Goal: Transaction & Acquisition: Purchase product/service

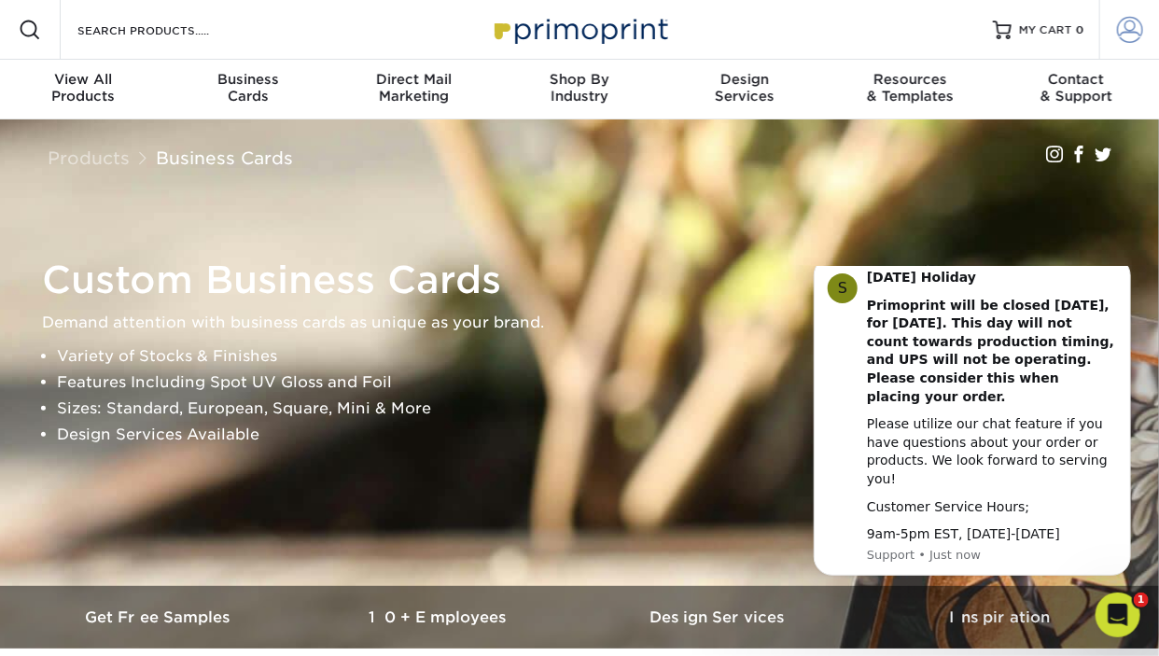
click at [1136, 27] on span at bounding box center [1130, 30] width 26 height 26
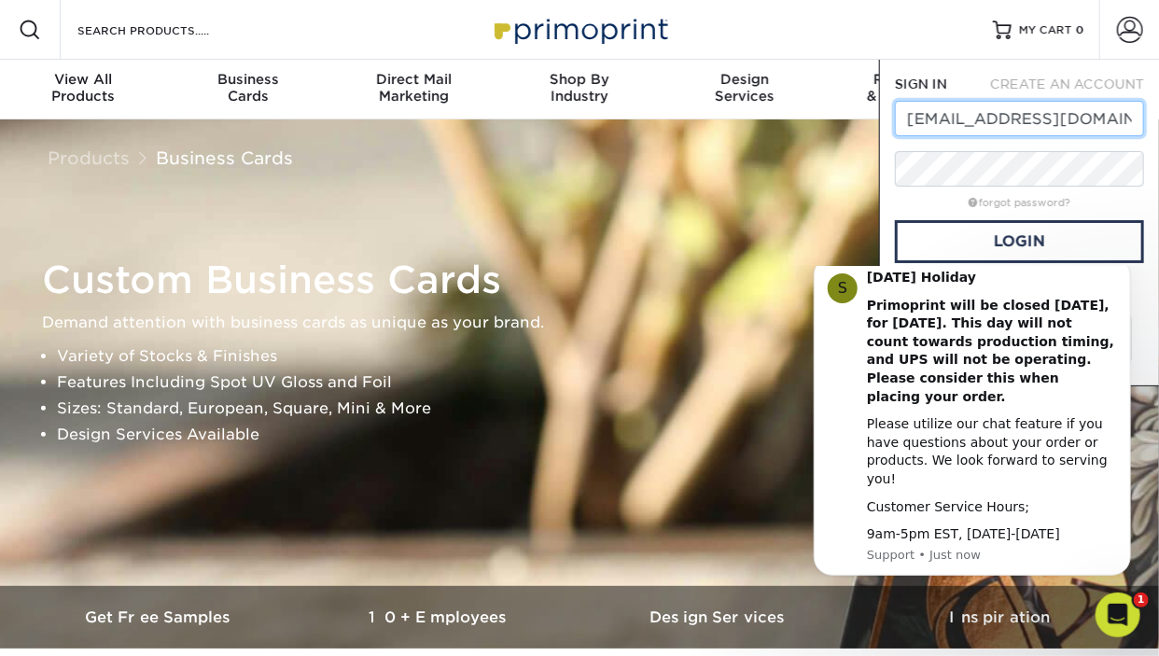
type input "bpieroni11@gmail.com"
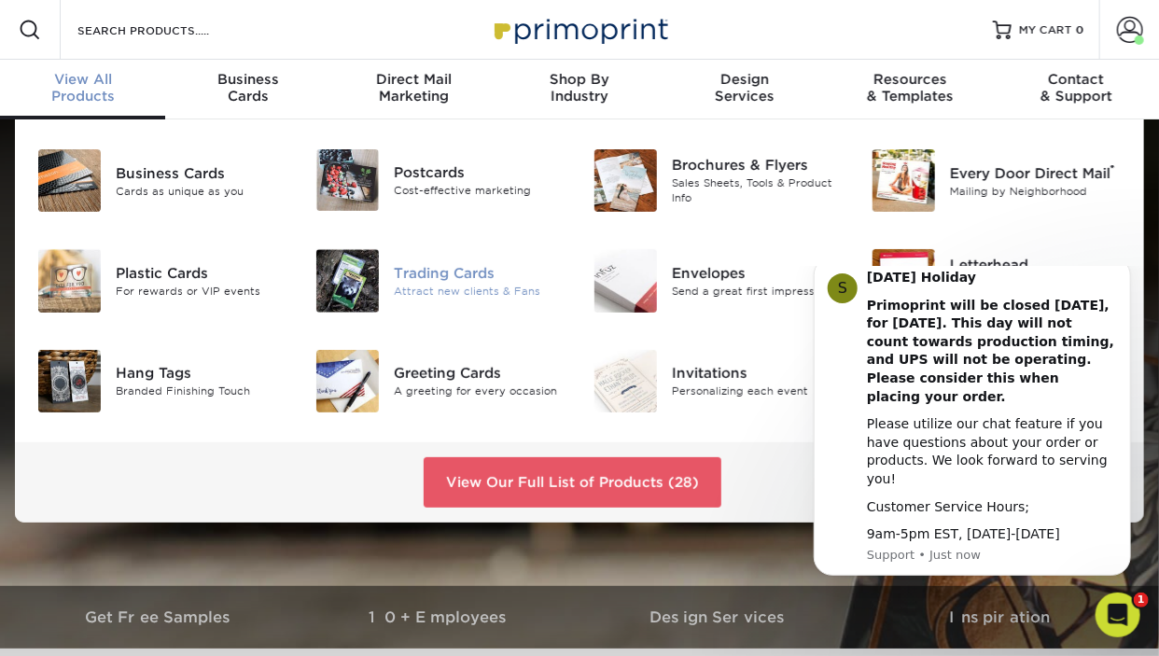
click at [360, 278] on img at bounding box center [347, 280] width 63 height 63
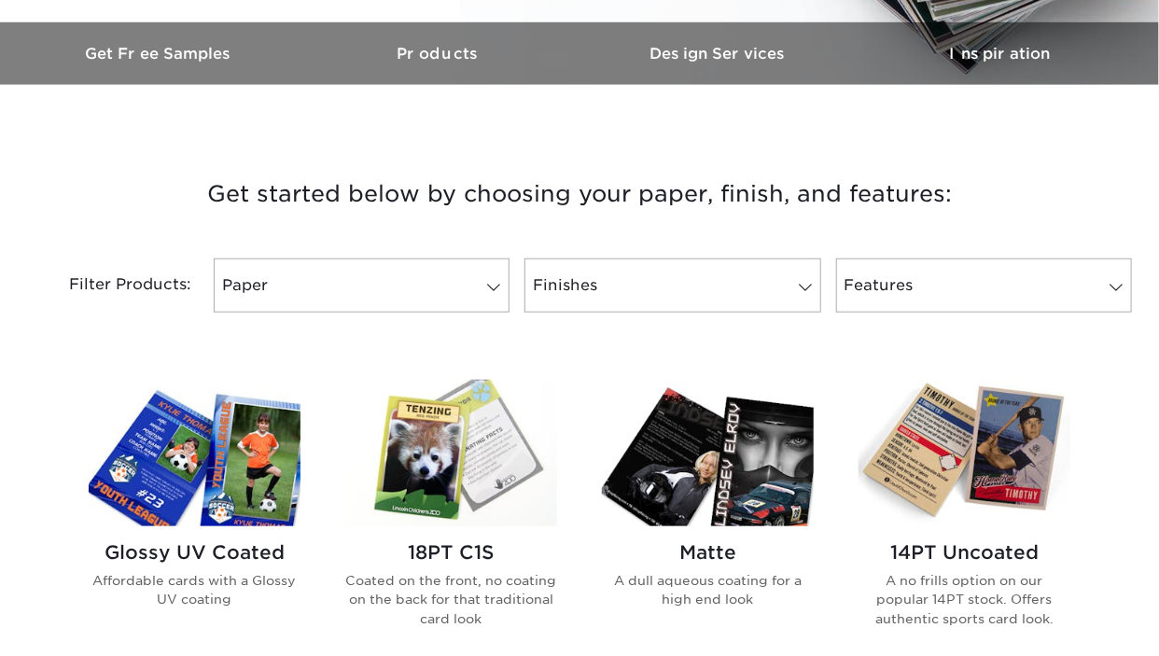
scroll to position [591, 0]
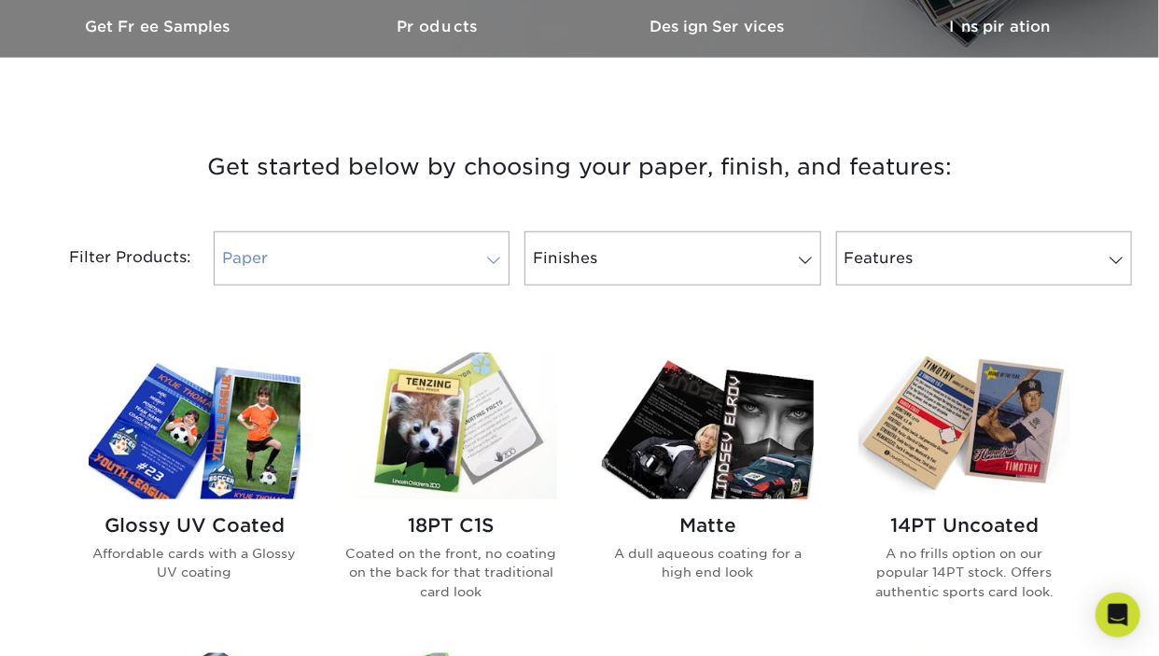
click at [490, 264] on span at bounding box center [494, 260] width 26 height 15
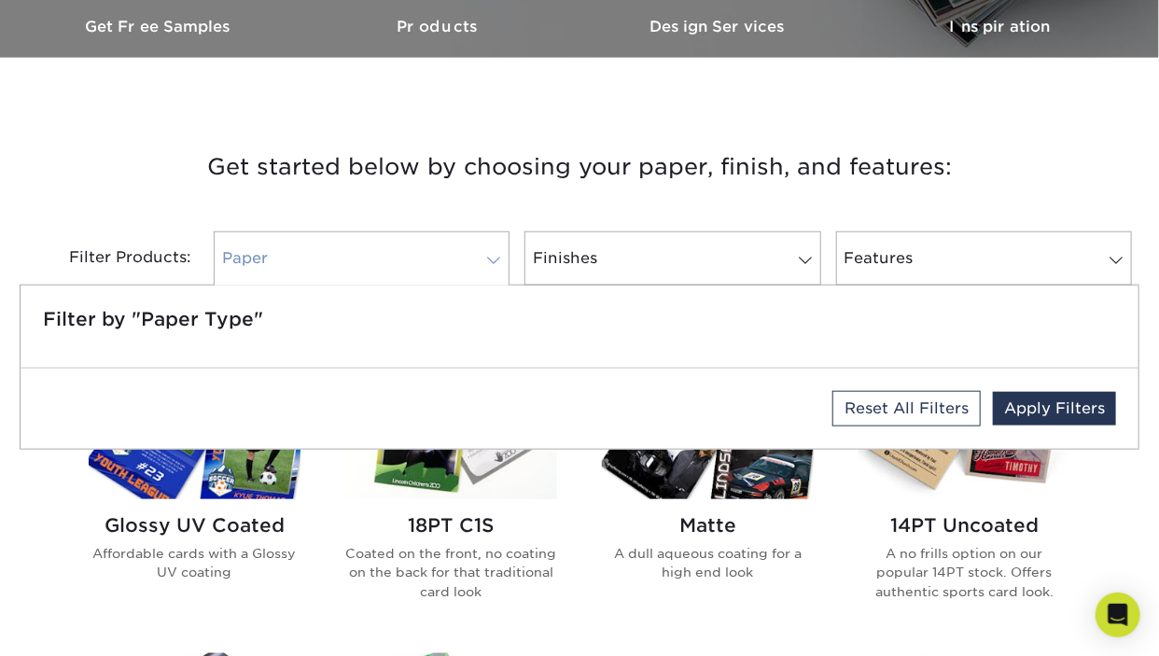
click at [490, 264] on span at bounding box center [494, 260] width 26 height 15
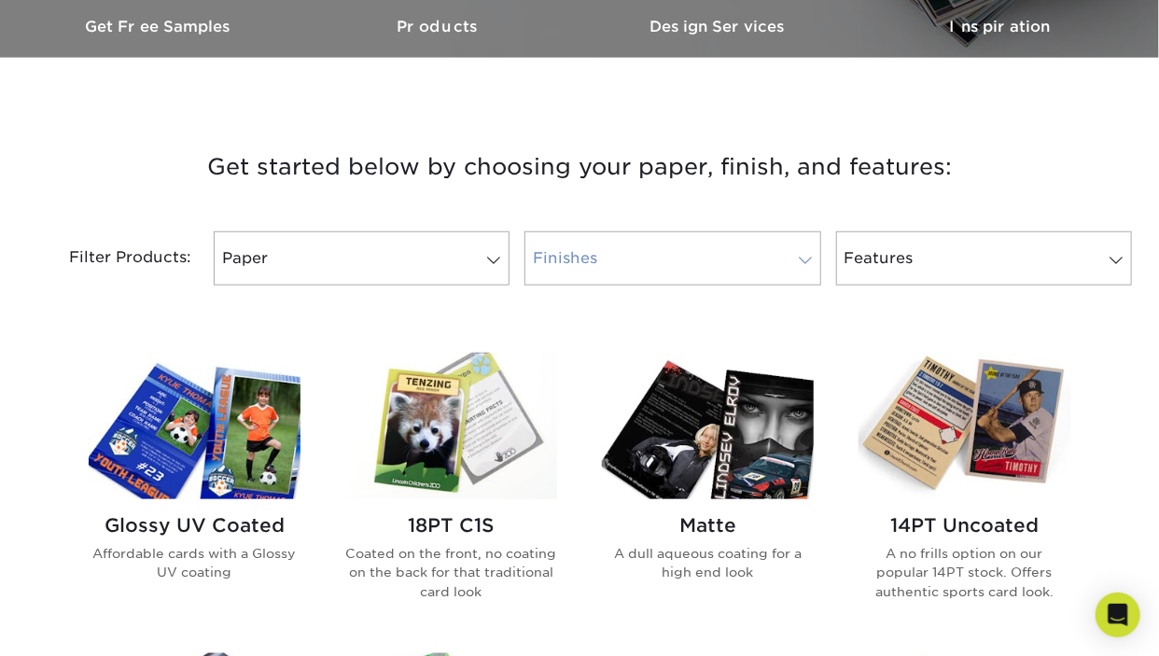
click at [594, 258] on link "Finishes" at bounding box center [672, 258] width 296 height 54
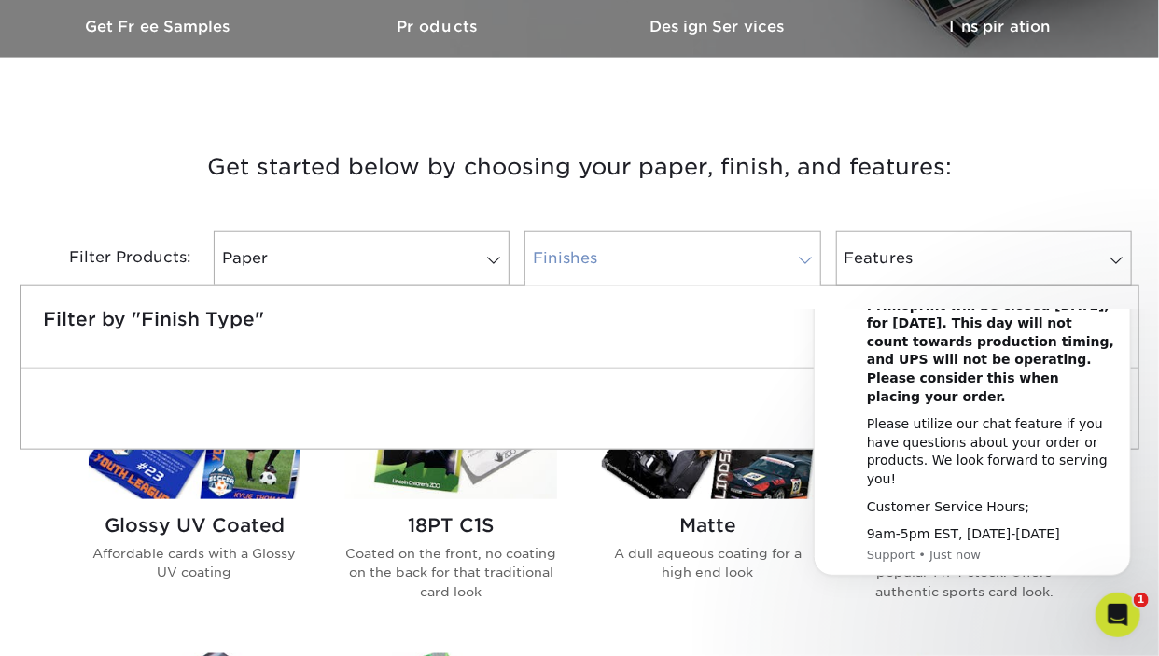
scroll to position [0, 0]
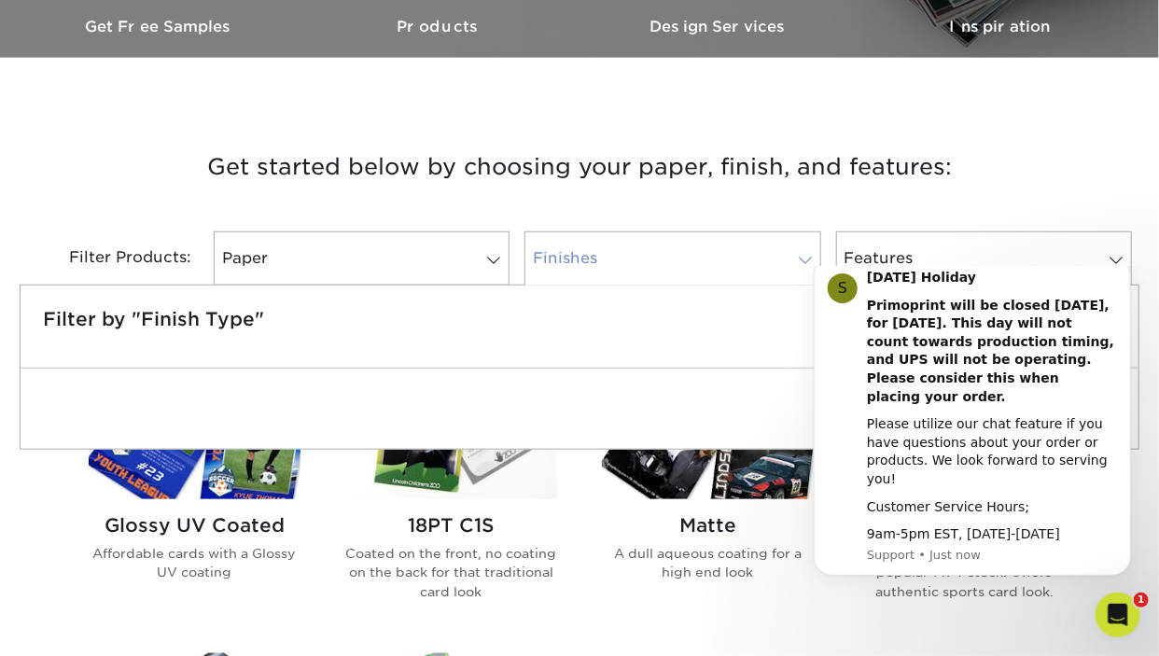
click at [594, 258] on link "Finishes" at bounding box center [672, 258] width 296 height 54
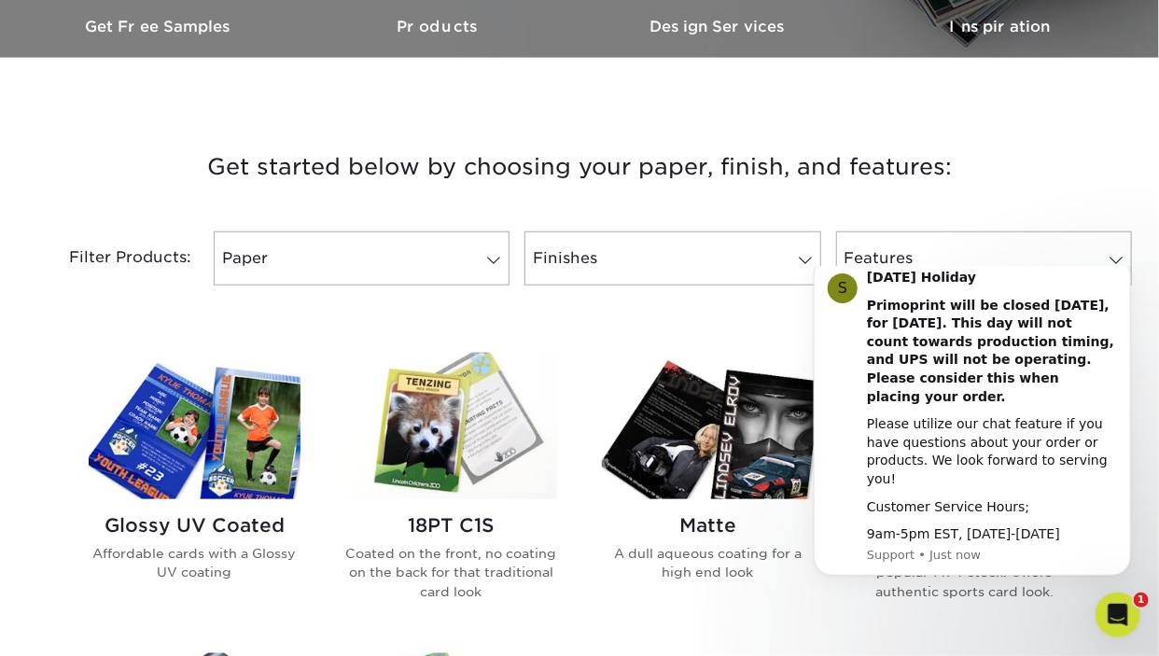
scroll to position [690, 0]
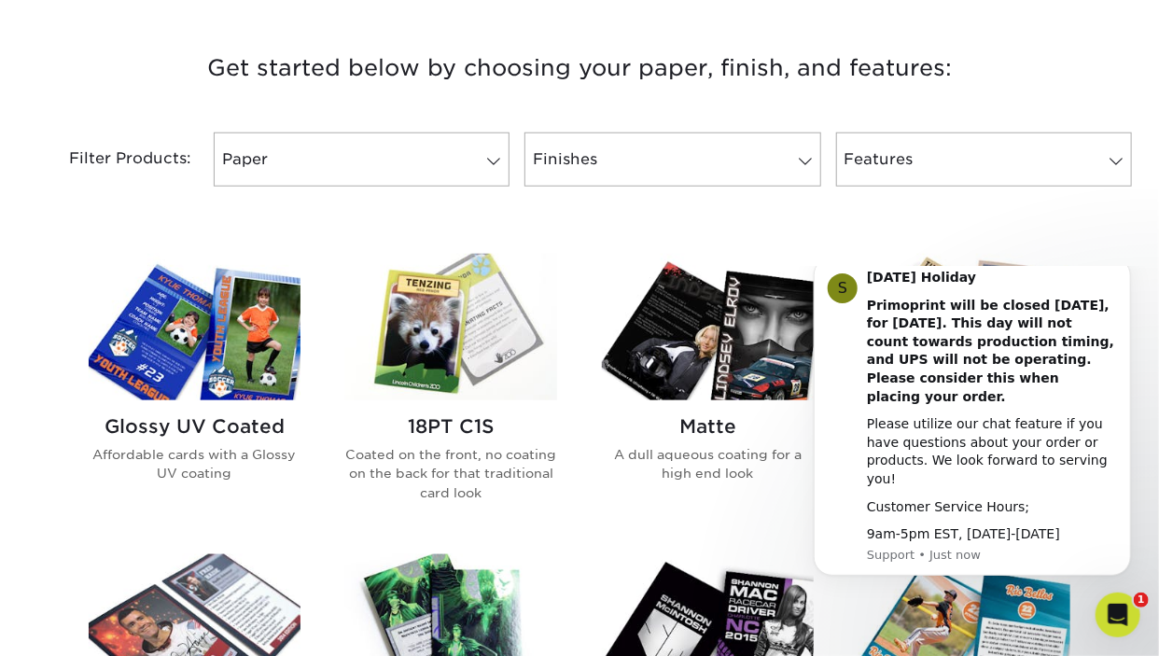
click at [256, 352] on img at bounding box center [195, 327] width 212 height 146
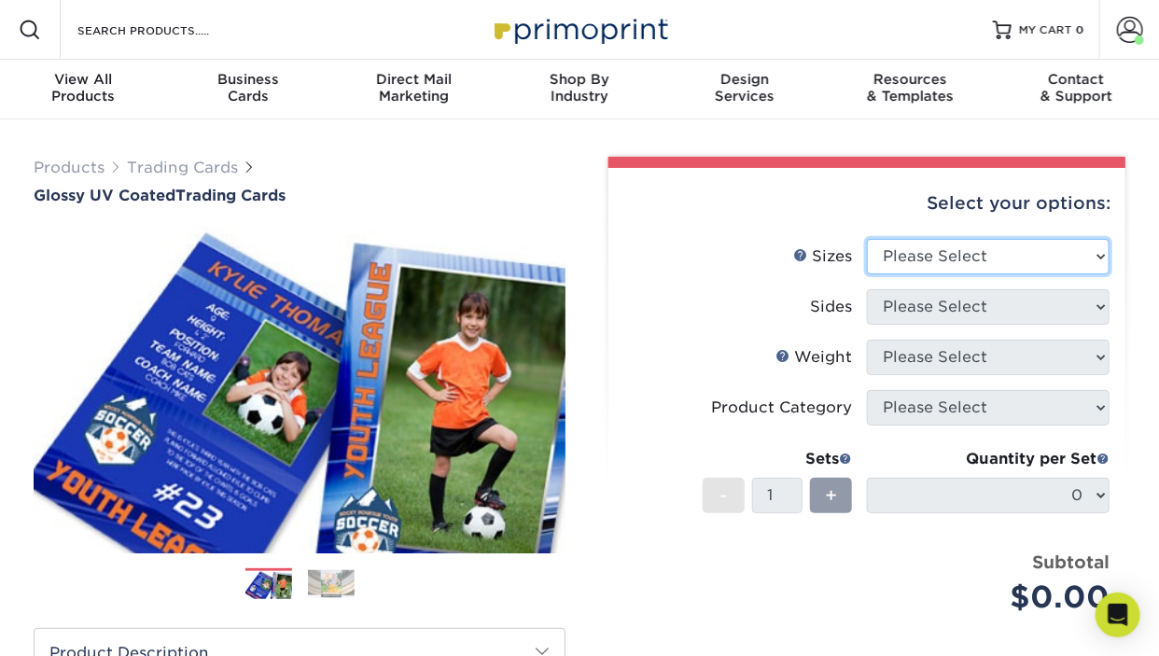
click at [867, 239] on select "Please Select 2.5" x 3.5"" at bounding box center [988, 256] width 243 height 35
select select "2.50x3.50"
click option "2.5" x 3.5"" at bounding box center [0, 0] width 0 height 0
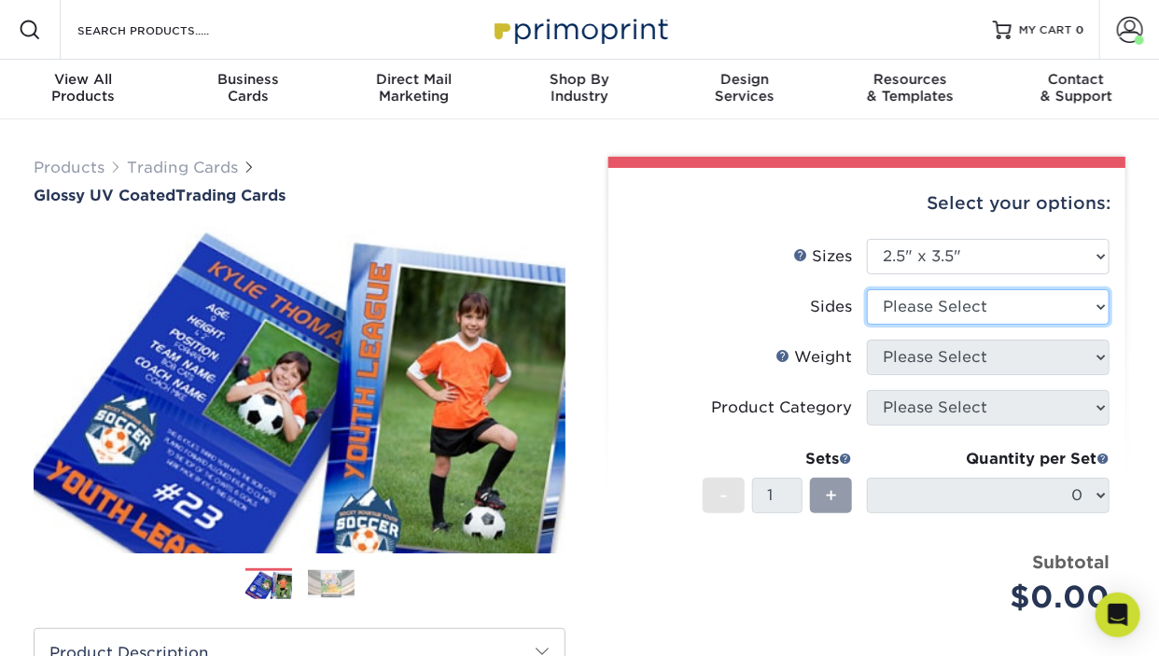
click at [867, 289] on select "Please Select Print Both Sides Print Front Only" at bounding box center [988, 306] width 243 height 35
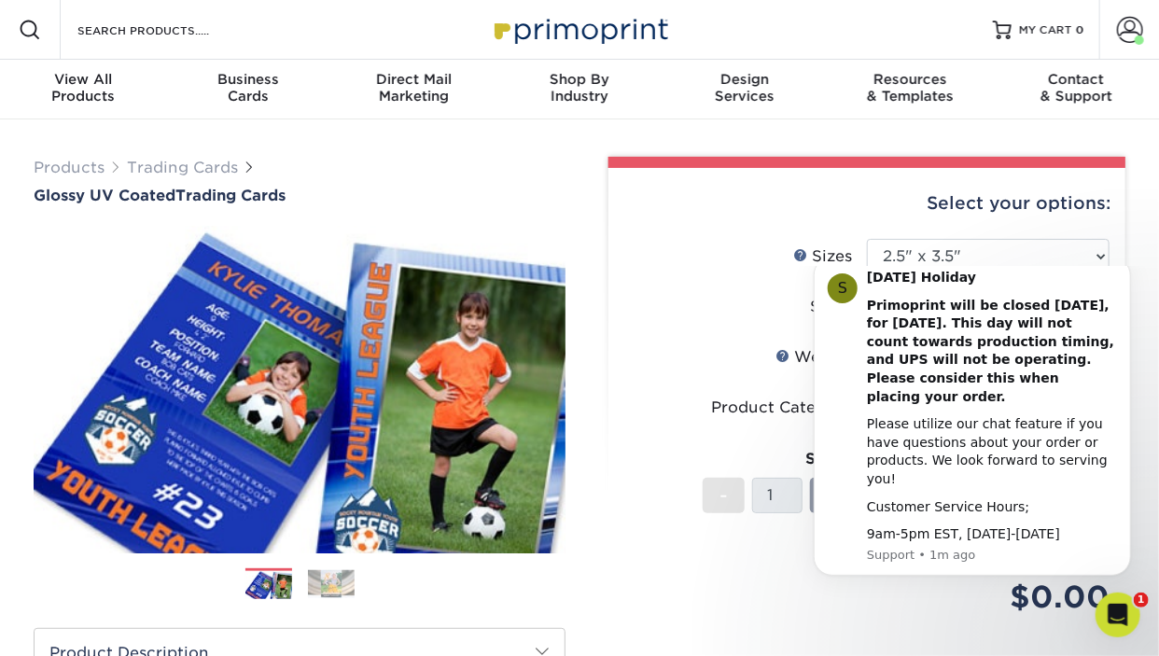
select select "13abbda7-1d64-4f25-8bb2-c179b224825d"
click at [1121, 267] on icon "Dismiss notification" at bounding box center [1125, 262] width 10 height 10
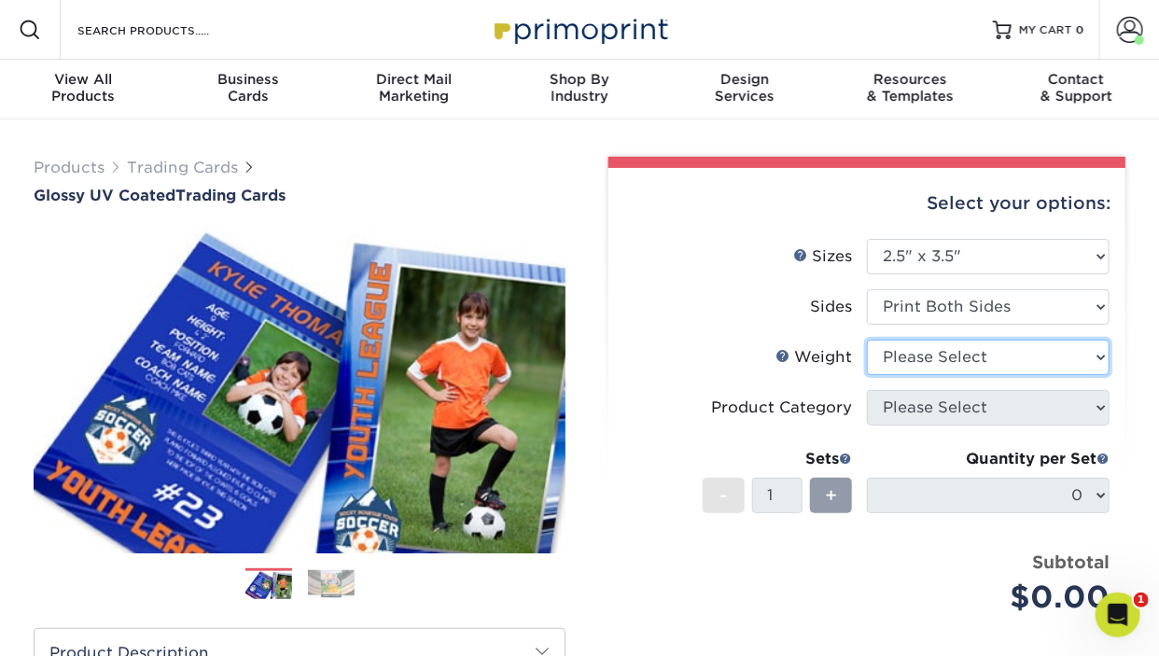
click at [867, 340] on select "Please Select 16PT 14PT 18PT C1S" at bounding box center [988, 357] width 243 height 35
select select "16PT"
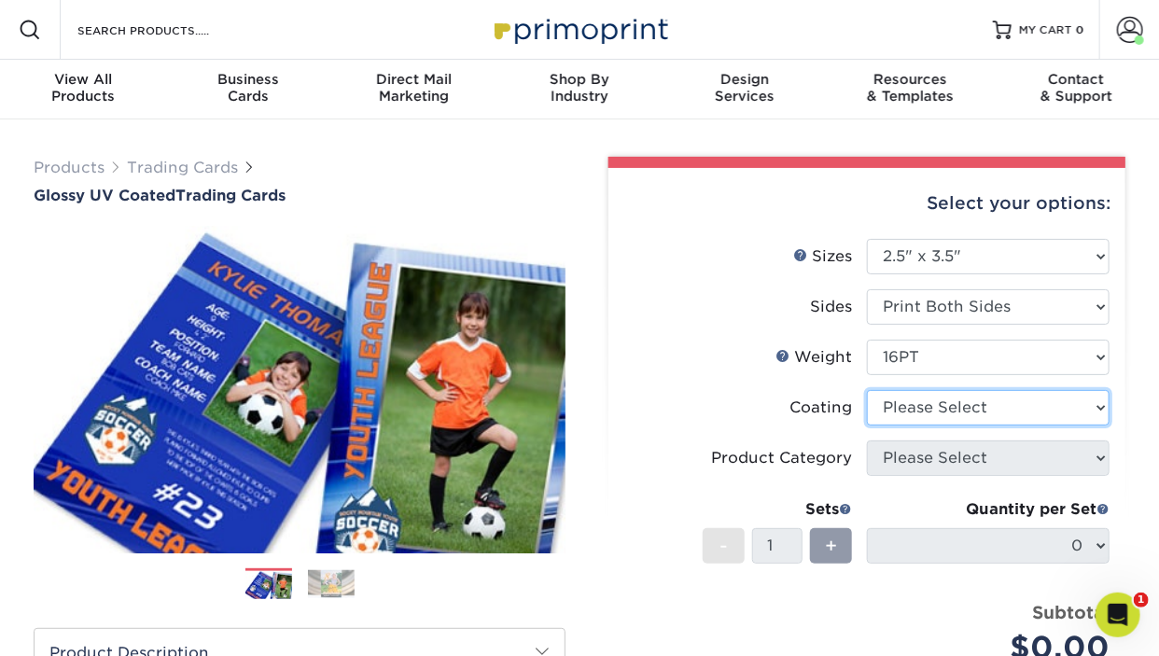
click at [867, 390] on select at bounding box center [988, 407] width 243 height 35
select select "1e8116af-acfc-44b1-83dc-8181aa338834"
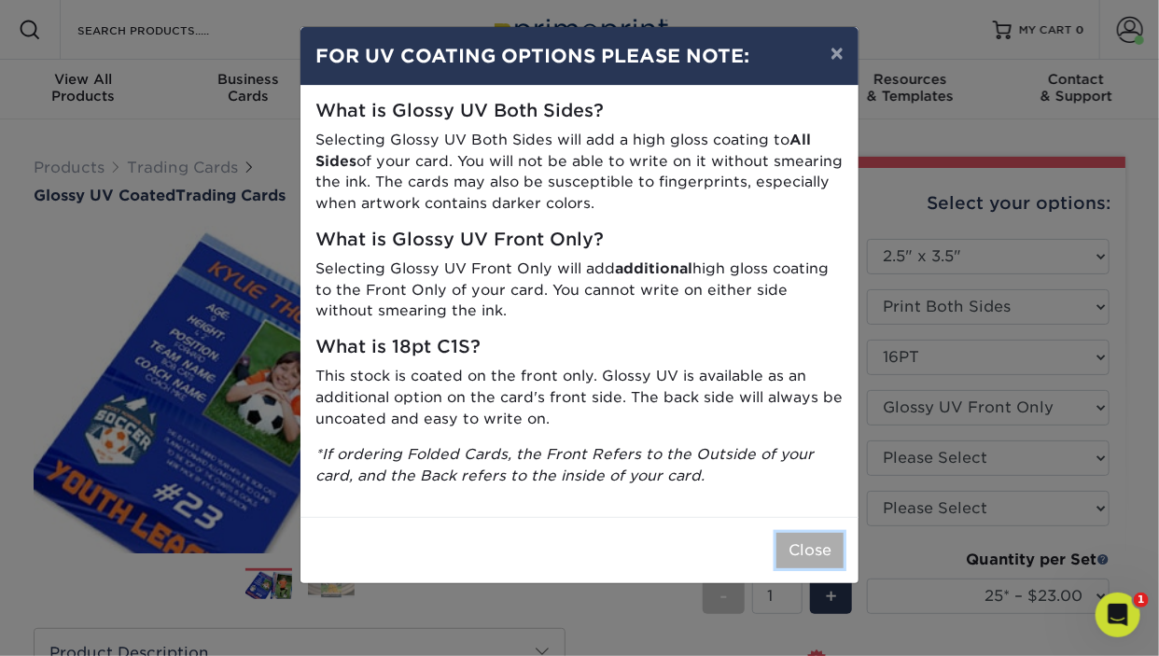
click at [819, 546] on button "Close" at bounding box center [809, 550] width 67 height 35
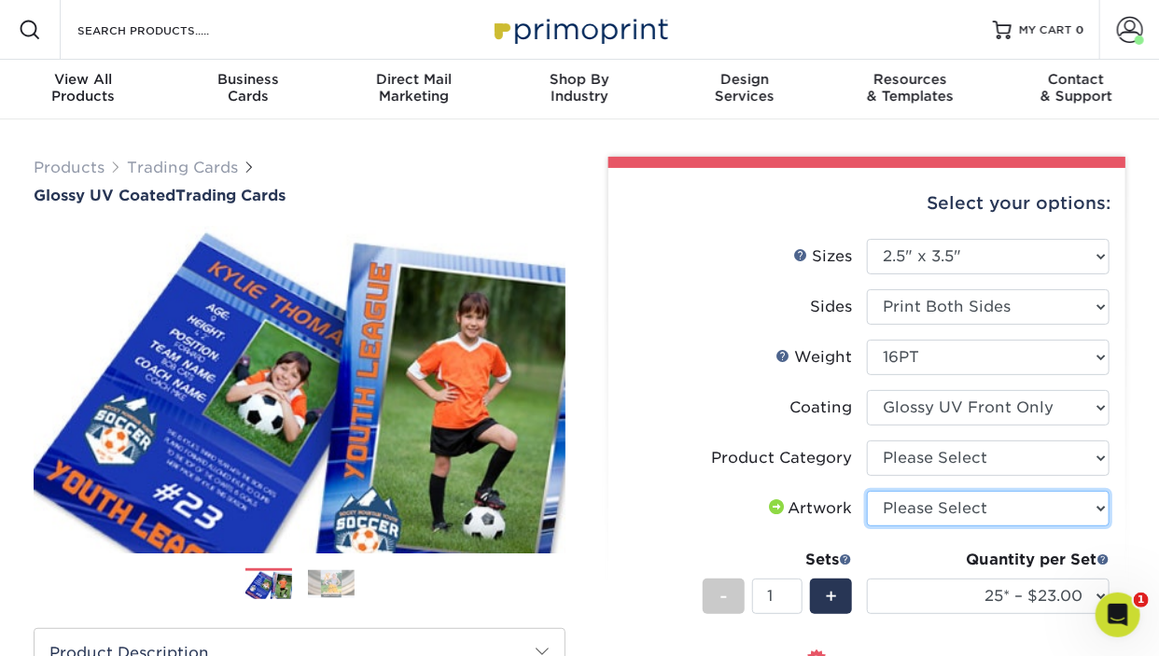
click at [867, 491] on select "Please Select I will upload files I need a design - $100" at bounding box center [988, 508] width 243 height 35
select select "upload"
click option "I will upload files" at bounding box center [0, 0] width 0 height 0
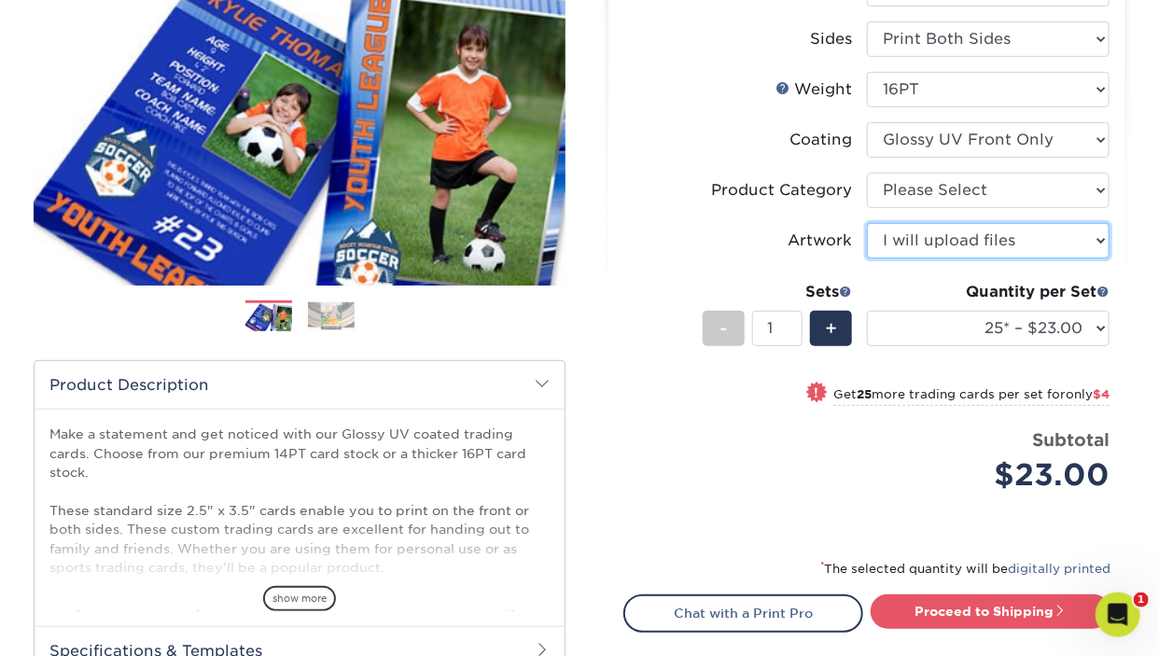
scroll to position [295, 0]
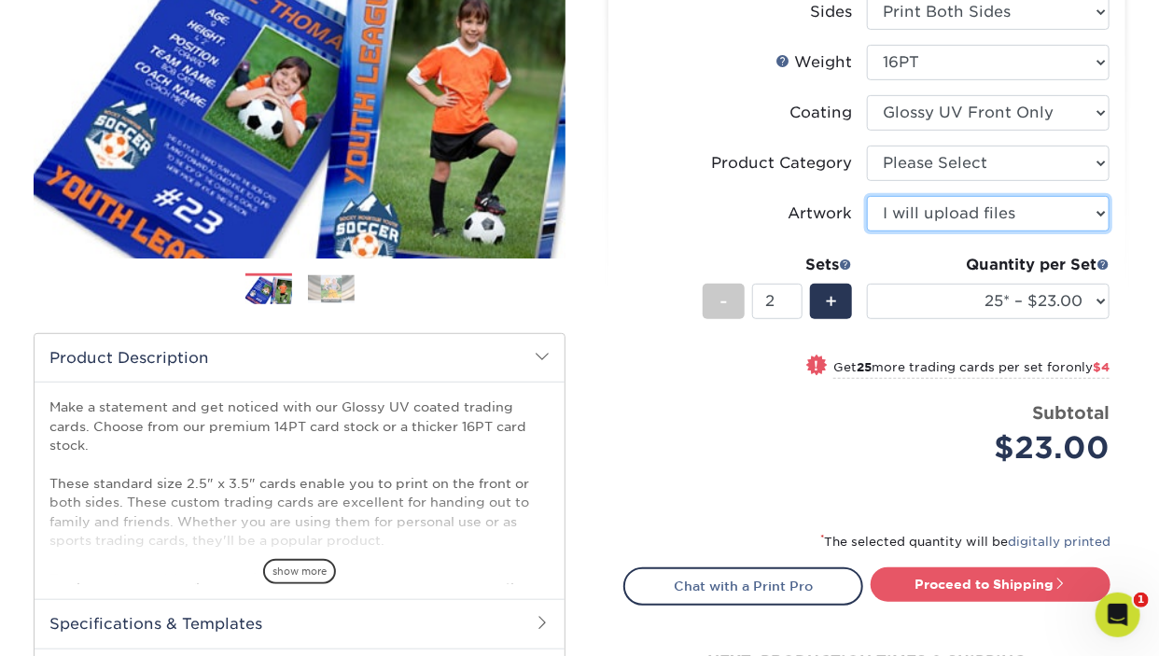
click at [794, 297] on input "2" at bounding box center [776, 301] width 49 height 35
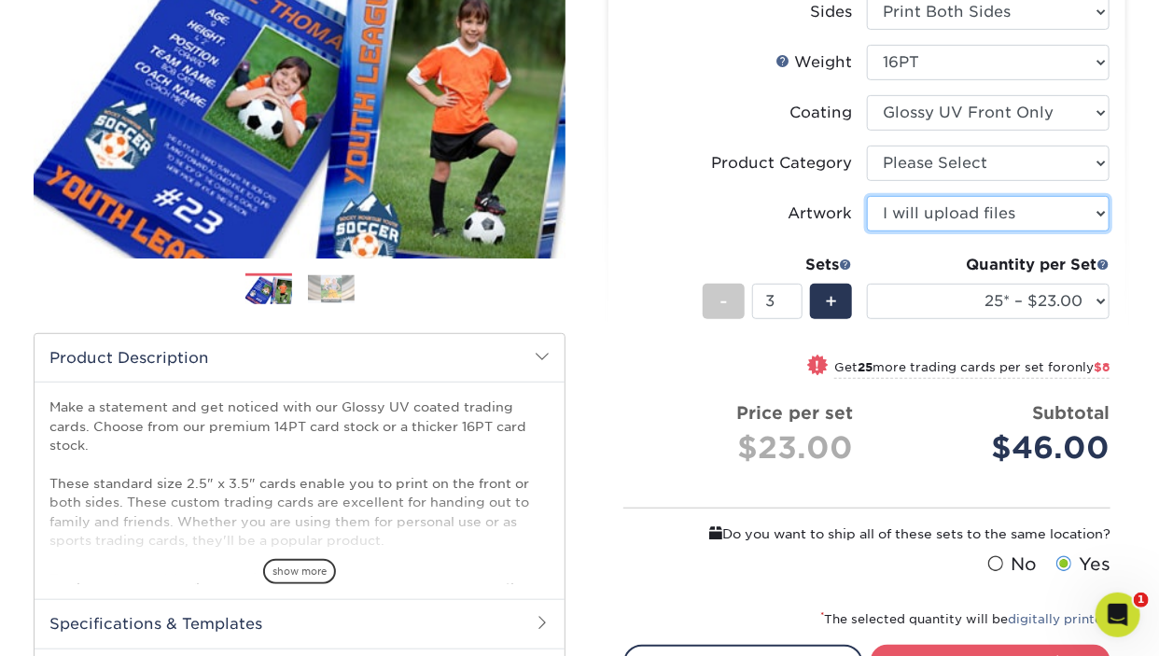
click at [794, 297] on input "3" at bounding box center [776, 301] width 49 height 35
click at [794, 297] on input "4" at bounding box center [776, 301] width 49 height 35
click at [794, 297] on input "5" at bounding box center [776, 301] width 49 height 35
click at [794, 297] on input "6" at bounding box center [776, 301] width 49 height 35
click at [794, 297] on input "7" at bounding box center [776, 301] width 49 height 35
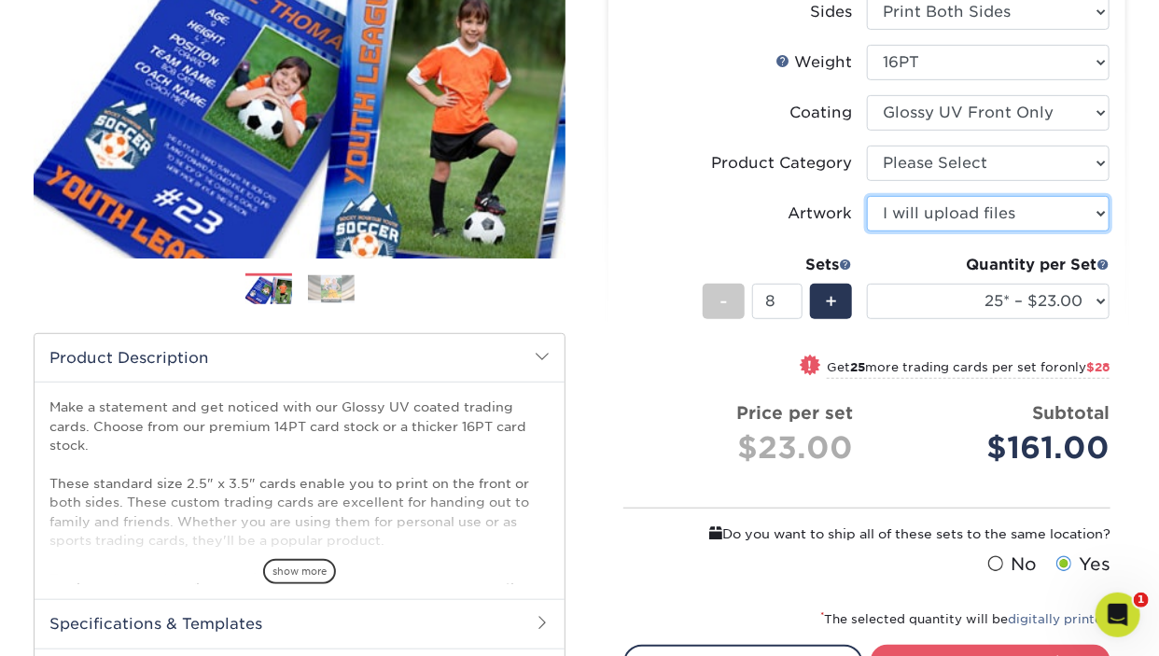
click at [794, 297] on input "8" at bounding box center [776, 301] width 49 height 35
click at [793, 305] on input "7" at bounding box center [776, 301] width 49 height 35
click at [793, 305] on input "6" at bounding box center [776, 301] width 49 height 35
click at [793, 305] on input "5" at bounding box center [776, 301] width 49 height 35
click at [791, 297] on input "6" at bounding box center [776, 301] width 49 height 35
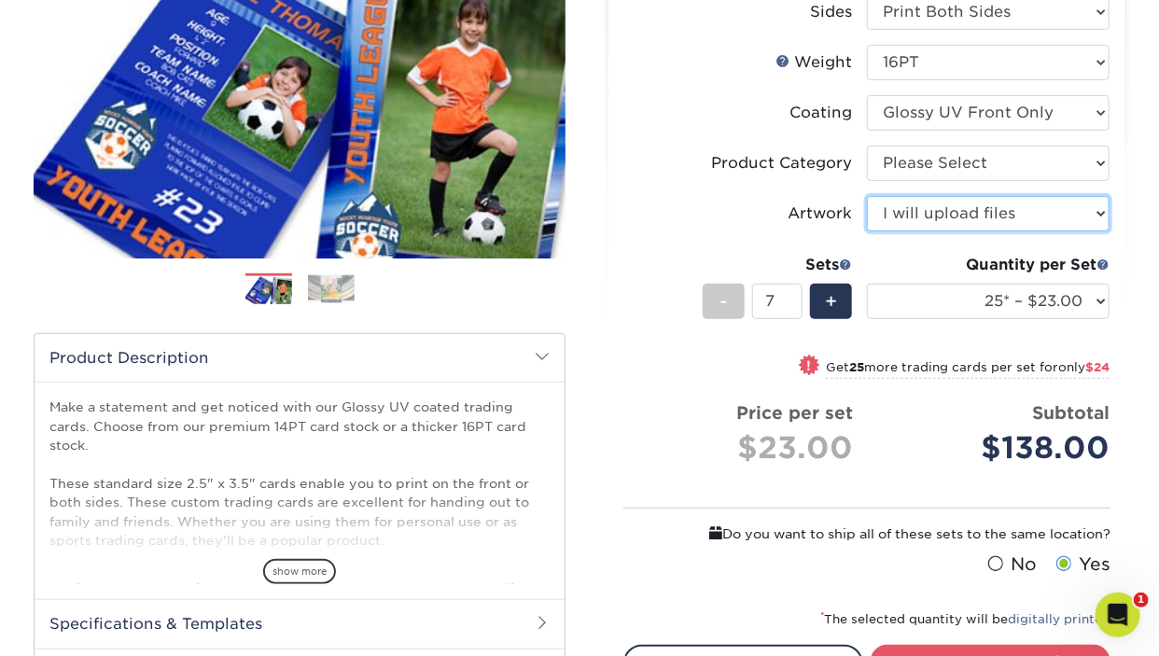
click at [794, 296] on input "7" at bounding box center [776, 301] width 49 height 35
click at [795, 294] on input "8" at bounding box center [776, 301] width 49 height 35
click at [789, 304] on input "7" at bounding box center [776, 301] width 49 height 35
click at [789, 304] on input "6" at bounding box center [776, 301] width 49 height 35
click at [789, 304] on input "5" at bounding box center [776, 301] width 49 height 35
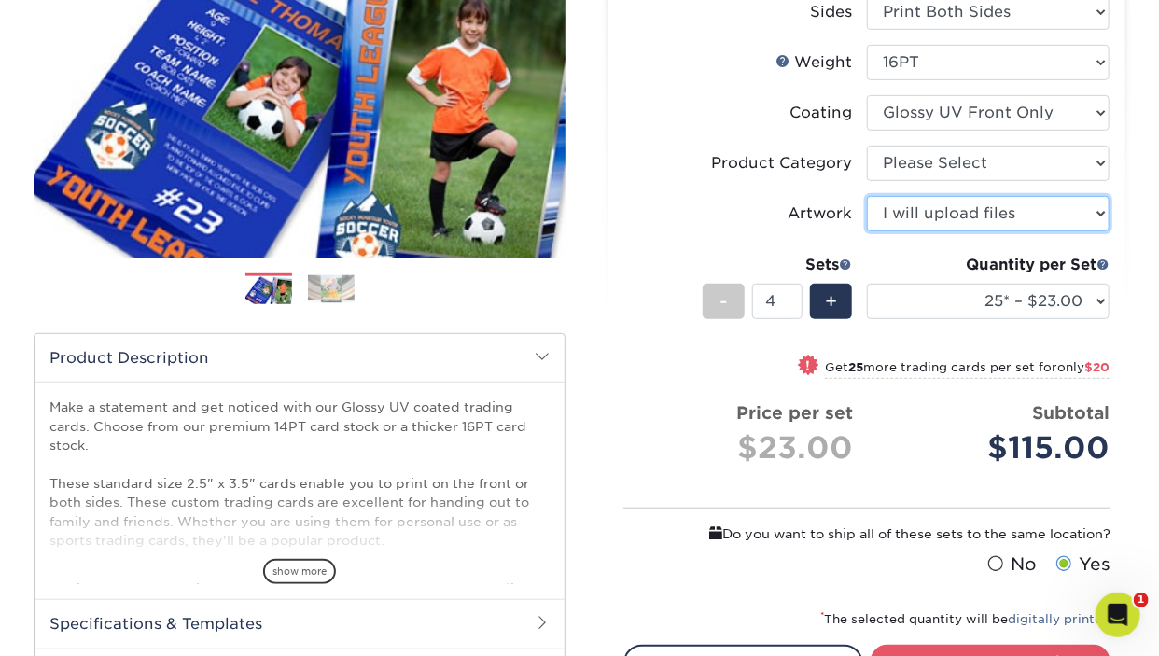
click at [789, 304] on input "4" at bounding box center [776, 301] width 49 height 35
click at [790, 293] on input "5" at bounding box center [776, 301] width 49 height 35
click at [790, 293] on input "6" at bounding box center [776, 301] width 49 height 35
click at [790, 293] on input "7" at bounding box center [776, 301] width 49 height 35
click at [790, 293] on input "8" at bounding box center [776, 301] width 49 height 35
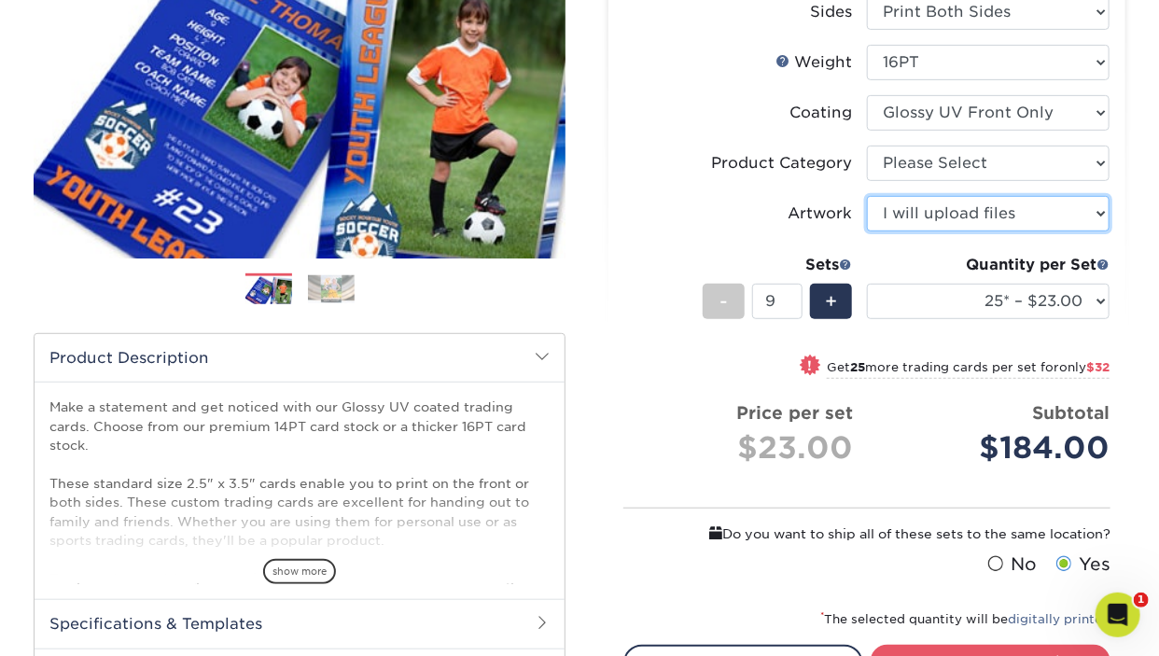
click at [790, 293] on input "9" at bounding box center [776, 301] width 49 height 35
click at [790, 293] on input "10" at bounding box center [776, 301] width 49 height 35
click at [790, 301] on input "9" at bounding box center [776, 301] width 49 height 35
click at [790, 301] on input "8" at bounding box center [776, 301] width 49 height 35
click at [790, 301] on input "7" at bounding box center [776, 301] width 49 height 35
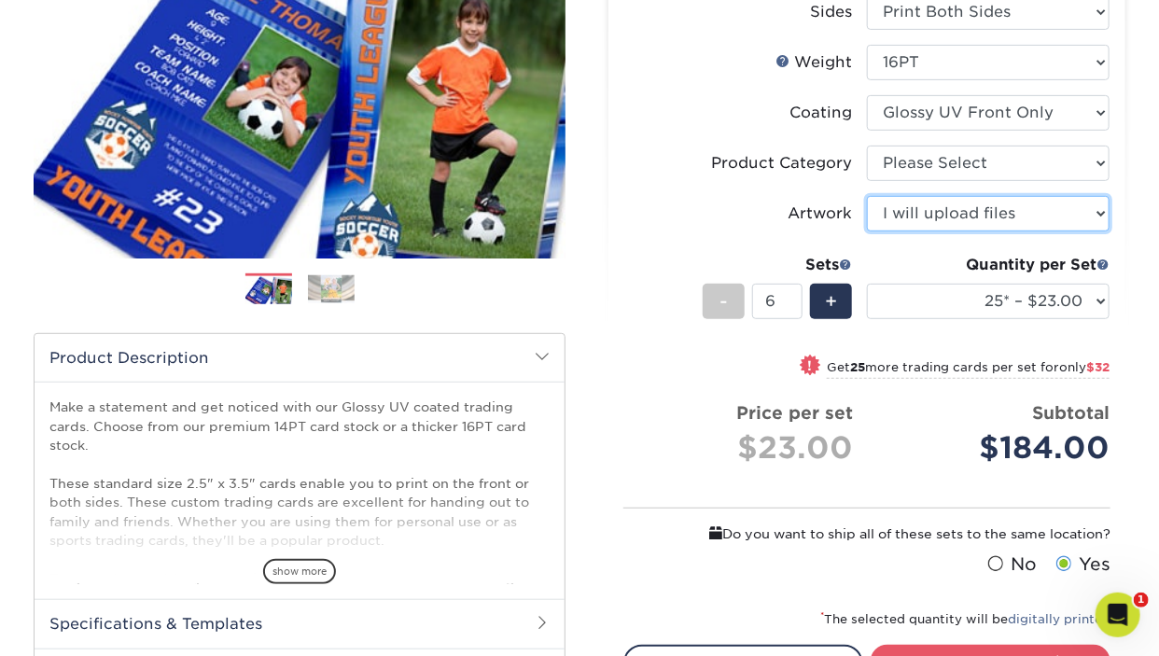
click at [790, 301] on input "6" at bounding box center [776, 301] width 49 height 35
click at [790, 301] on input "5" at bounding box center [776, 301] width 49 height 35
click at [790, 301] on input "4" at bounding box center [776, 301] width 49 height 35
click at [790, 301] on input "3" at bounding box center [776, 301] width 49 height 35
click at [790, 301] on input "2" at bounding box center [776, 301] width 49 height 35
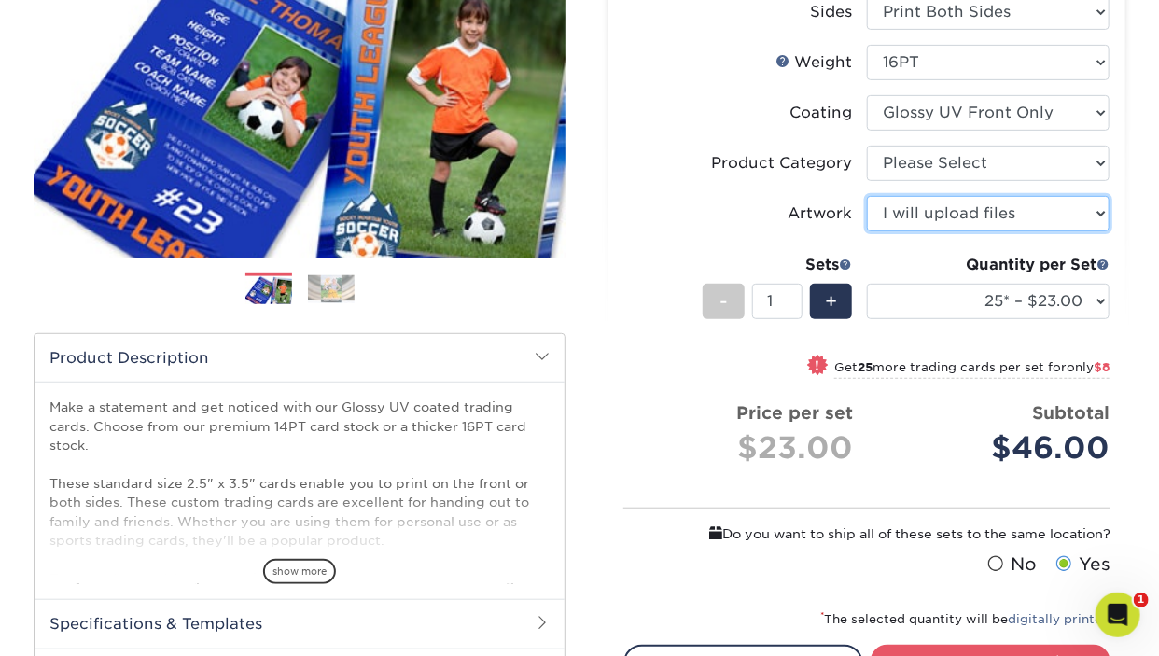
type input "1"
click at [790, 301] on input "1" at bounding box center [776, 301] width 49 height 35
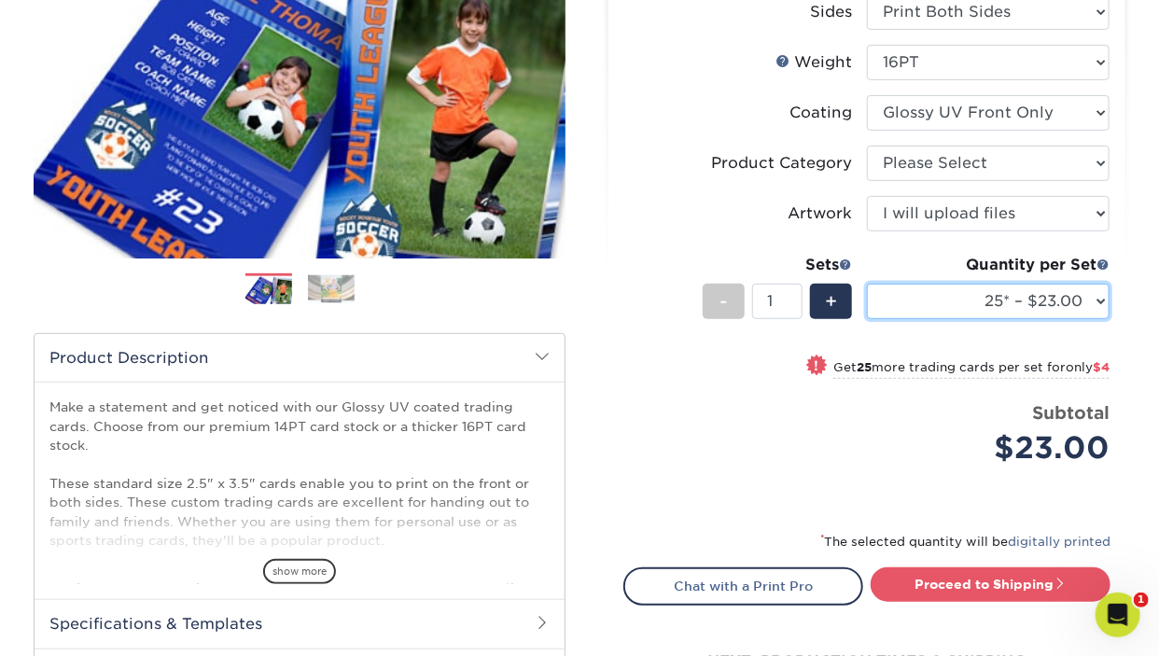
click at [867, 284] on select "25* – $23.00 50* – $27.00 75* – $33.00 100* – $37.00 250* – $47.00 500 – $58.00…" at bounding box center [988, 301] width 243 height 35
click option "500 – $58.00" at bounding box center [0, 0] width 0 height 0
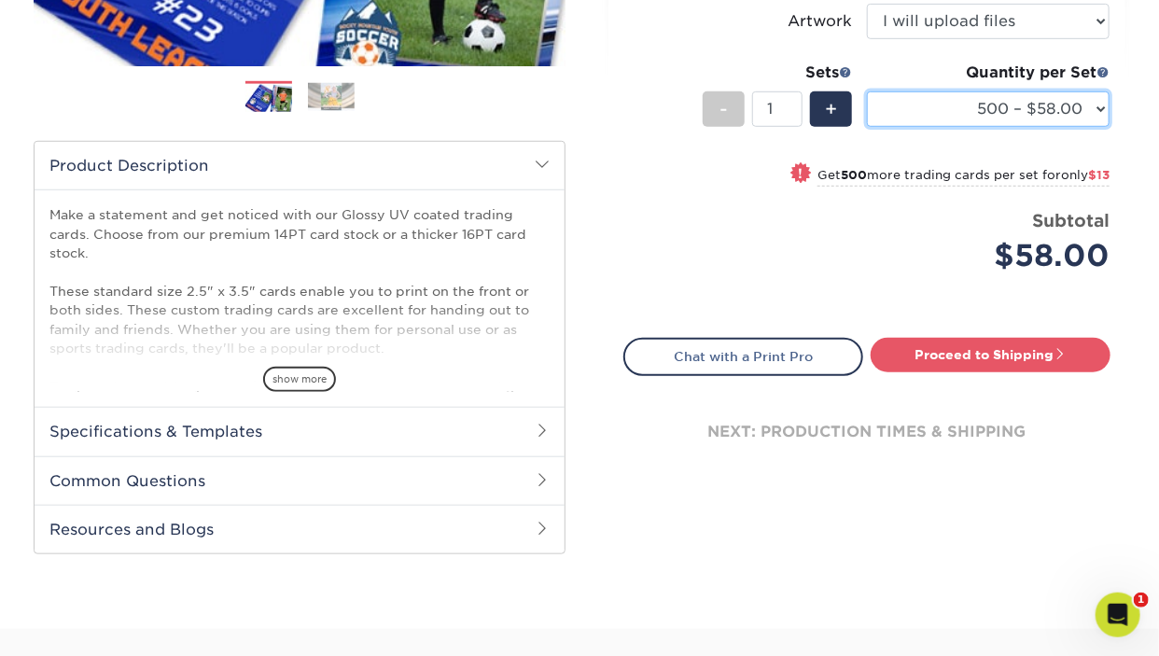
scroll to position [394, 0]
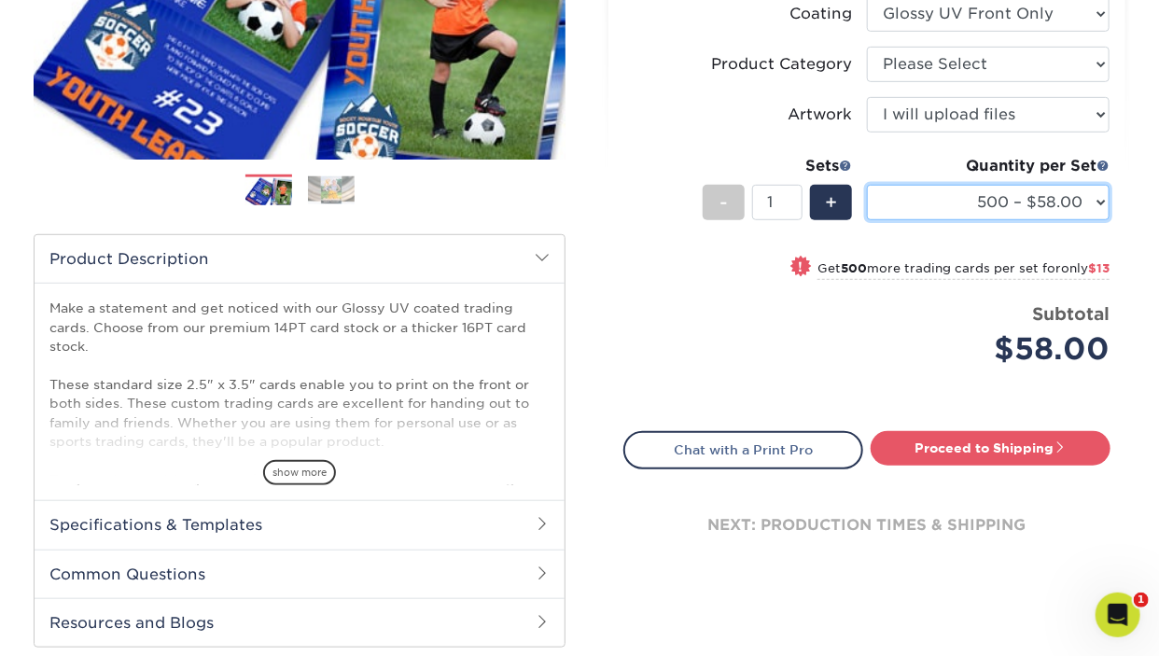
click at [867, 185] on select "25* – $23.00 50* – $27.00 75* – $33.00 100* – $37.00 250* – $47.00 500 – $58.00…" at bounding box center [988, 202] width 243 height 35
click at [761, 342] on div "Price per set $58.00" at bounding box center [745, 336] width 243 height 71
click at [799, 265] on span "!" at bounding box center [801, 268] width 5 height 20
select select "1000 – $71.00"
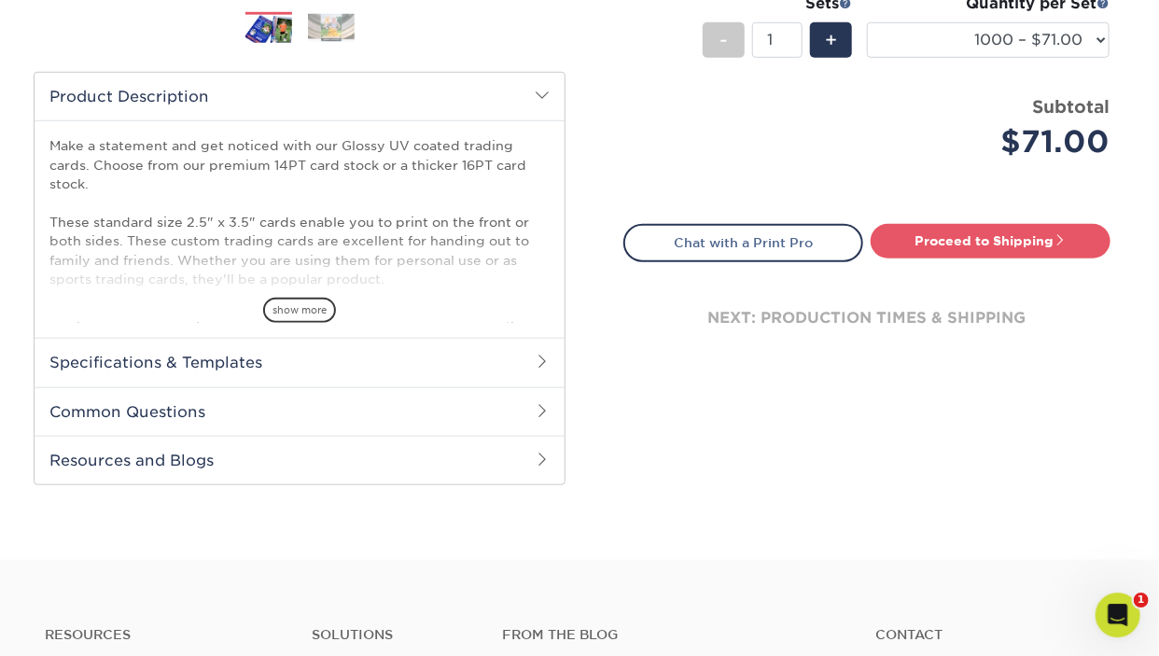
scroll to position [591, 0]
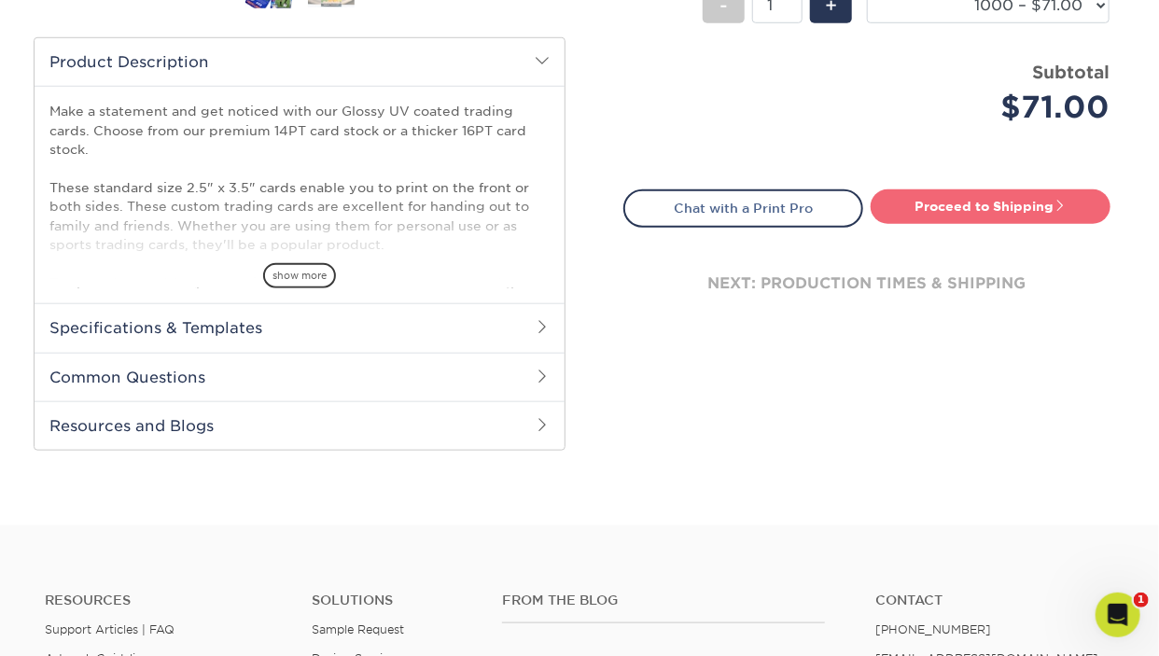
click at [1010, 198] on link "Proceed to Shipping" at bounding box center [991, 206] width 240 height 34
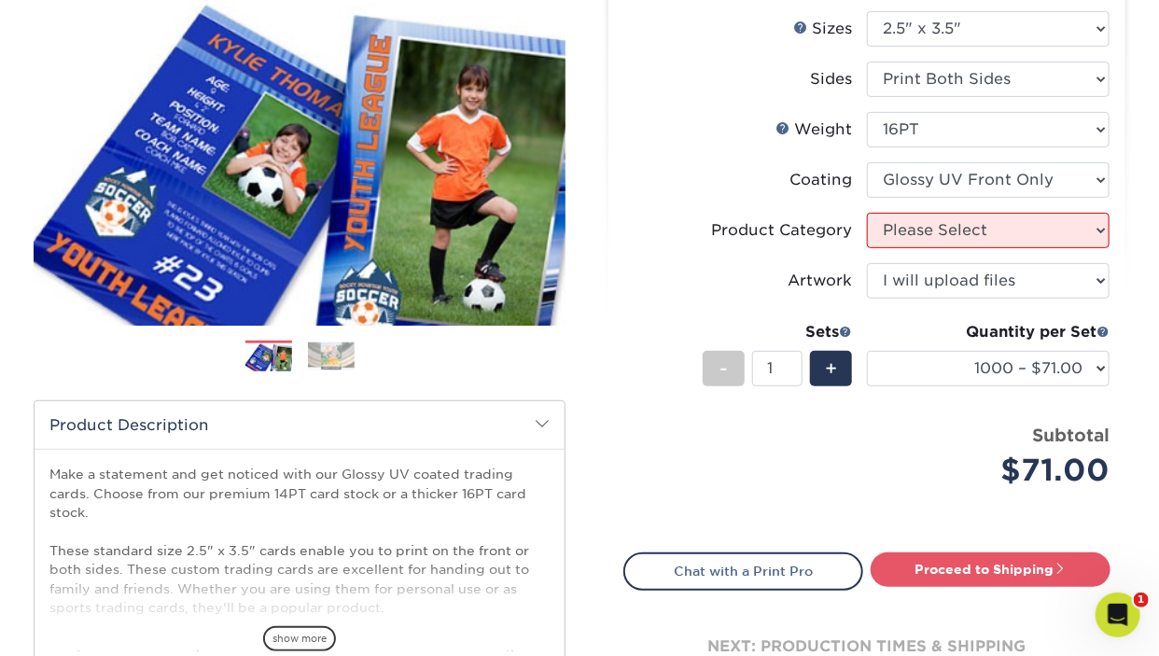
scroll to position [197, 0]
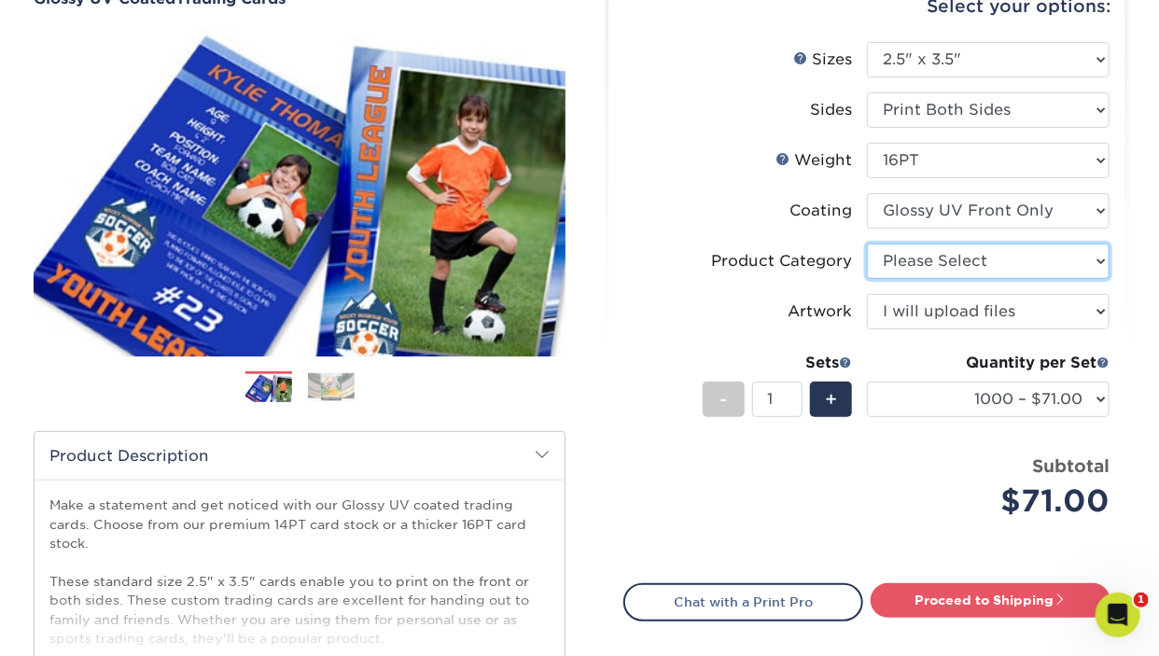
click at [867, 244] on select "Please Select Trading Cards" at bounding box center [988, 261] width 243 height 35
select select "c2f9bce9-36c2-409d-b101-c29d9d031e18"
click option "Trading Cards" at bounding box center [0, 0] width 0 height 0
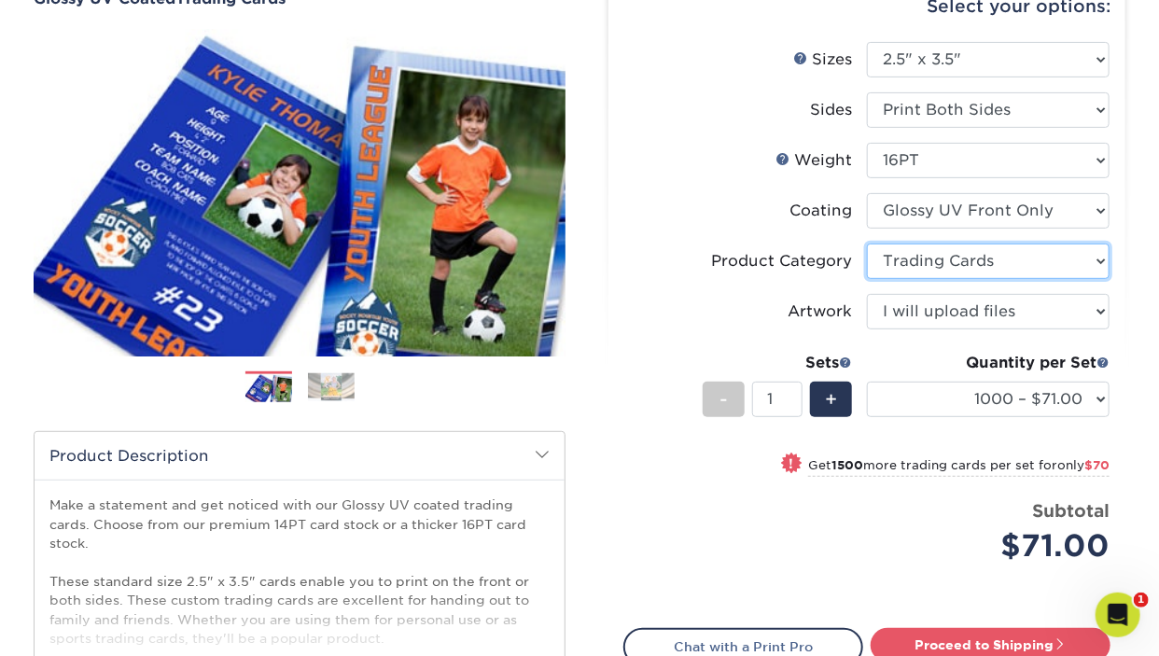
scroll to position [295, 0]
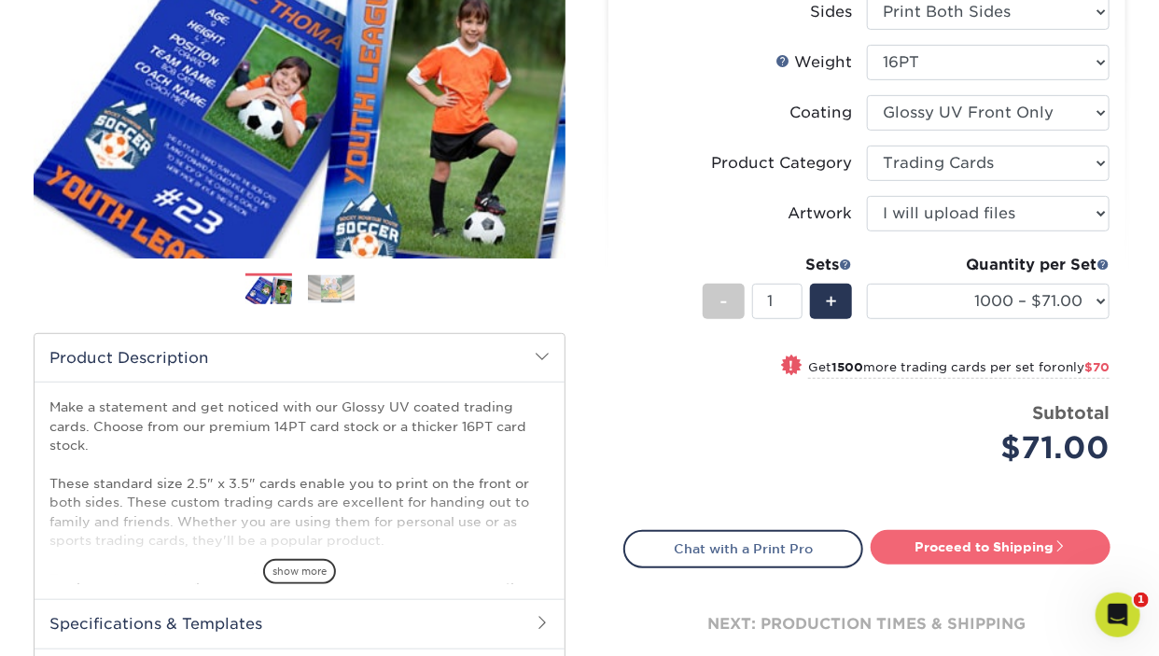
click at [983, 543] on link "Proceed to Shipping" at bounding box center [991, 547] width 240 height 34
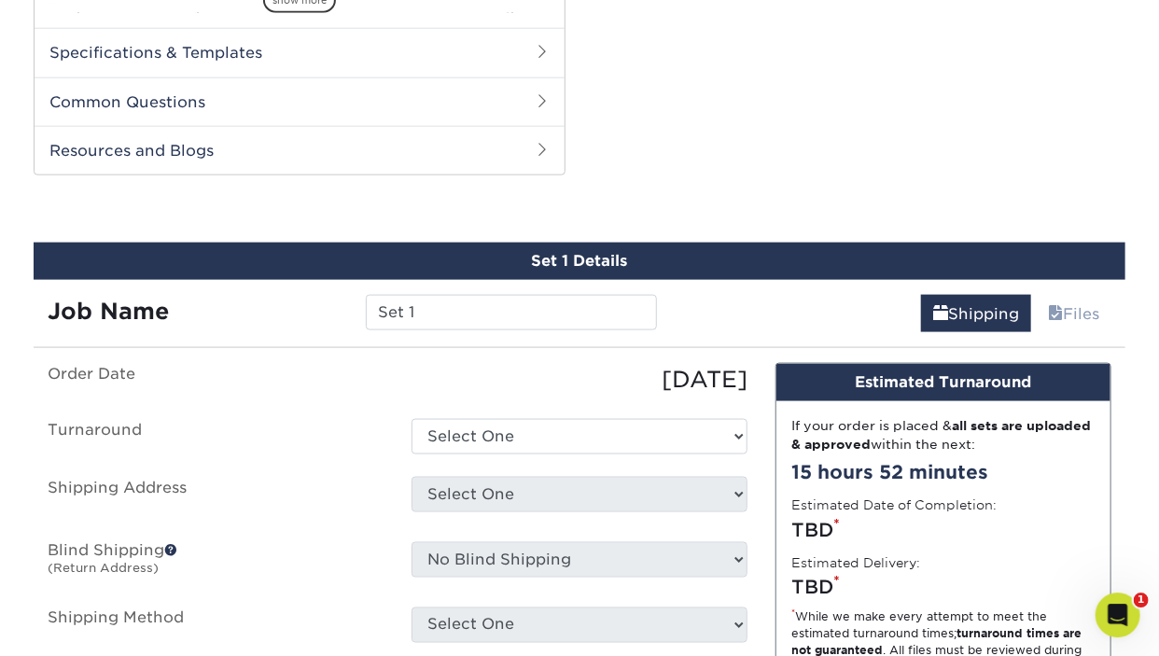
scroll to position [948, 0]
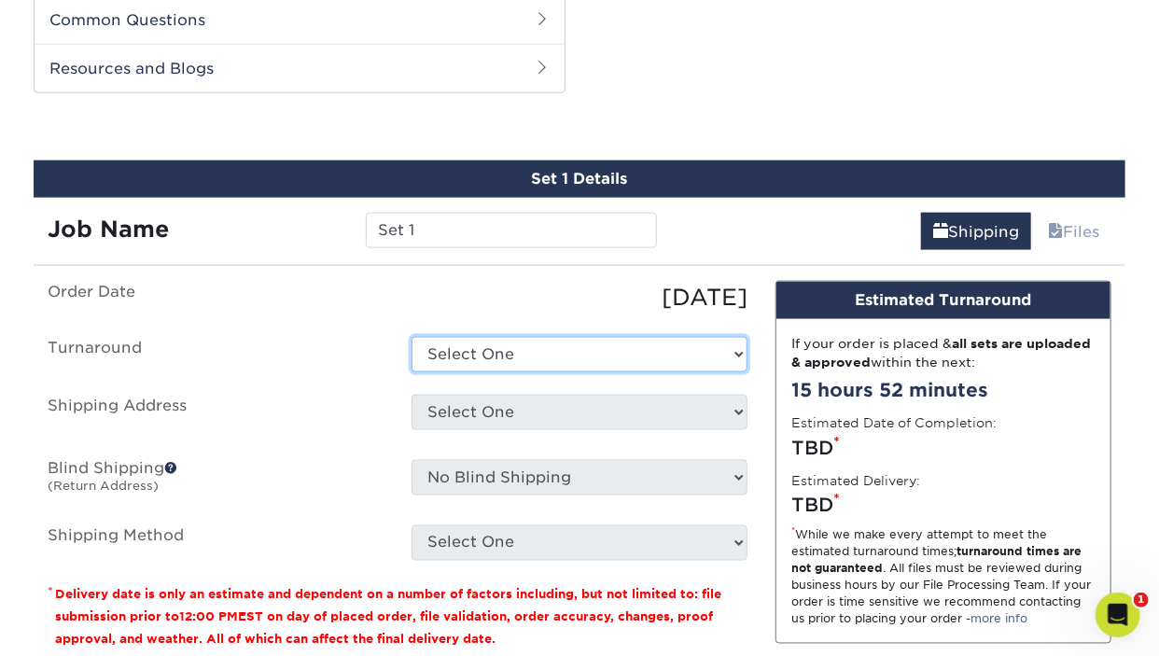
click at [411, 337] on select "Select One 2-4 Business Days 2 Day Next Business Day" at bounding box center [579, 354] width 336 height 35
select select "5a04a601-8f77-4405-90cc-307d99653baa"
click option "2-4 Business Days" at bounding box center [0, 0] width 0 height 0
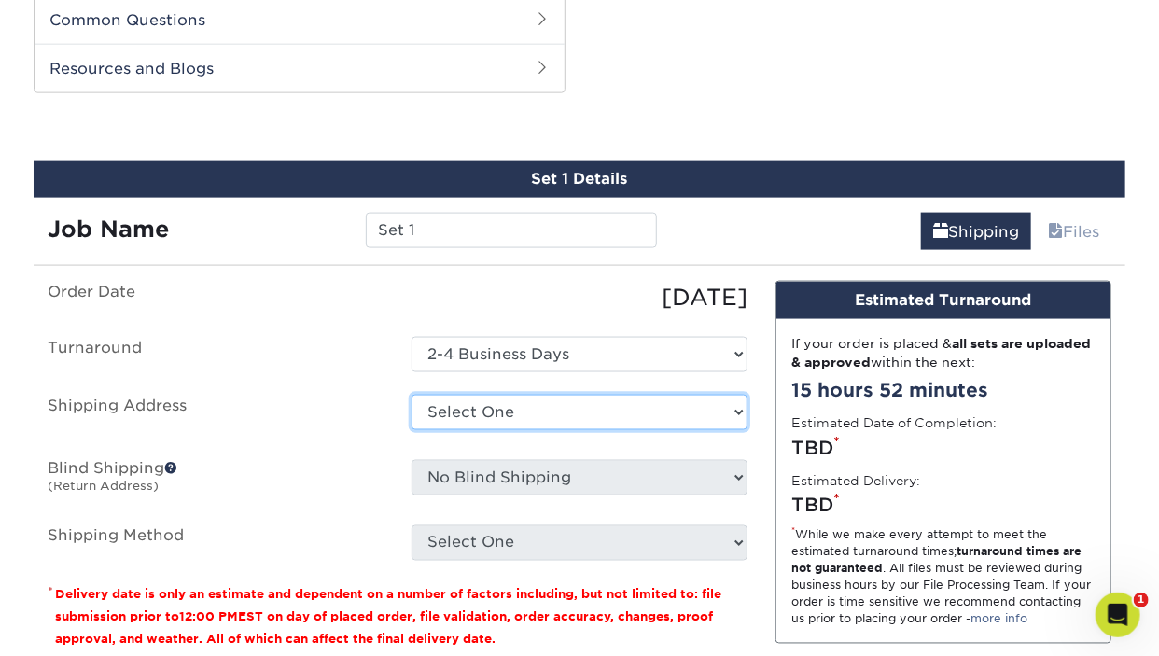
click at [411, 395] on select "Select One SW BB Cards + Add New Address" at bounding box center [579, 412] width 336 height 35
select select "249371"
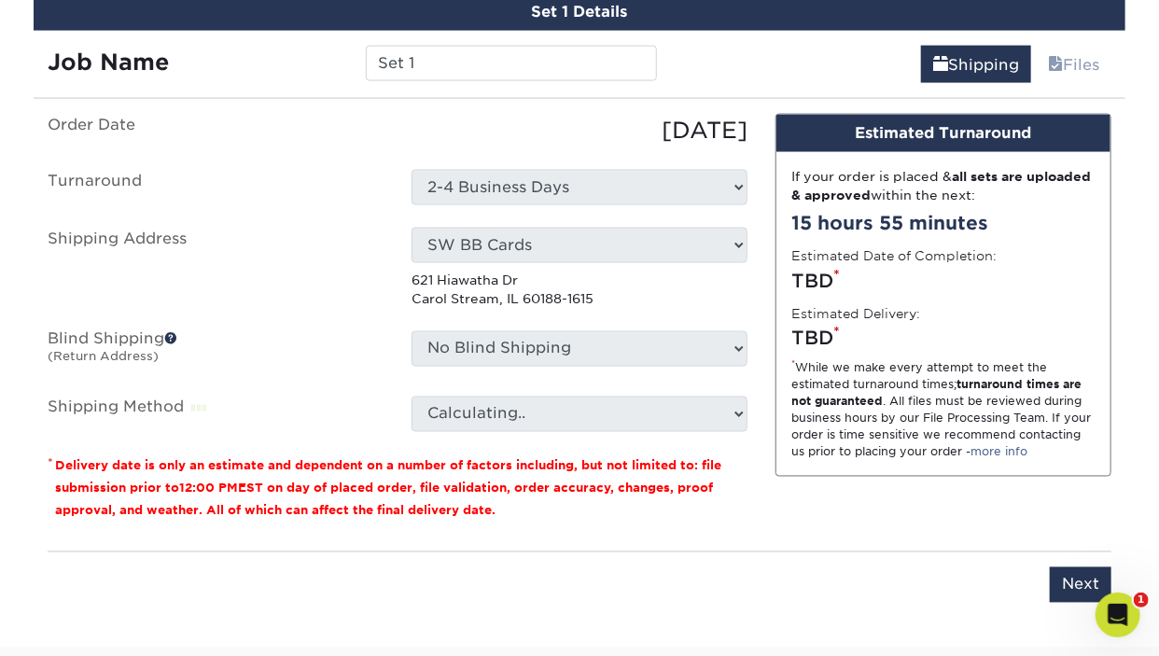
scroll to position [1145, 0]
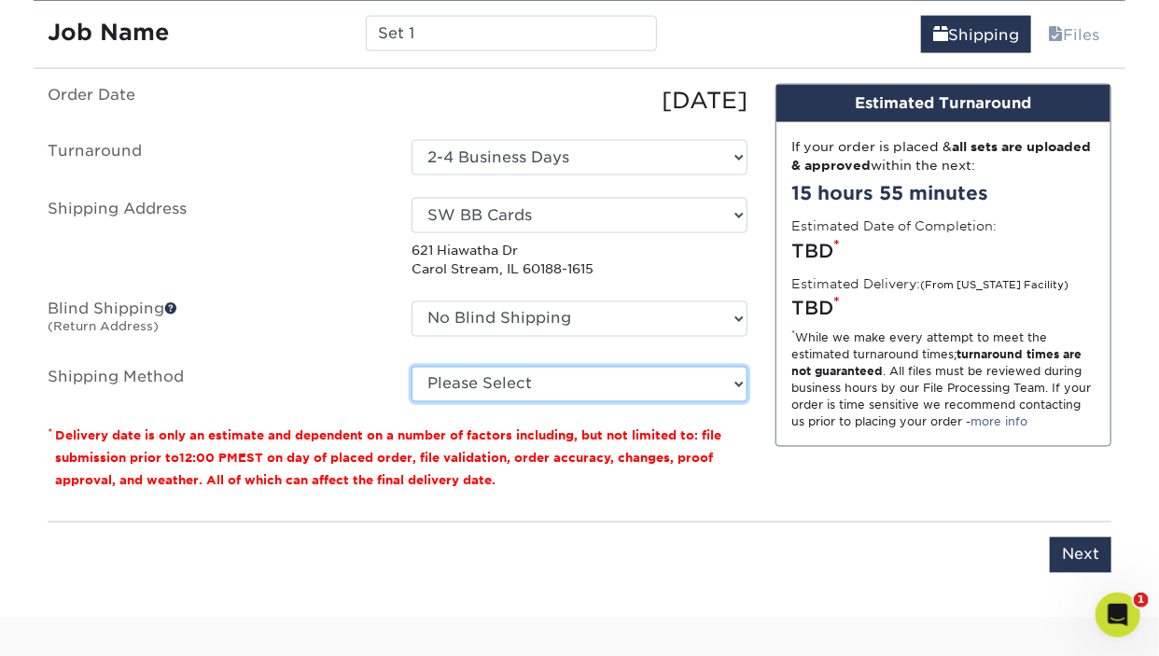
click at [411, 367] on select "Please Select Ground Shipping (+$27.24) 3 Day Shipping Service (+$33.35) 2 Day …" at bounding box center [579, 384] width 336 height 35
select select "03"
click option "Ground Shipping (+$27.24)" at bounding box center [0, 0] width 0 height 0
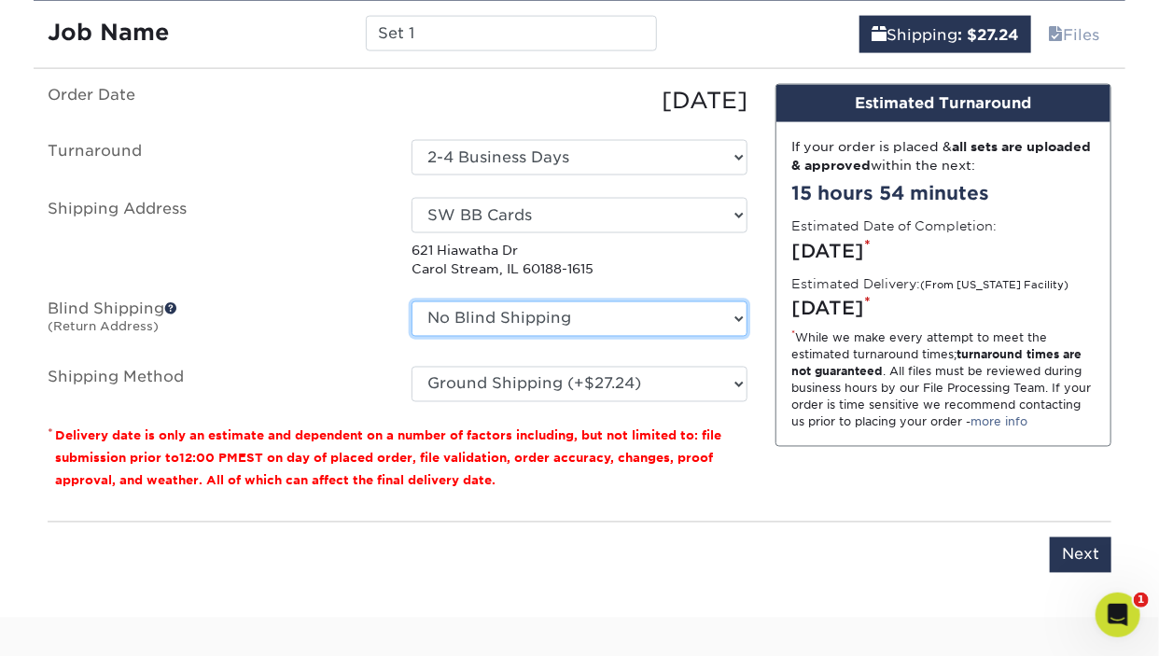
click at [411, 301] on select "No Blind Shipping SW BB Cards + Add New Address" at bounding box center [579, 318] width 336 height 35
click at [175, 307] on span at bounding box center [170, 308] width 13 height 13
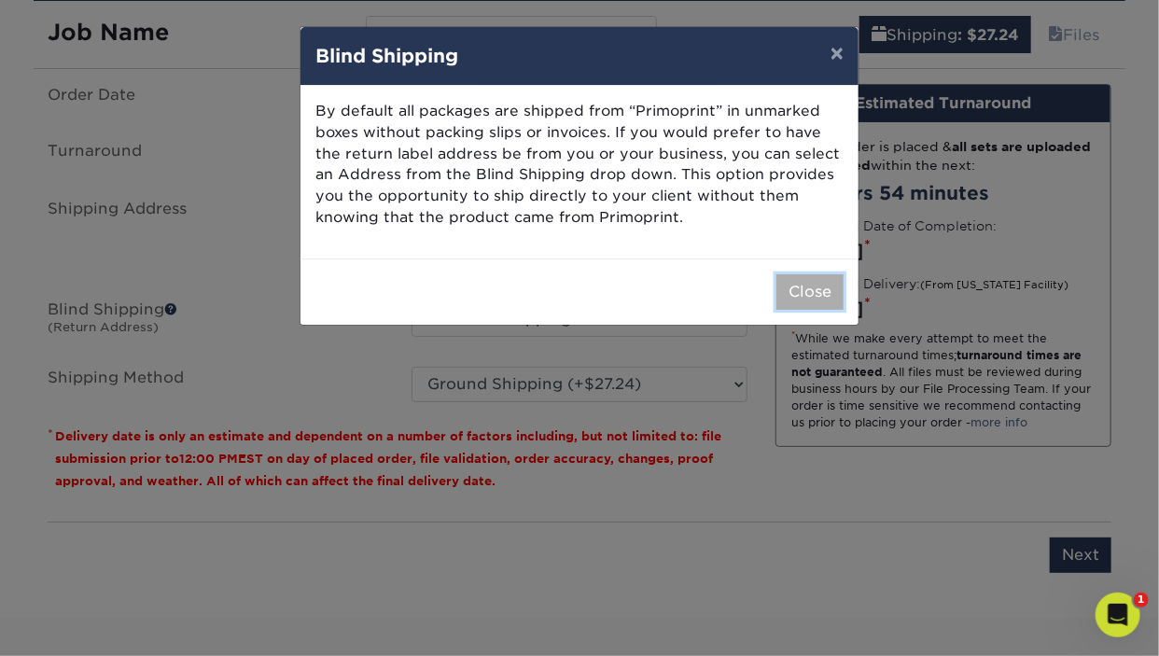
click at [790, 301] on button "Close" at bounding box center [809, 291] width 67 height 35
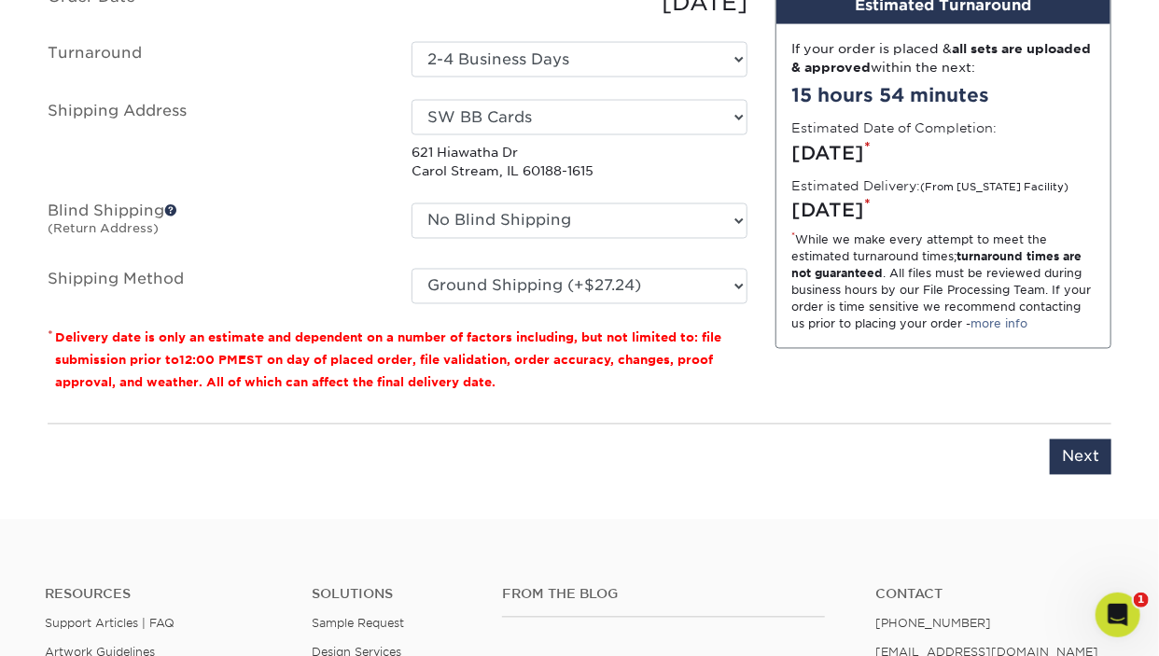
scroll to position [1342, 0]
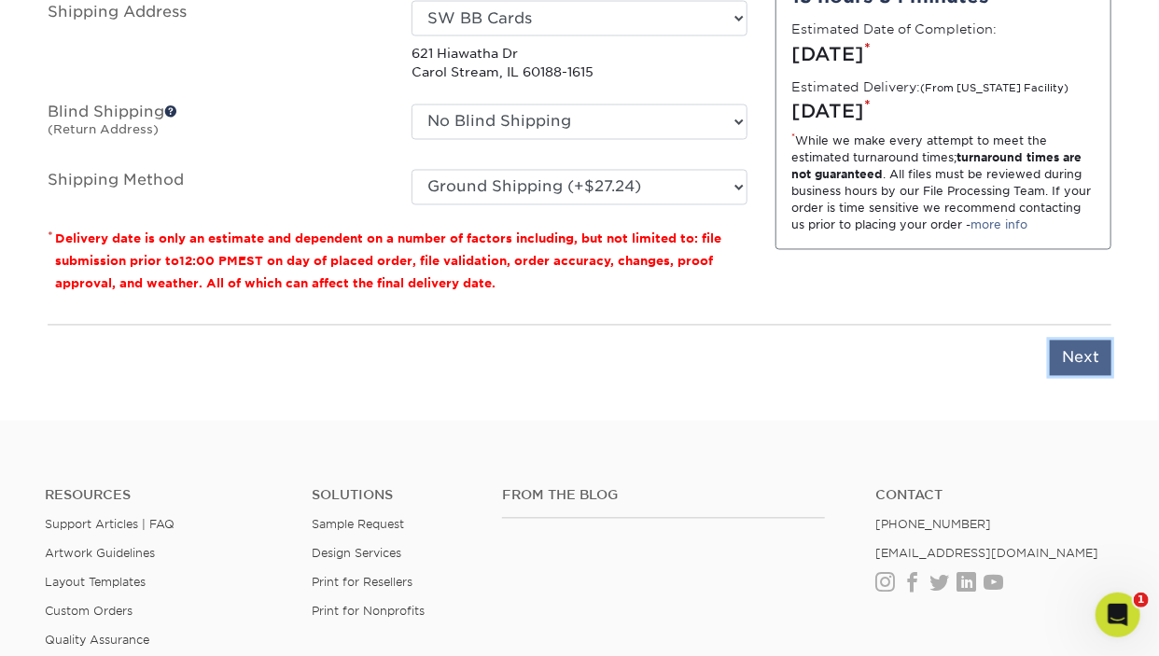
click at [1070, 358] on input "Next" at bounding box center [1081, 358] width 62 height 35
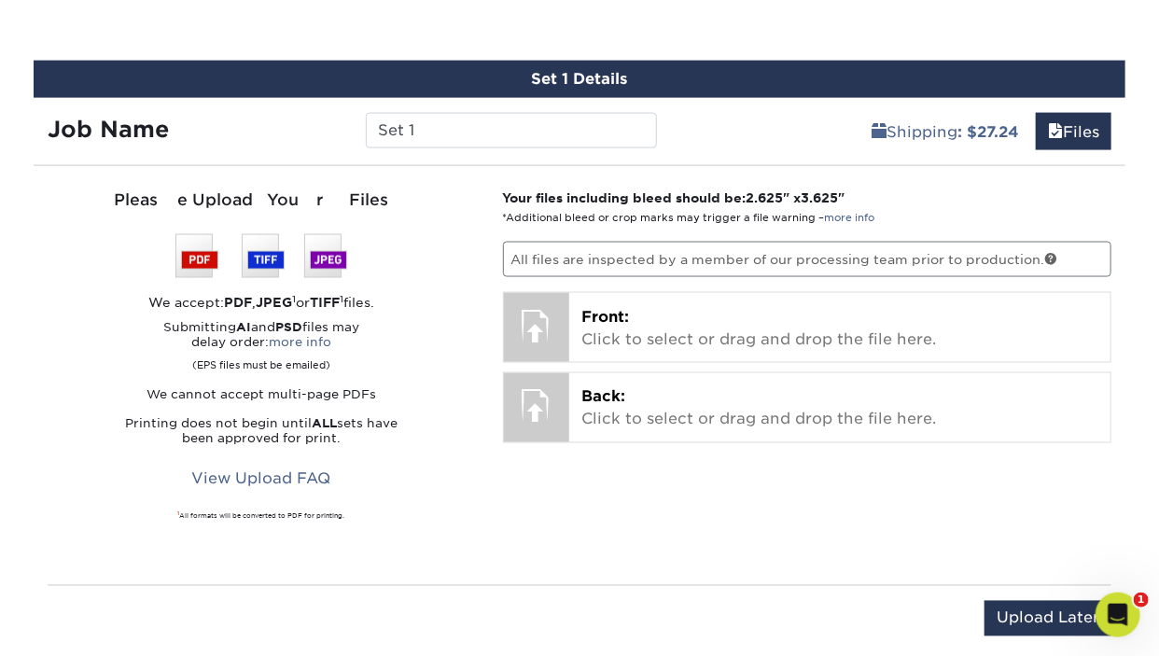
scroll to position [1046, 0]
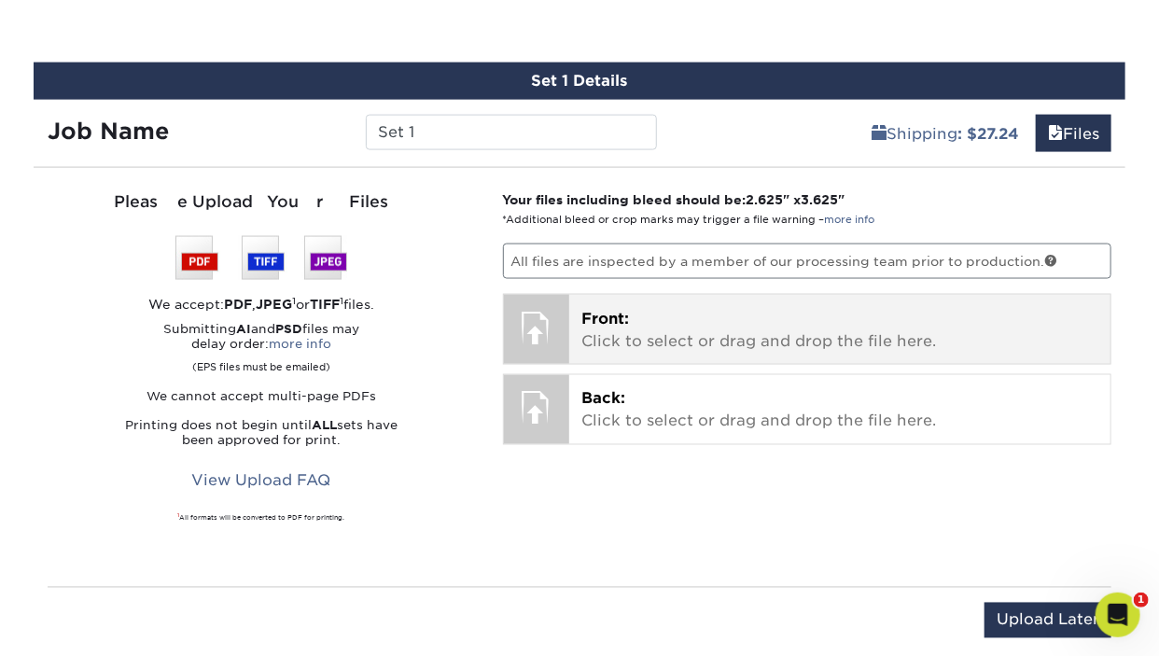
click at [743, 320] on p "Front: Click to select or drag and drop the file here." at bounding box center [840, 330] width 516 height 45
click at [636, 327] on p "Front: Click to select or drag and drop the file here." at bounding box center [840, 330] width 516 height 45
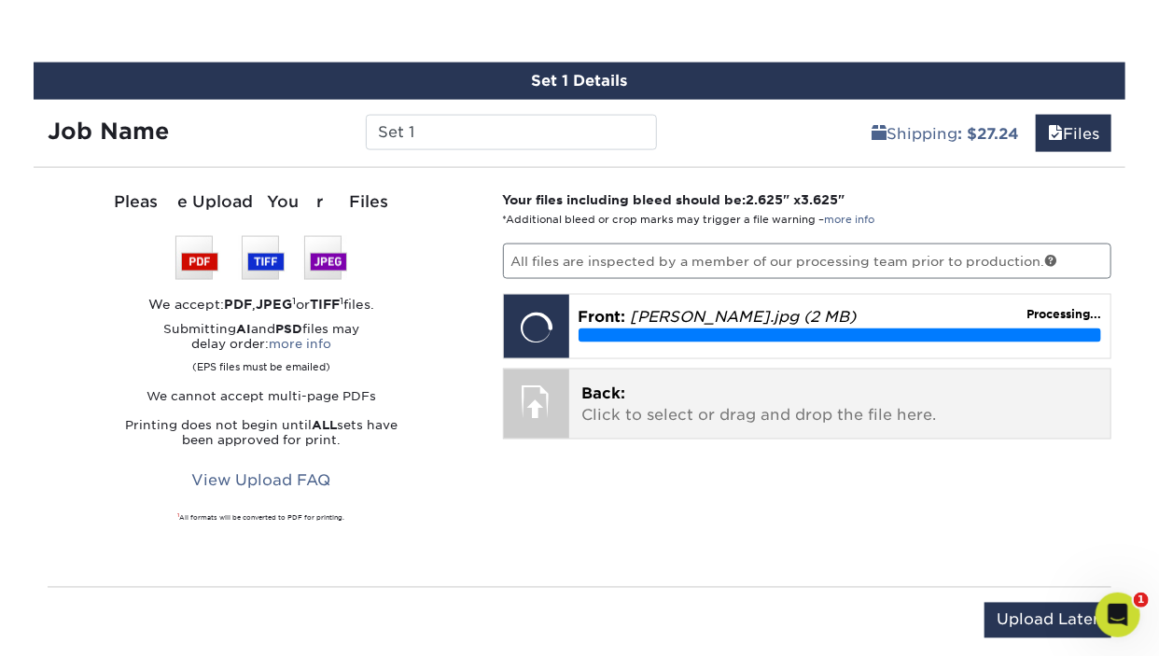
click at [637, 395] on p "Back: Click to select or drag and drop the file here." at bounding box center [840, 405] width 516 height 45
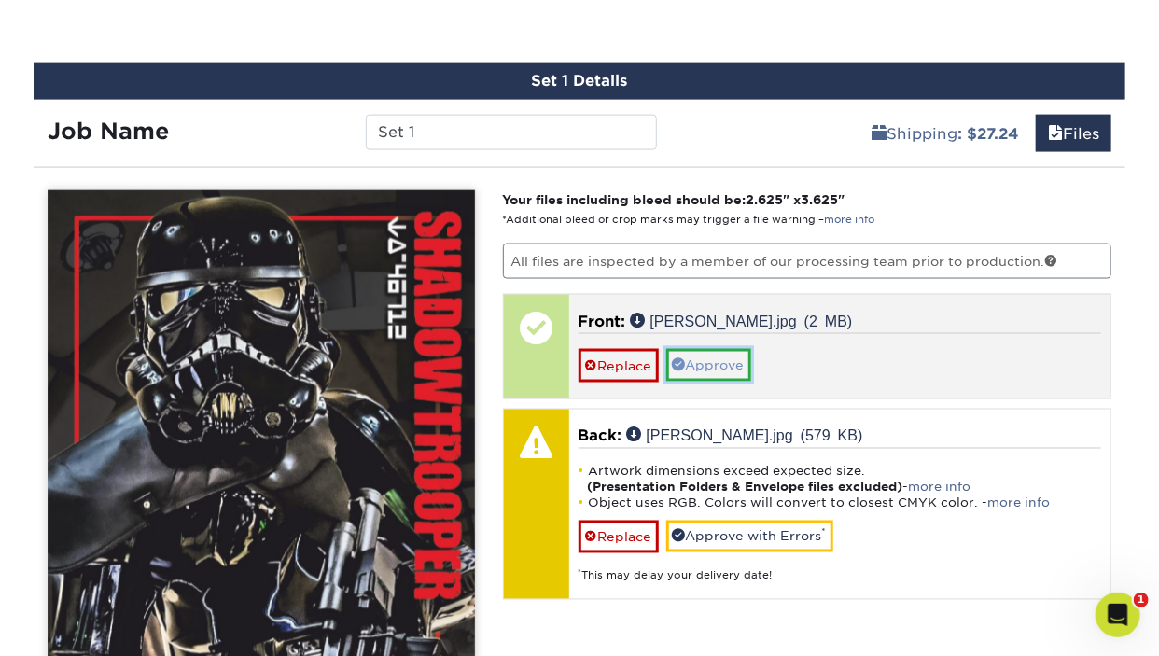
click at [712, 355] on link "Approve" at bounding box center [708, 365] width 85 height 32
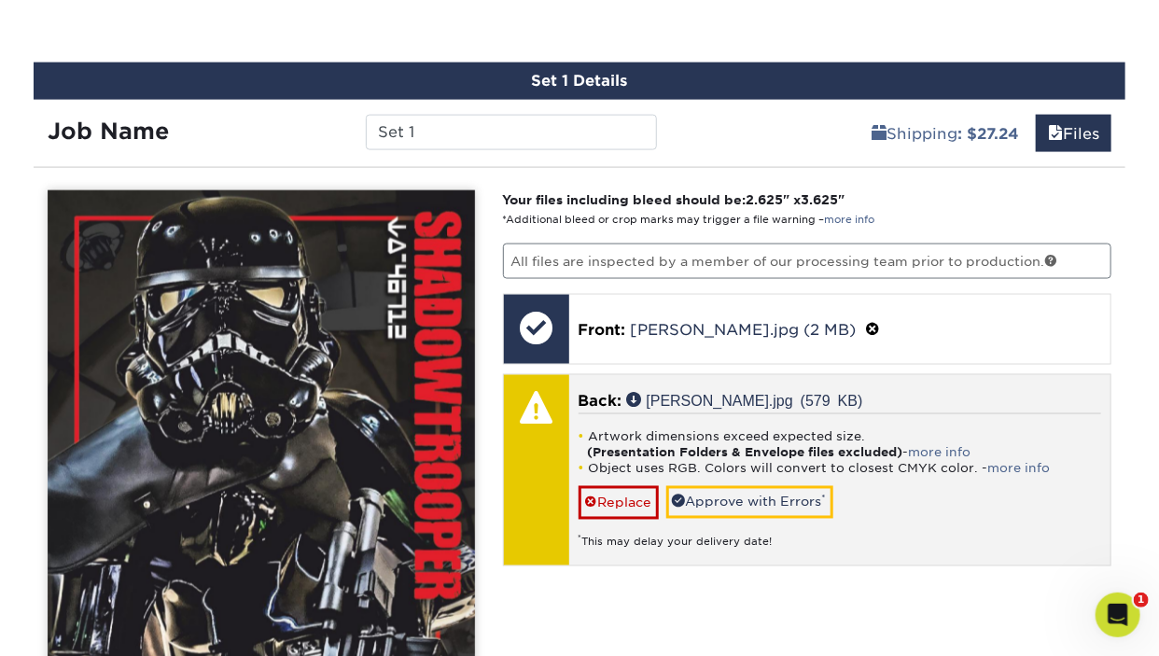
click at [961, 491] on div "Artwork dimensions exceed expected size. (Presentation Folders & Envelope files…" at bounding box center [839, 481] width 523 height 136
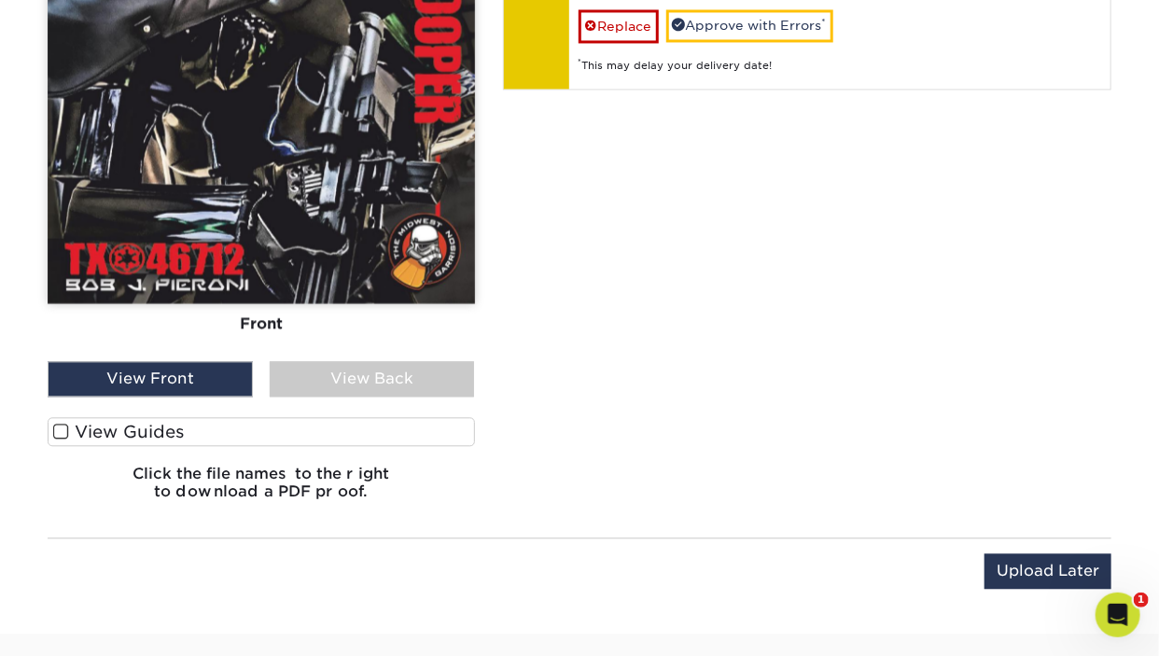
scroll to position [1539, 0]
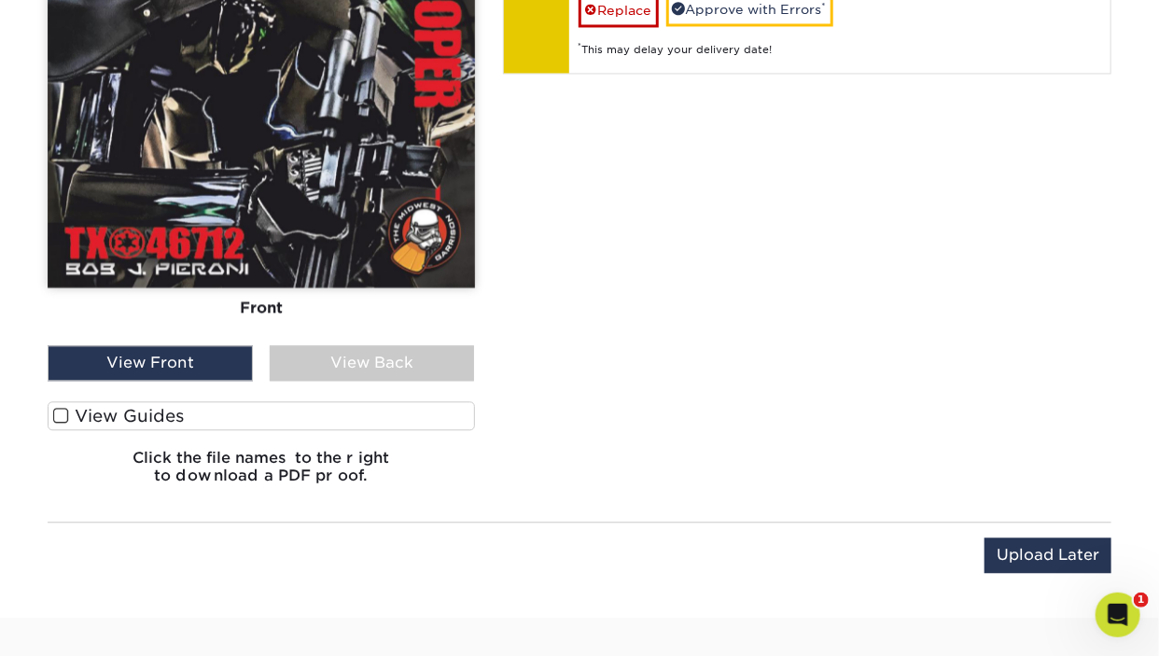
click at [381, 365] on div "View Back" at bounding box center [372, 362] width 205 height 35
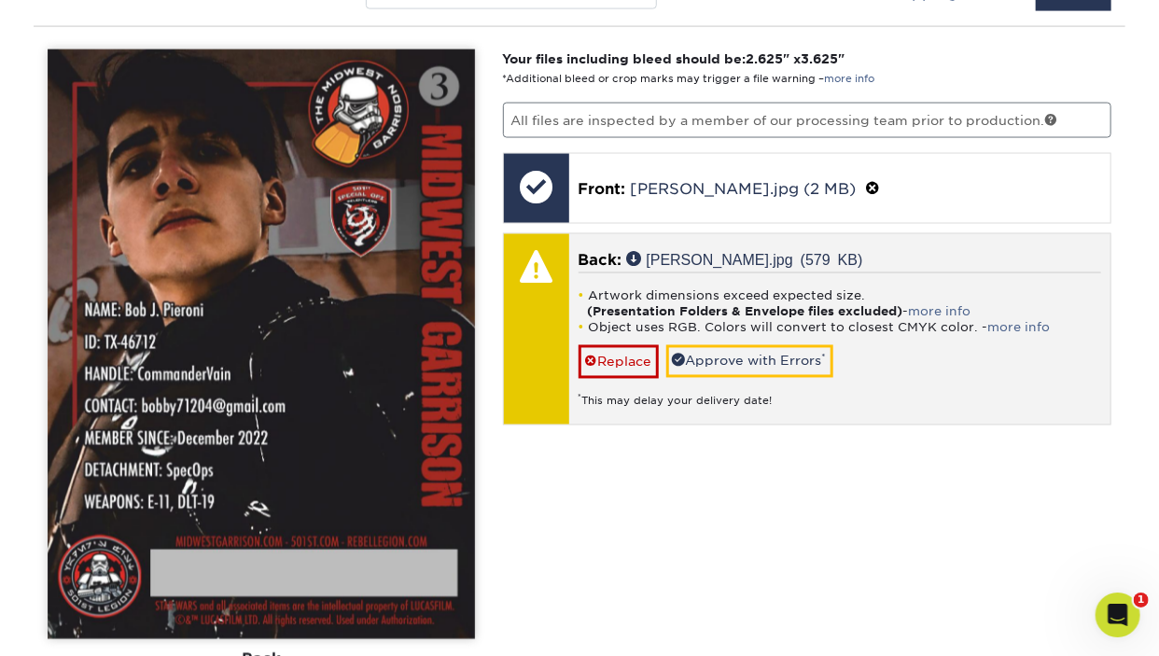
scroll to position [1145, 0]
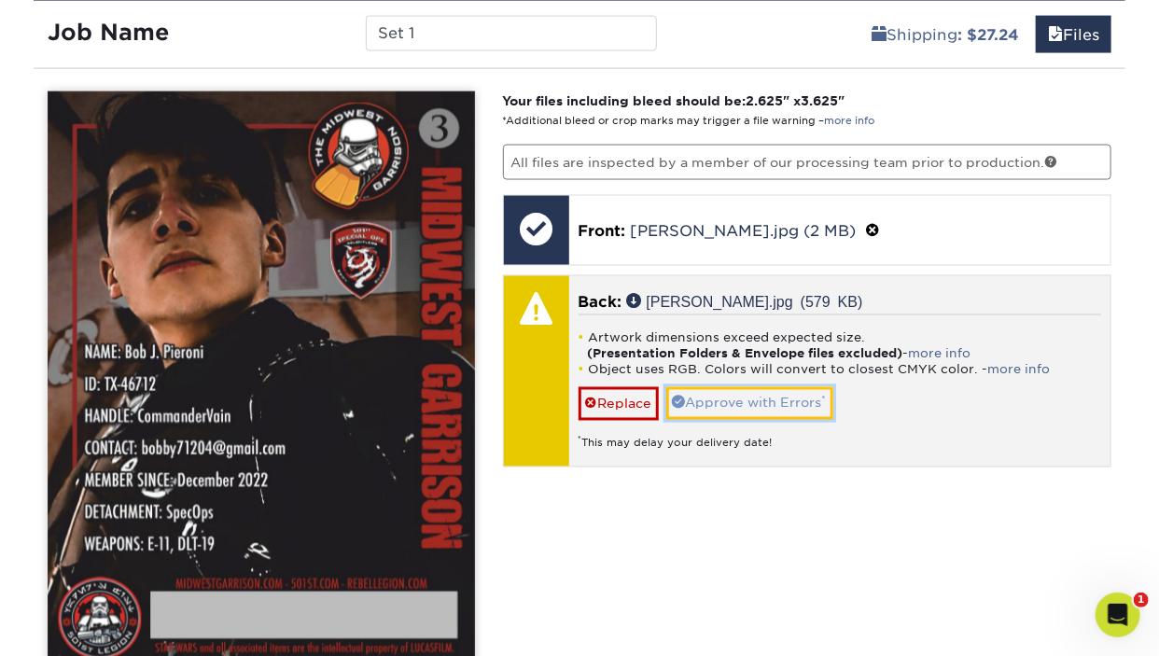
click at [767, 394] on link "Approve with Errors *" at bounding box center [749, 403] width 167 height 32
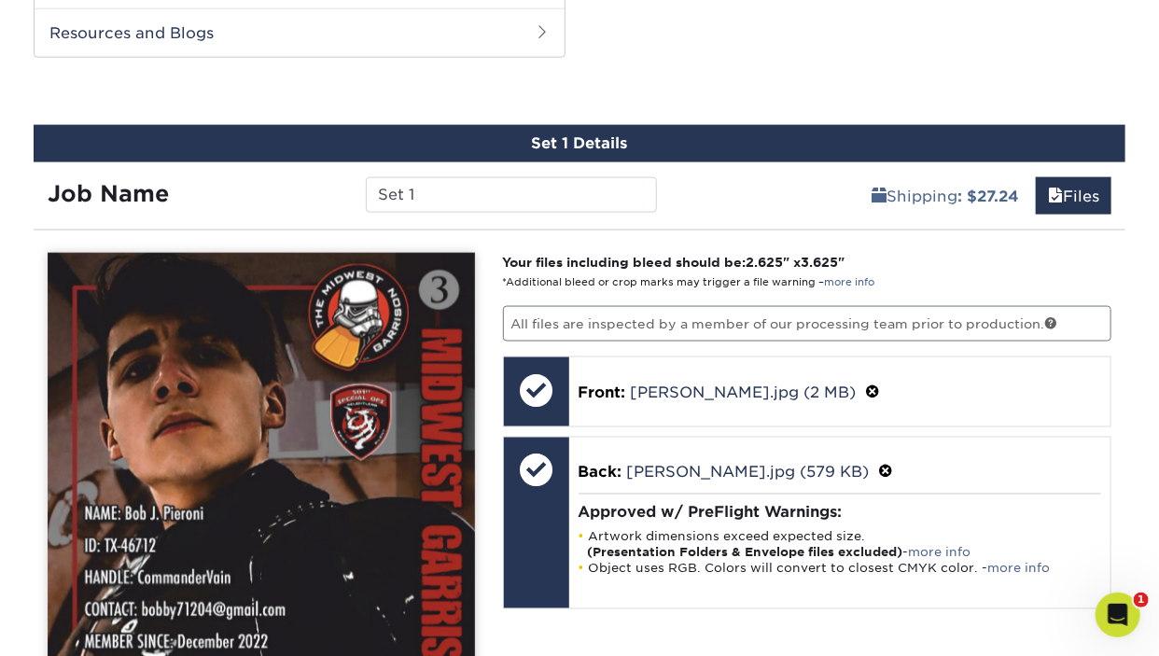
scroll to position [849, 0]
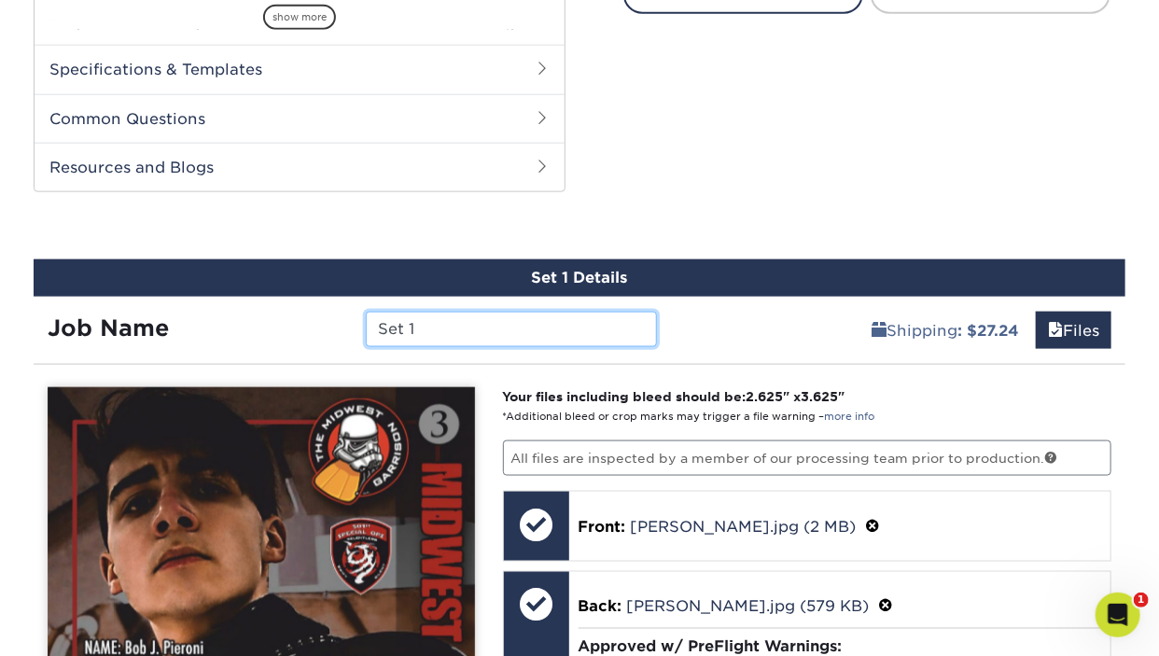
click at [535, 315] on input "Set 1" at bounding box center [511, 329] width 290 height 35
drag, startPoint x: 458, startPoint y: 325, endPoint x: 262, endPoint y: 323, distance: 196.0
click at [366, 323] on input "Set 1" at bounding box center [511, 329] width 290 height 35
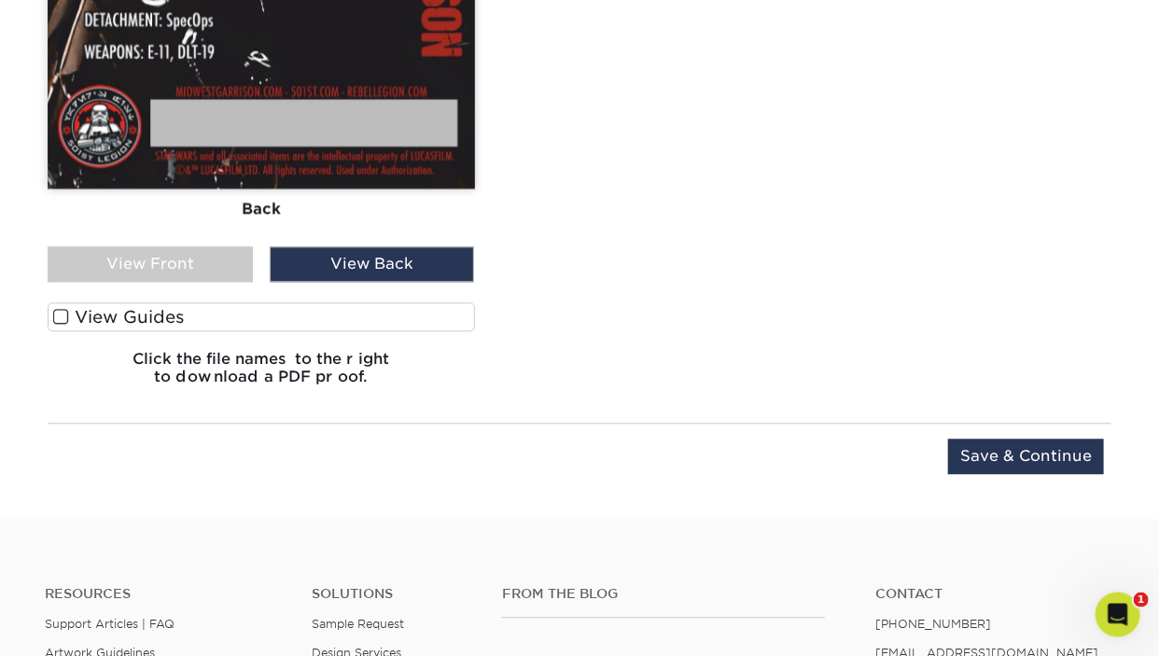
scroll to position [1638, 0]
type input "[PERSON_NAME]"
click at [1004, 439] on input "Save & Continue" at bounding box center [1026, 456] width 156 height 35
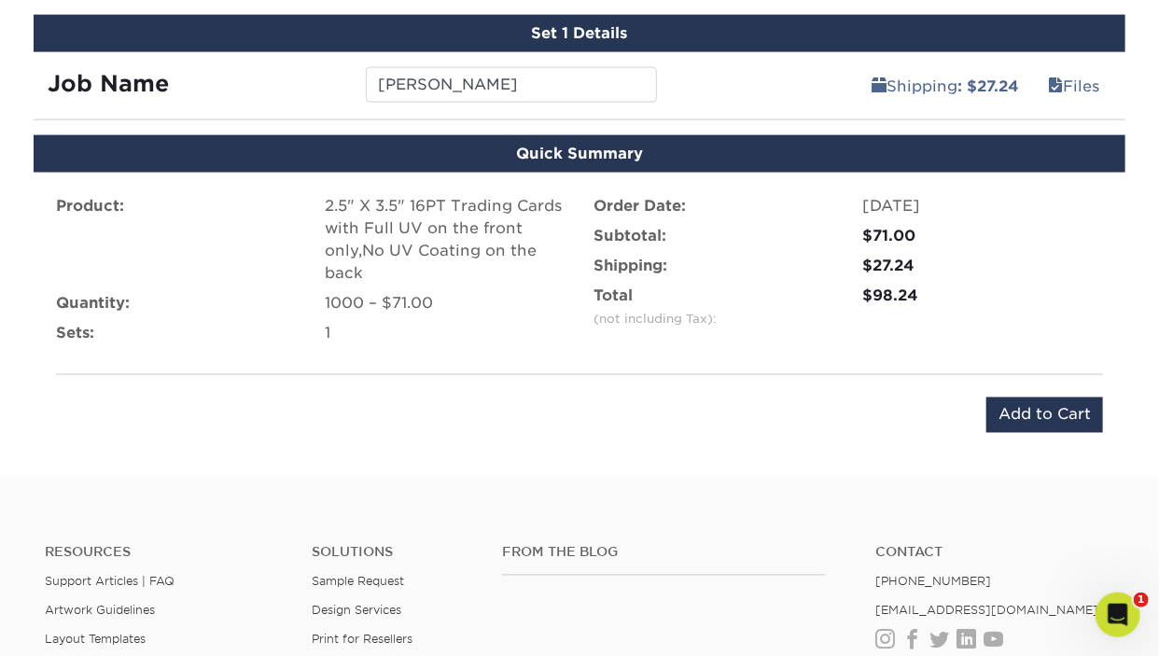
scroll to position [1064, 0]
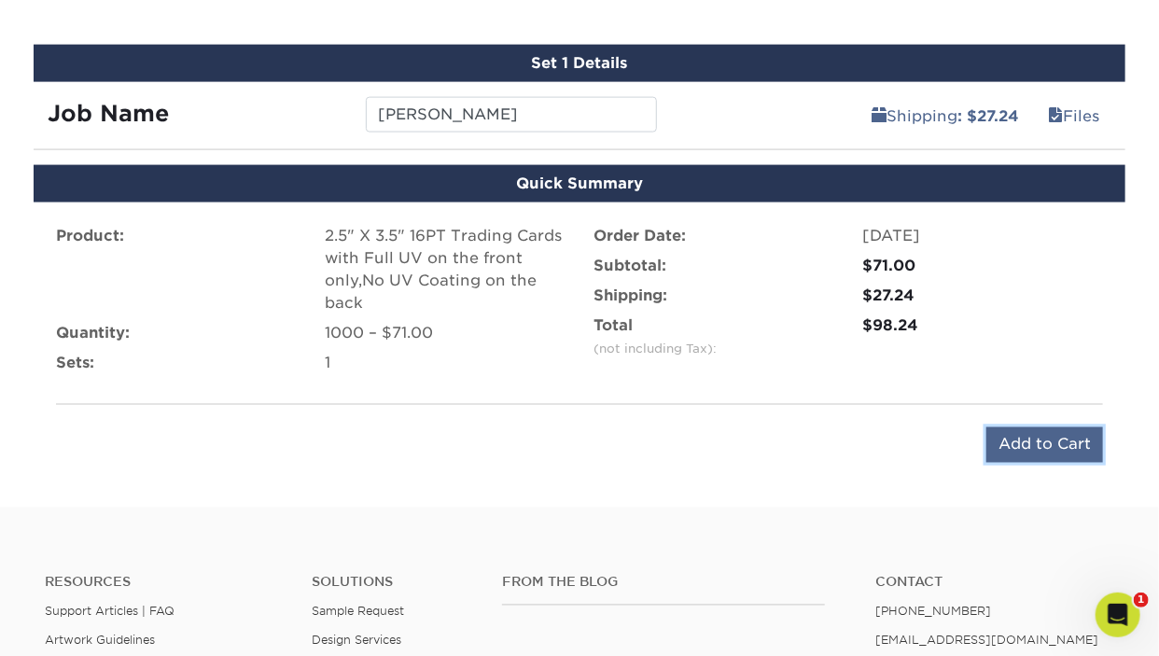
click at [1046, 441] on input "Add to Cart" at bounding box center [1044, 444] width 117 height 35
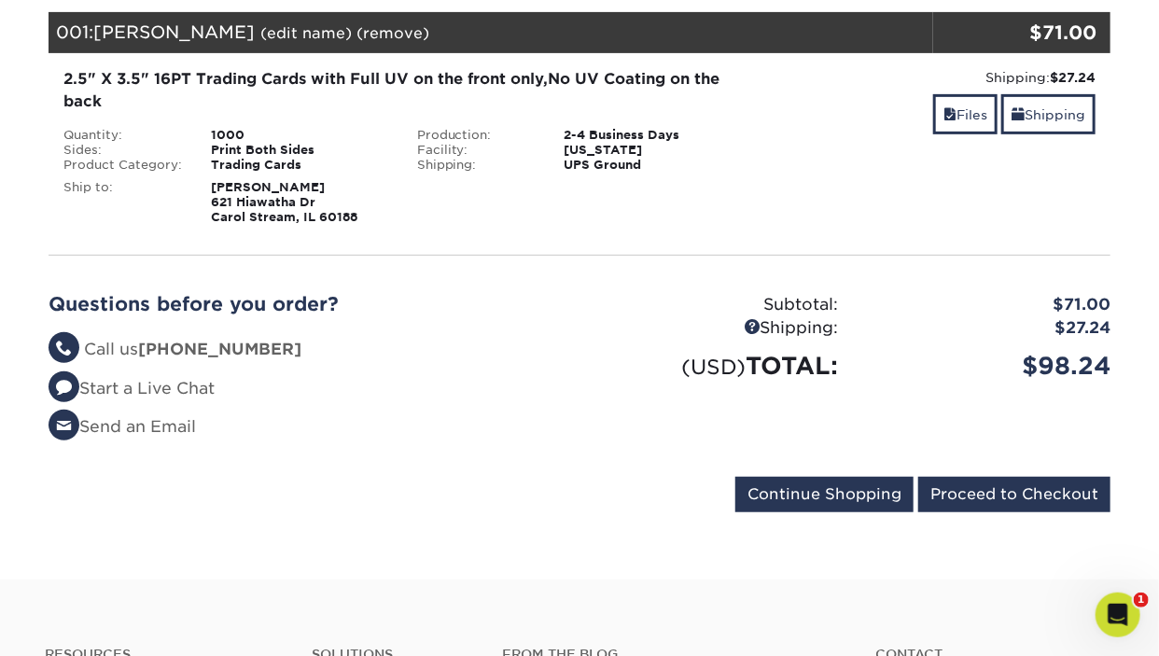
scroll to position [295, 0]
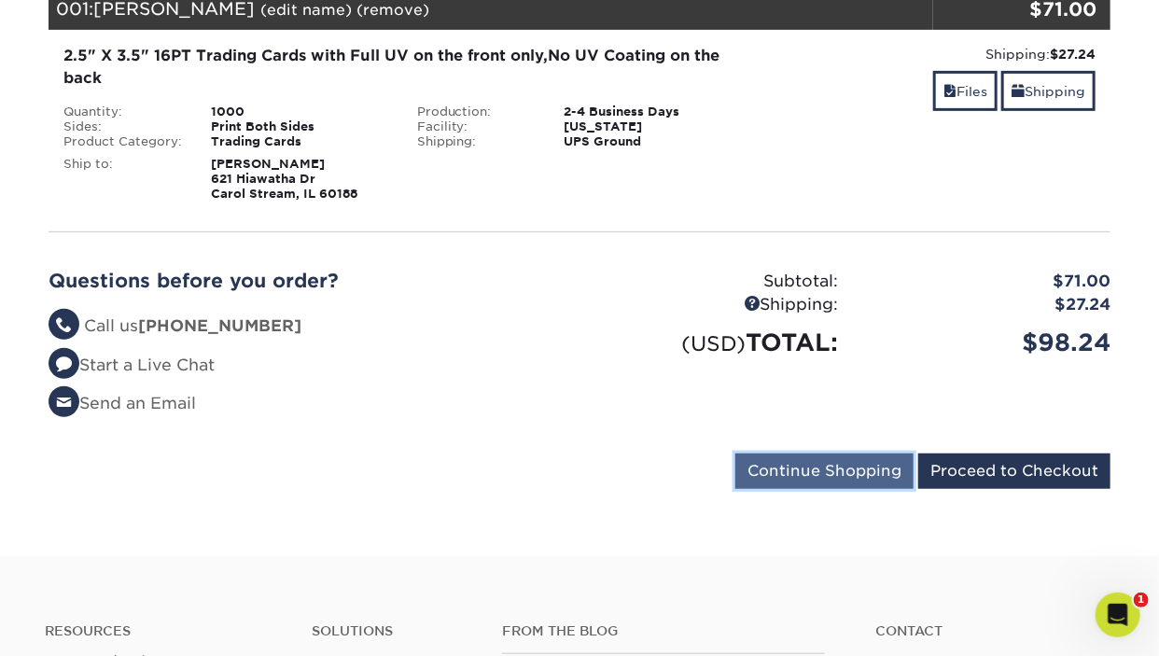
click at [789, 467] on input "Continue Shopping" at bounding box center [824, 470] width 178 height 35
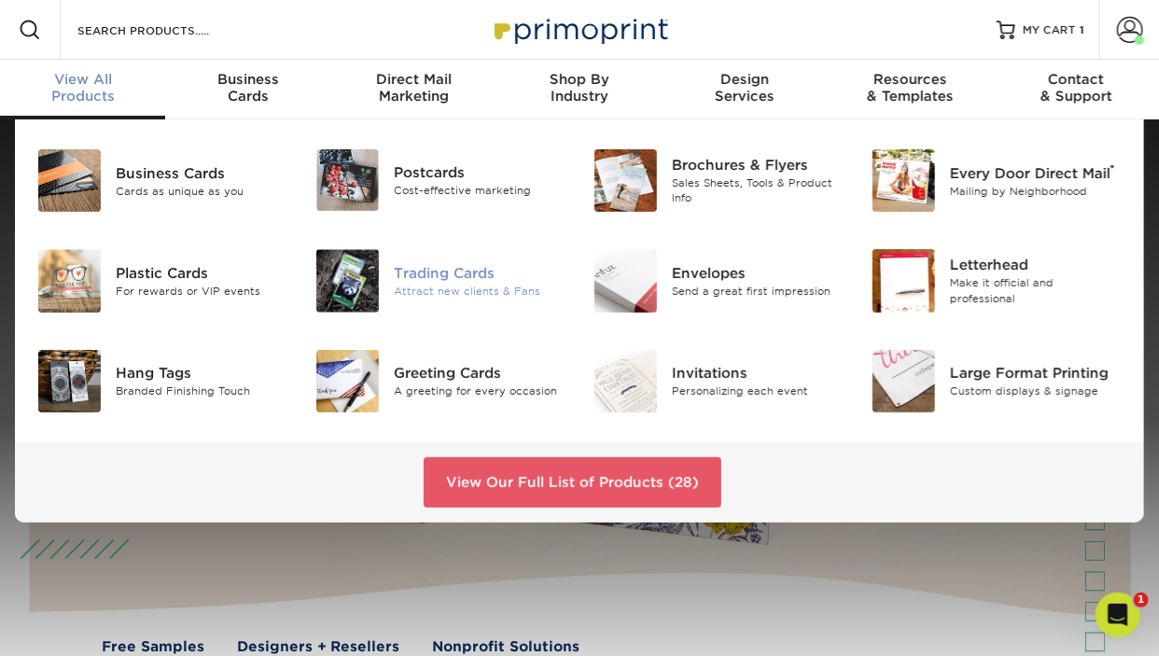
click at [371, 271] on img at bounding box center [347, 280] width 63 height 63
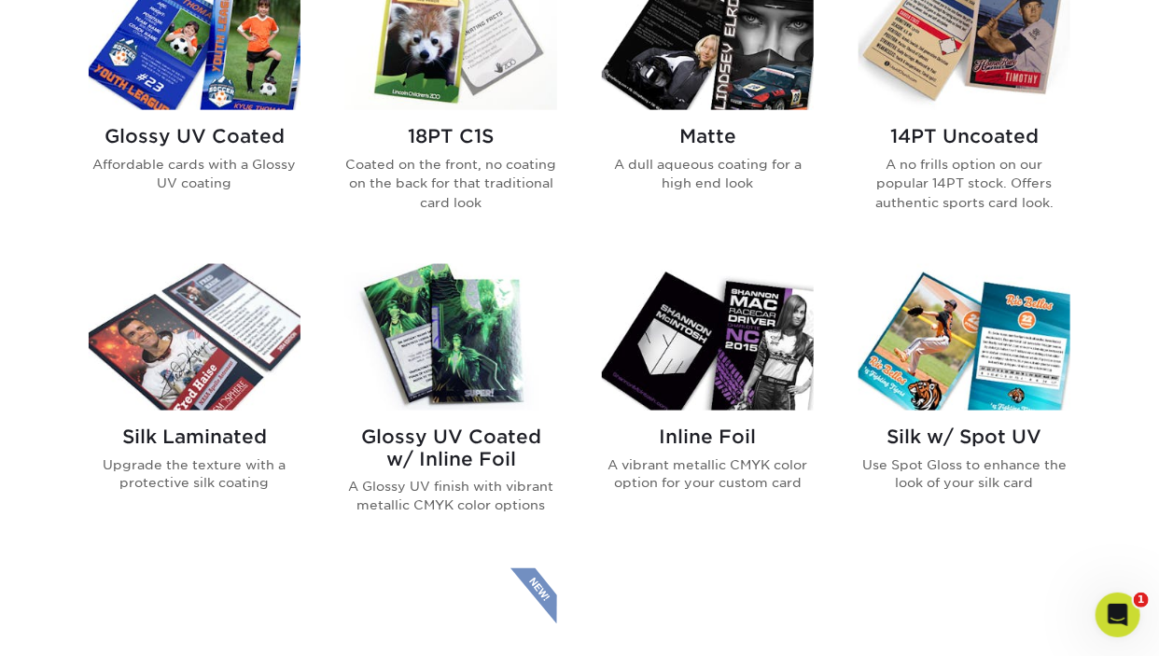
scroll to position [985, 0]
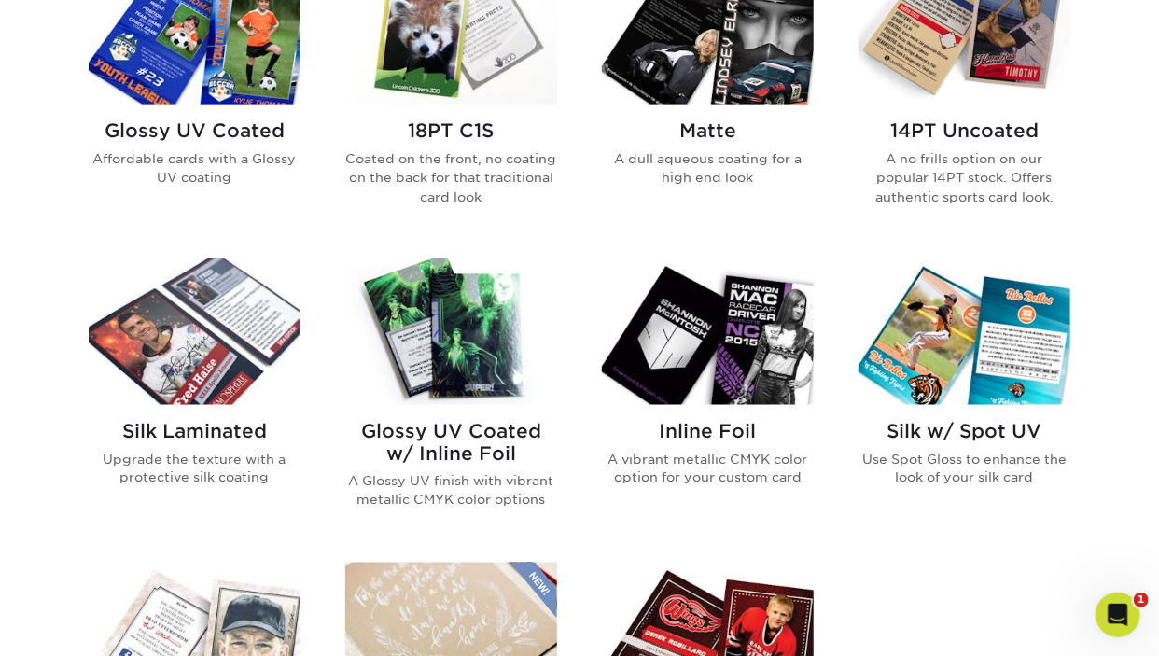
click at [174, 62] on img at bounding box center [195, 31] width 212 height 146
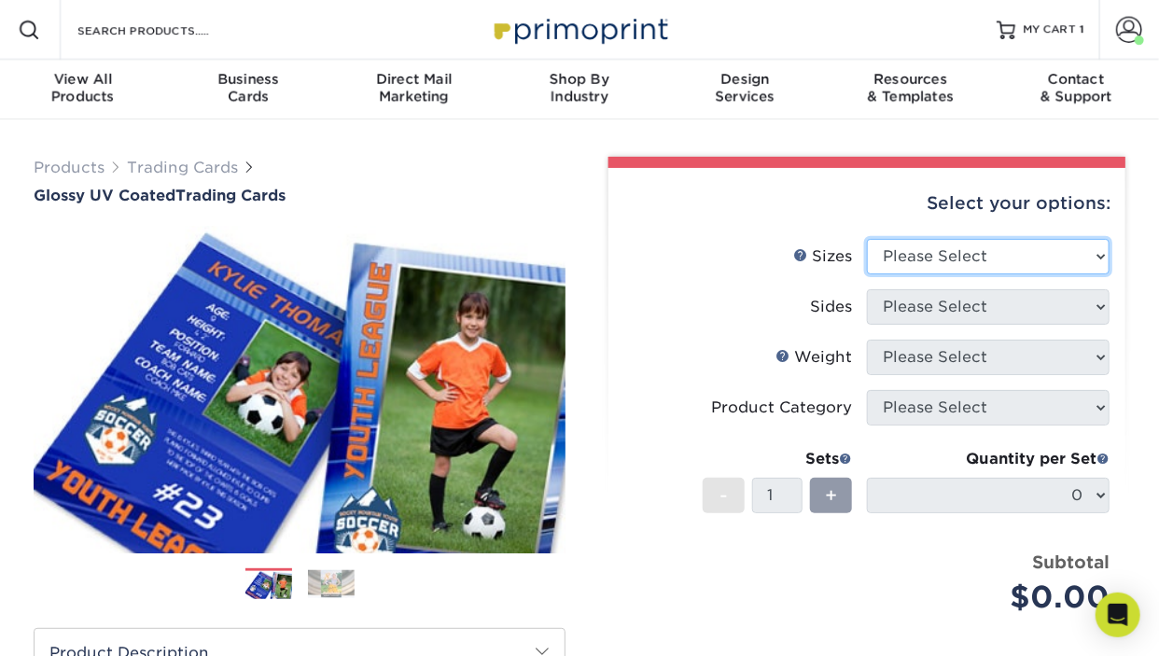
click at [867, 239] on select "Please Select 2.5" x 3.5"" at bounding box center [988, 256] width 243 height 35
select select "2.50x3.50"
click option "2.5" x 3.5"" at bounding box center [0, 0] width 0 height 0
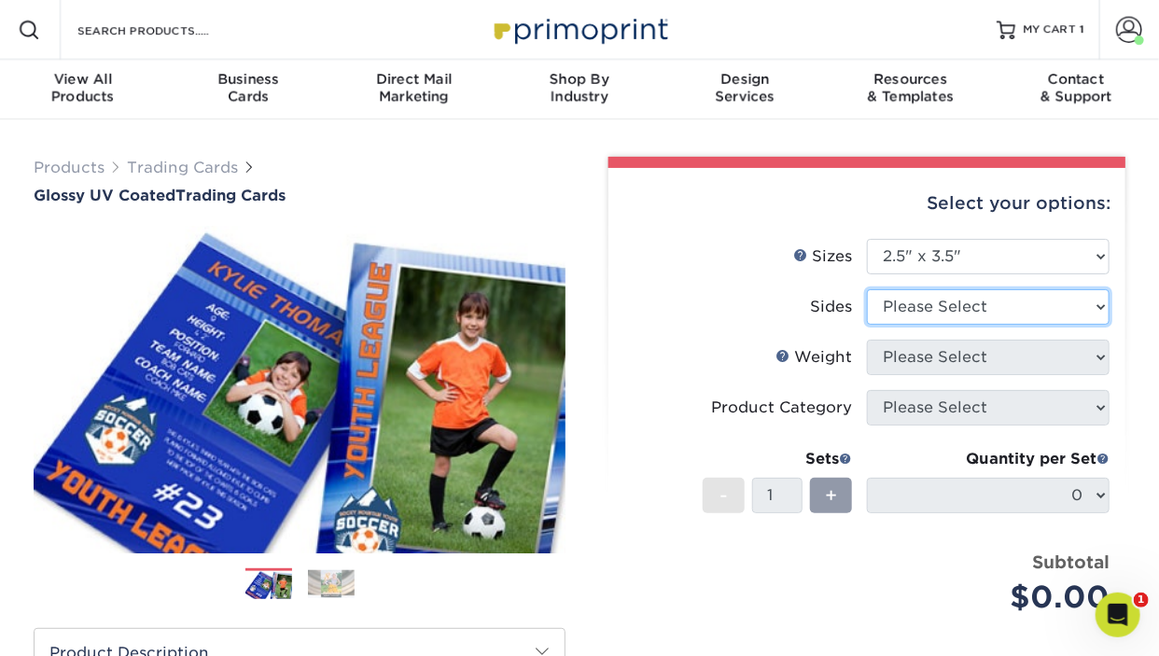
click at [867, 289] on select "Please Select Print Both Sides Print Front Only" at bounding box center [988, 306] width 243 height 35
select select "13abbda7-1d64-4f25-8bb2-c179b224825d"
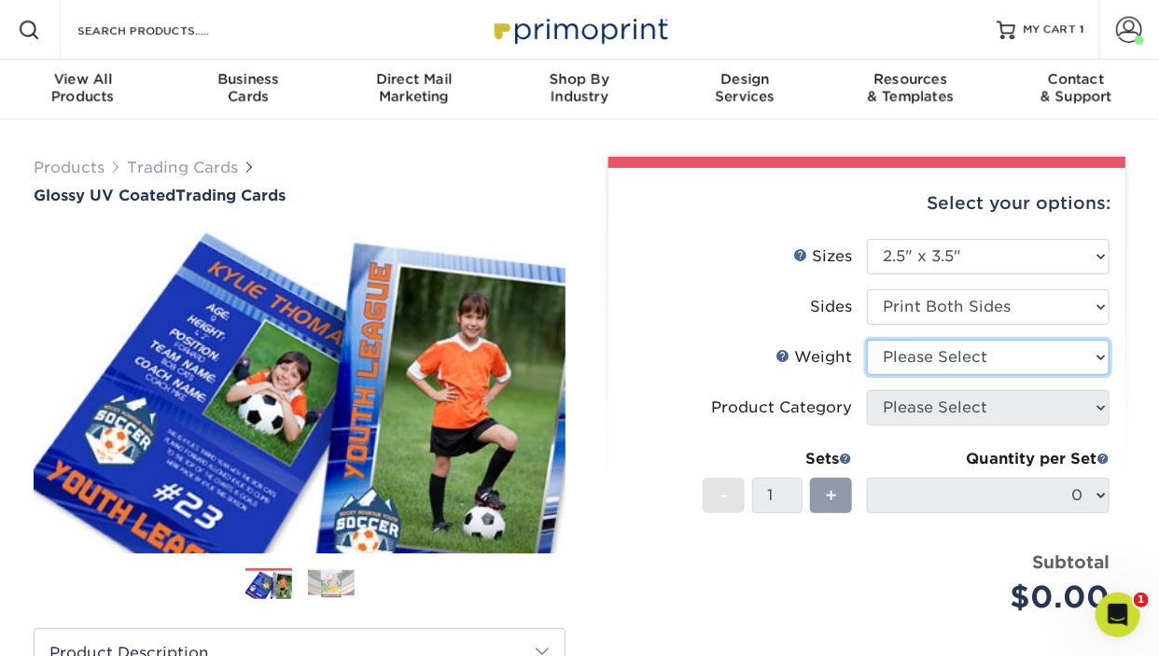
click at [867, 340] on select "Please Select 16PT 14PT 18PT C1S" at bounding box center [988, 357] width 243 height 35
select select "16PT"
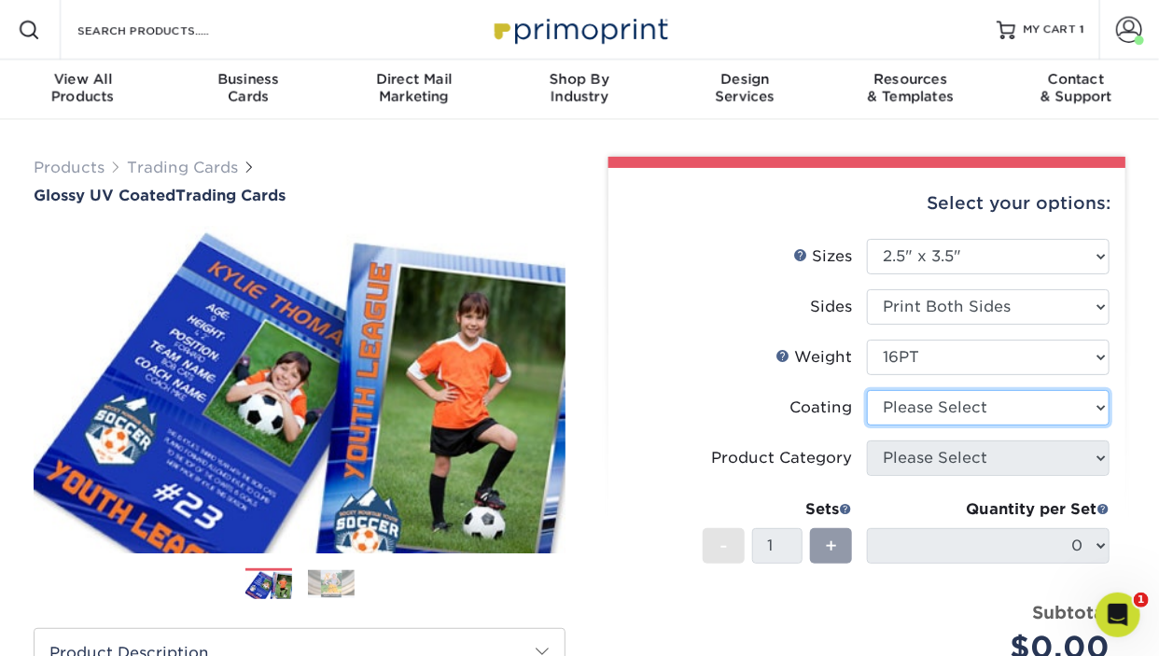
click at [867, 390] on select at bounding box center [988, 407] width 243 height 35
select select "1e8116af-acfc-44b1-83dc-8181aa338834"
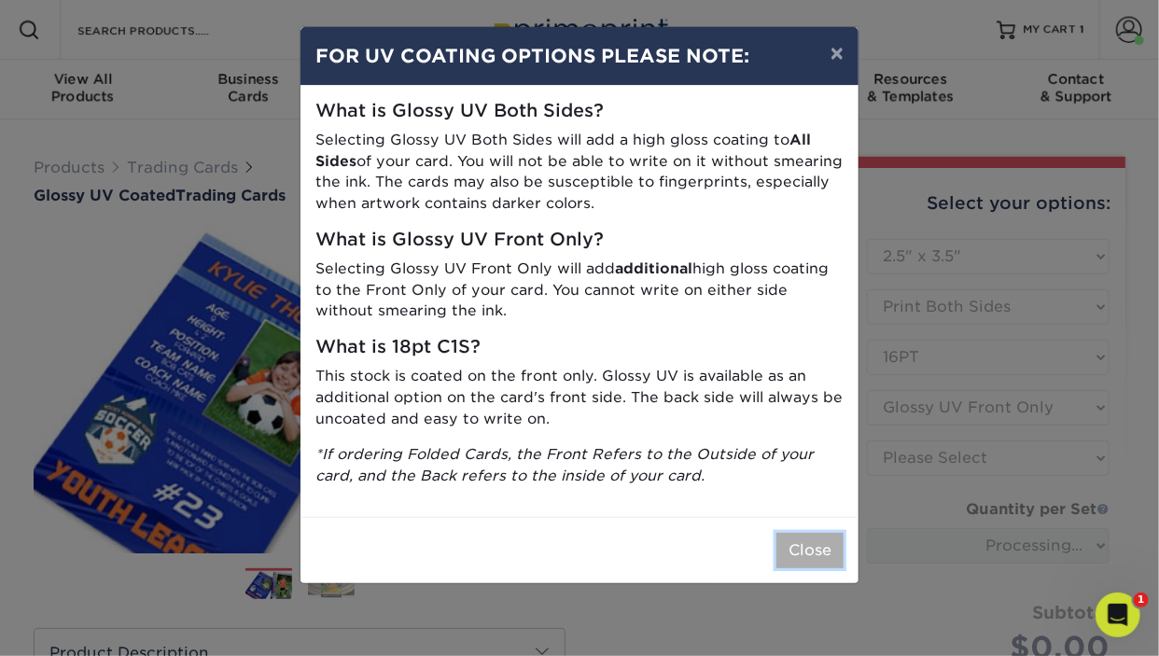
click at [801, 558] on button "Close" at bounding box center [809, 550] width 67 height 35
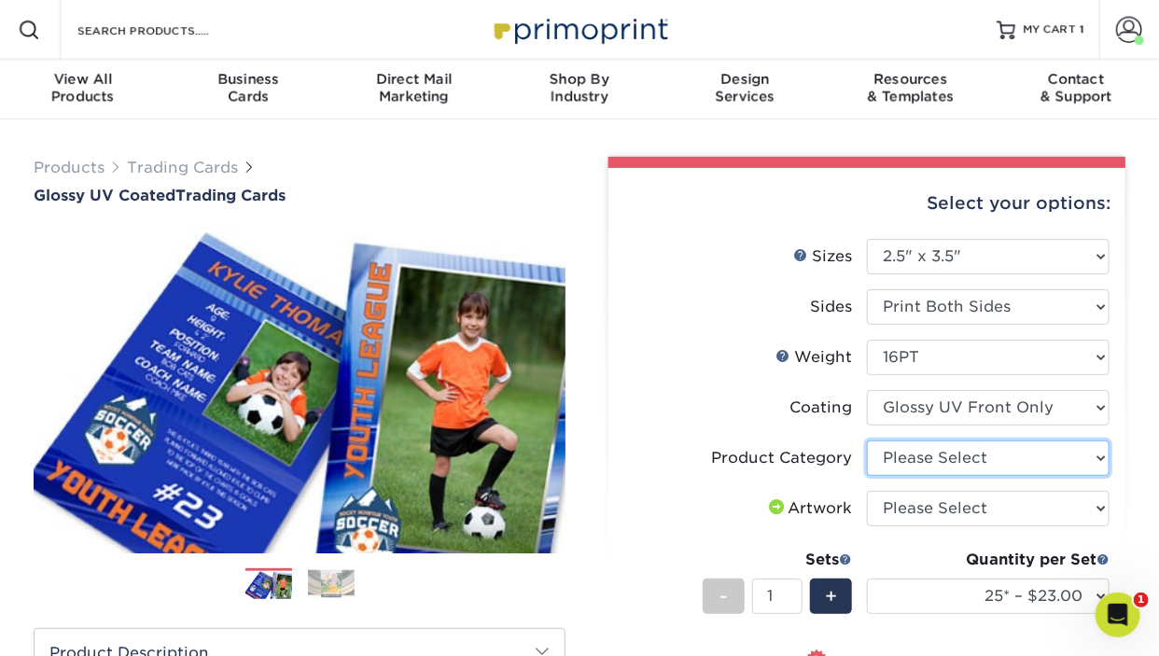
click at [867, 440] on select "Please Select Trading Cards" at bounding box center [988, 457] width 243 height 35
select select "c2f9bce9-36c2-409d-b101-c29d9d031e18"
click option "Trading Cards" at bounding box center [0, 0] width 0 height 0
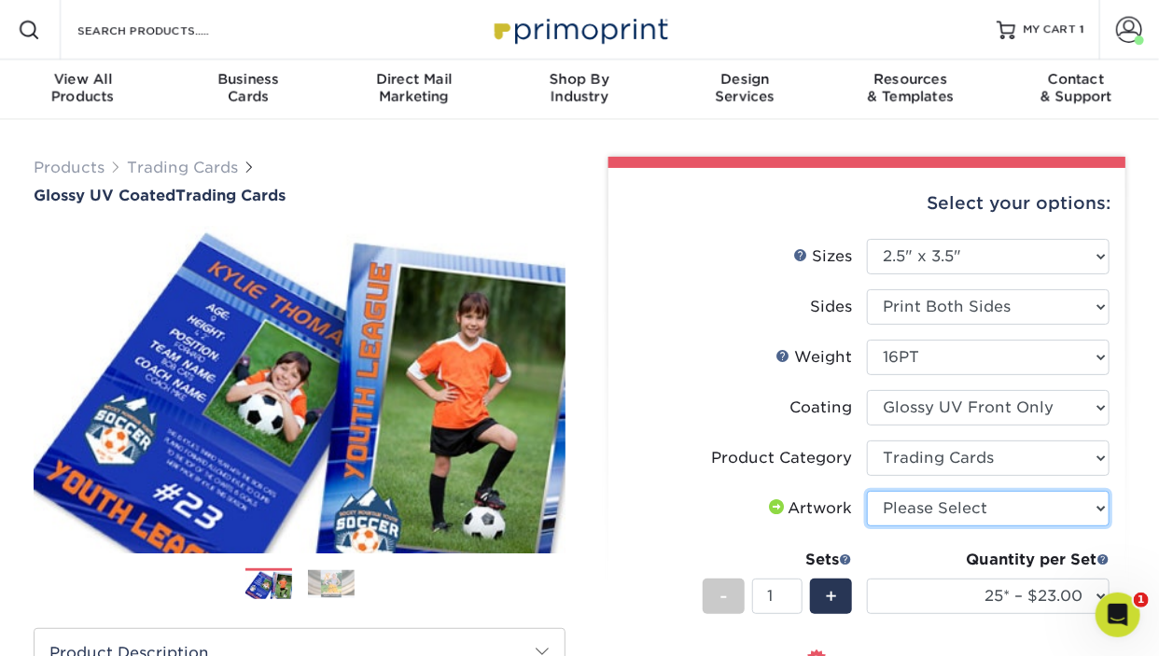
click at [867, 491] on select "Please Select I will upload files I need a design - $100" at bounding box center [988, 508] width 243 height 35
select select "upload"
click option "I will upload files" at bounding box center [0, 0] width 0 height 0
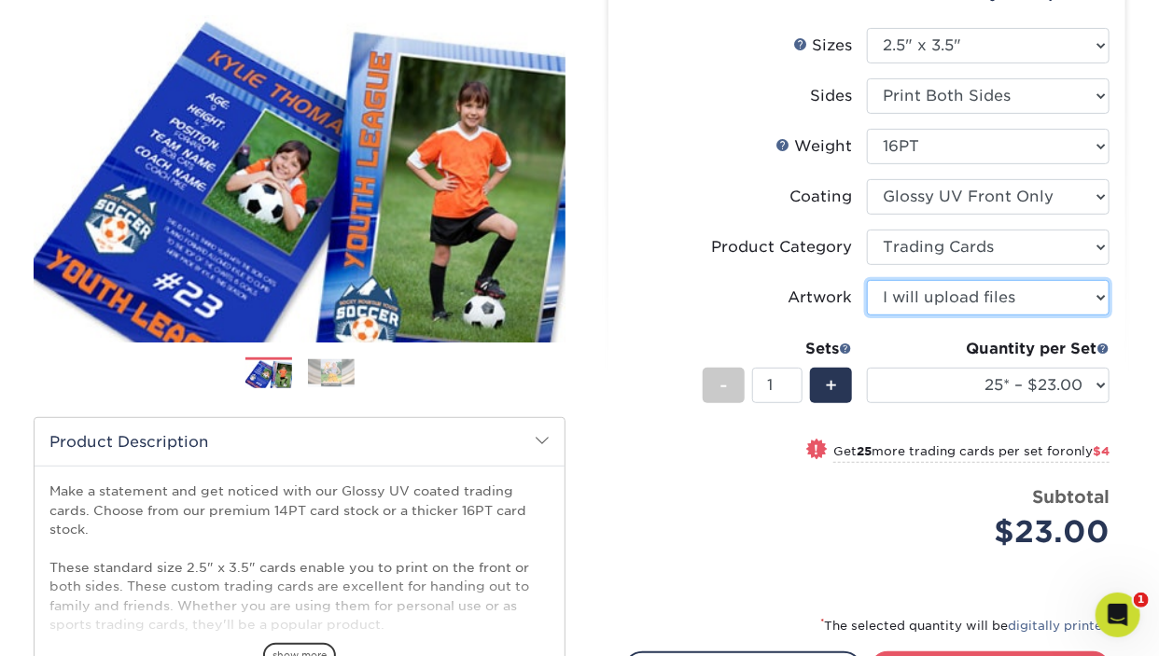
scroll to position [295, 0]
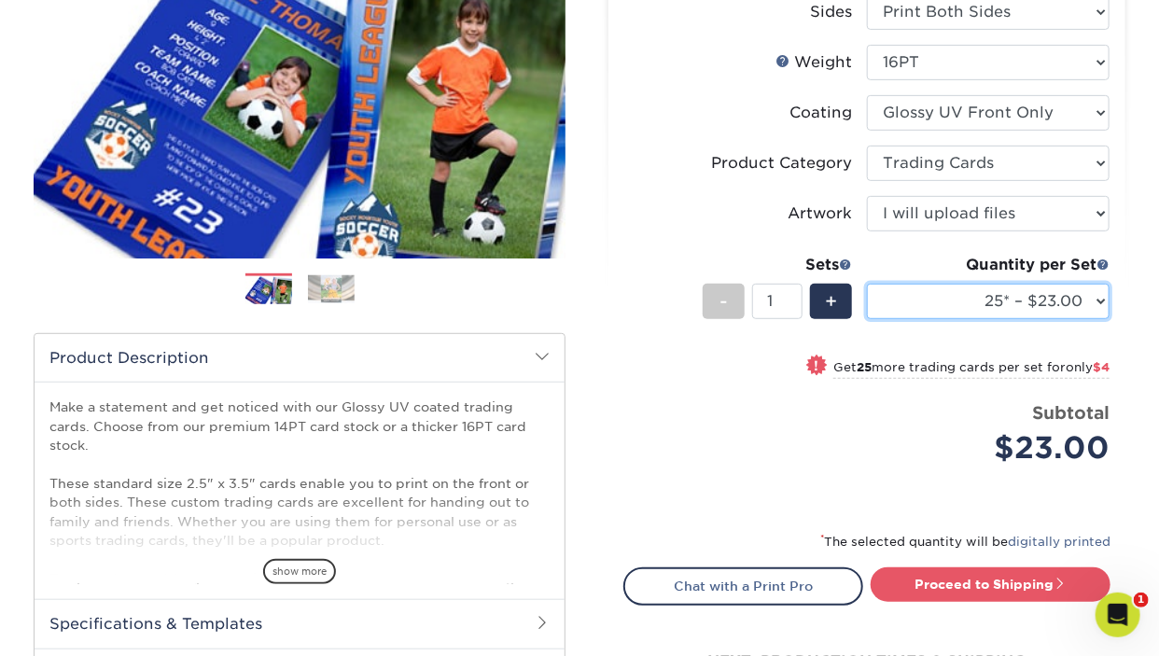
click at [867, 284] on select "25* – $23.00 50* – $27.00 75* – $33.00 100* – $37.00 250* – $47.00 500 – $58.00…" at bounding box center [988, 301] width 243 height 35
select select "1000 – $71.00"
click option "1000 – $71.00" at bounding box center [0, 0] width 0 height 0
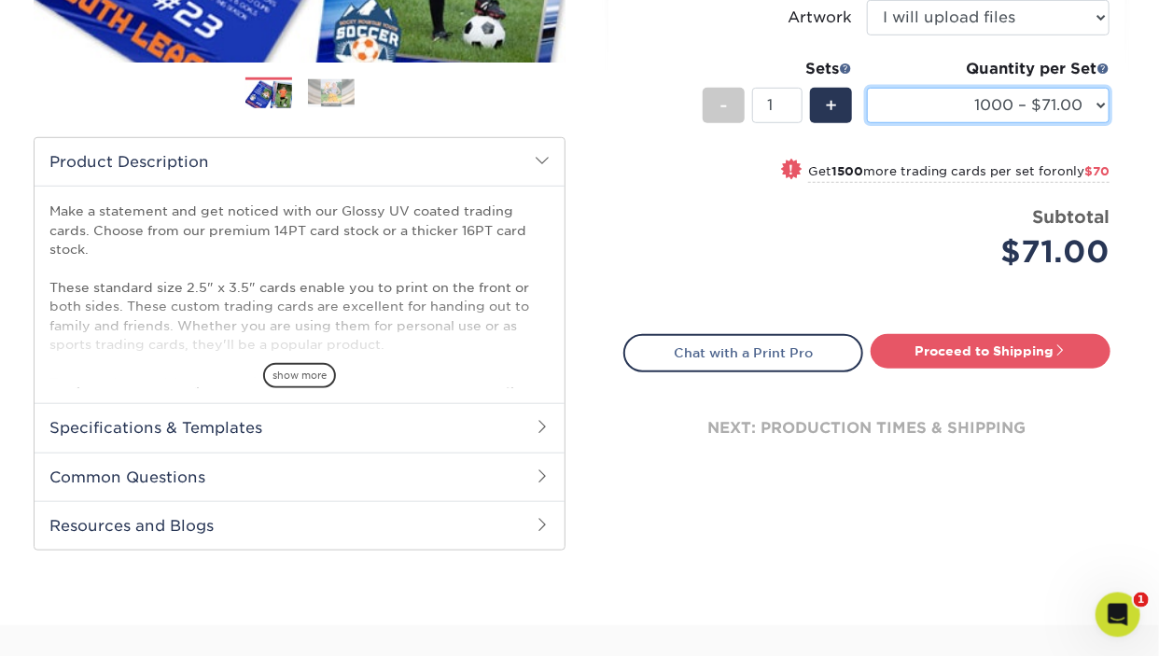
scroll to position [493, 0]
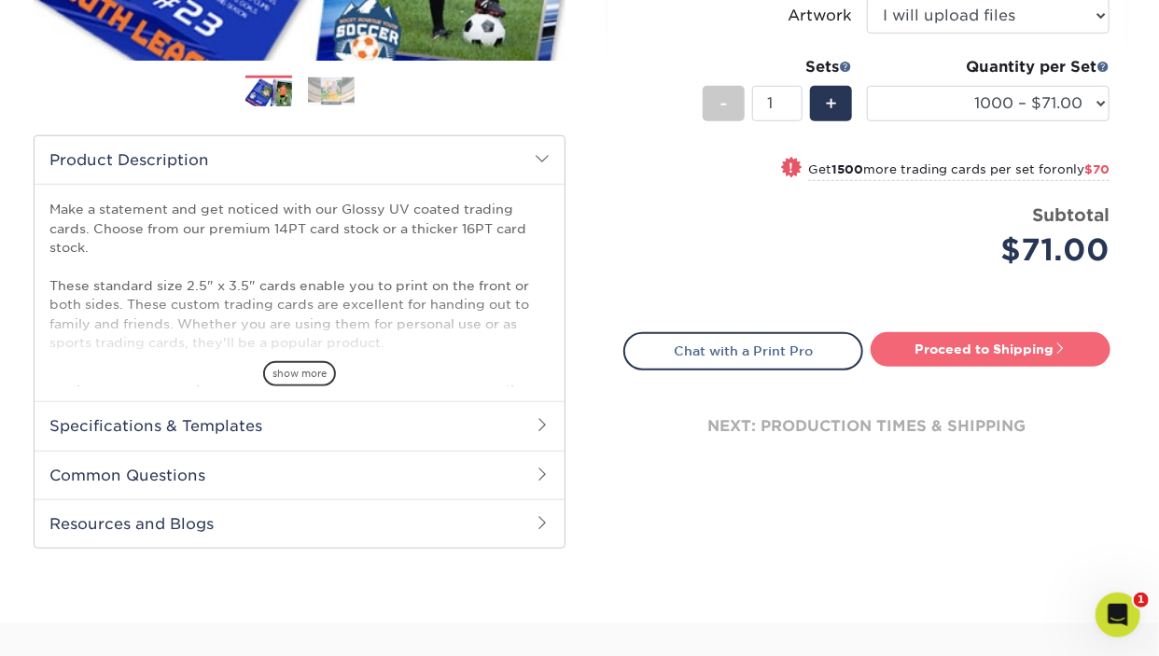
click at [965, 349] on link "Proceed to Shipping" at bounding box center [991, 349] width 240 height 34
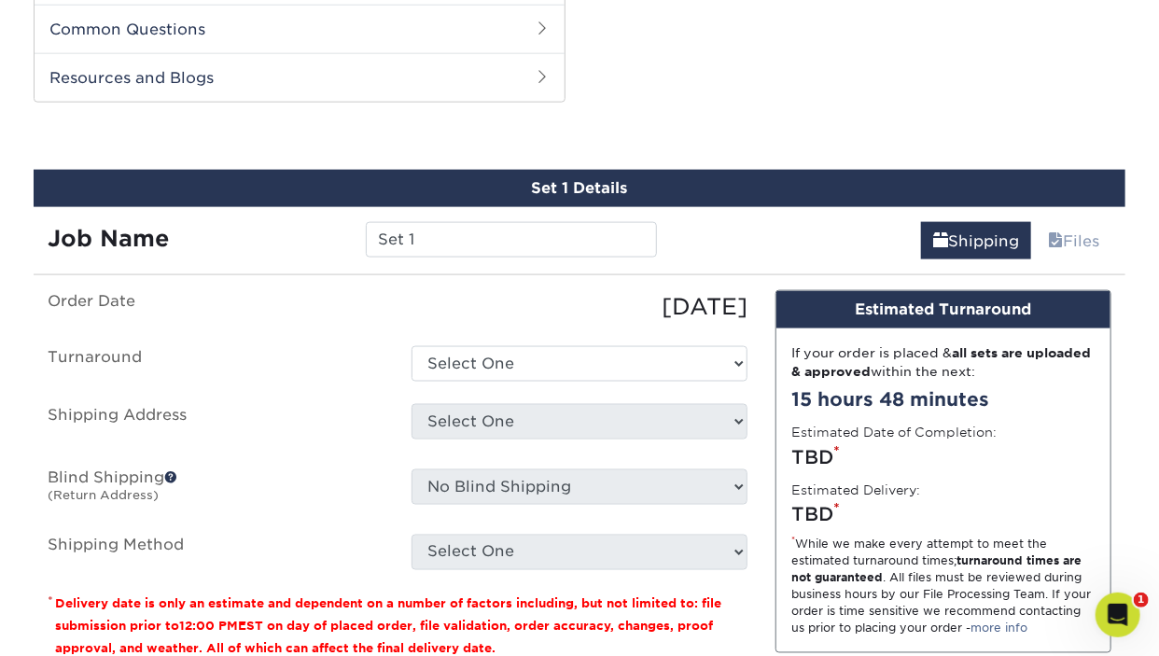
scroll to position [948, 0]
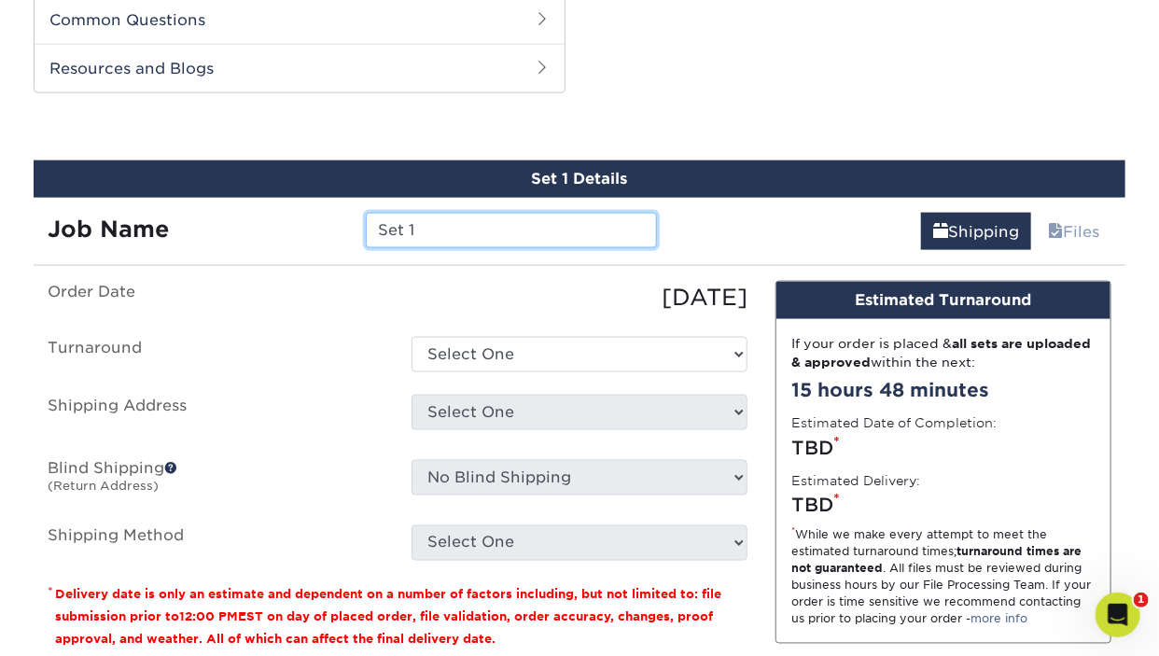
drag, startPoint x: 423, startPoint y: 230, endPoint x: 266, endPoint y: 232, distance: 156.8
click at [366, 232] on input "Set 1" at bounding box center [511, 230] width 290 height 35
type input "[PERSON_NAME]"
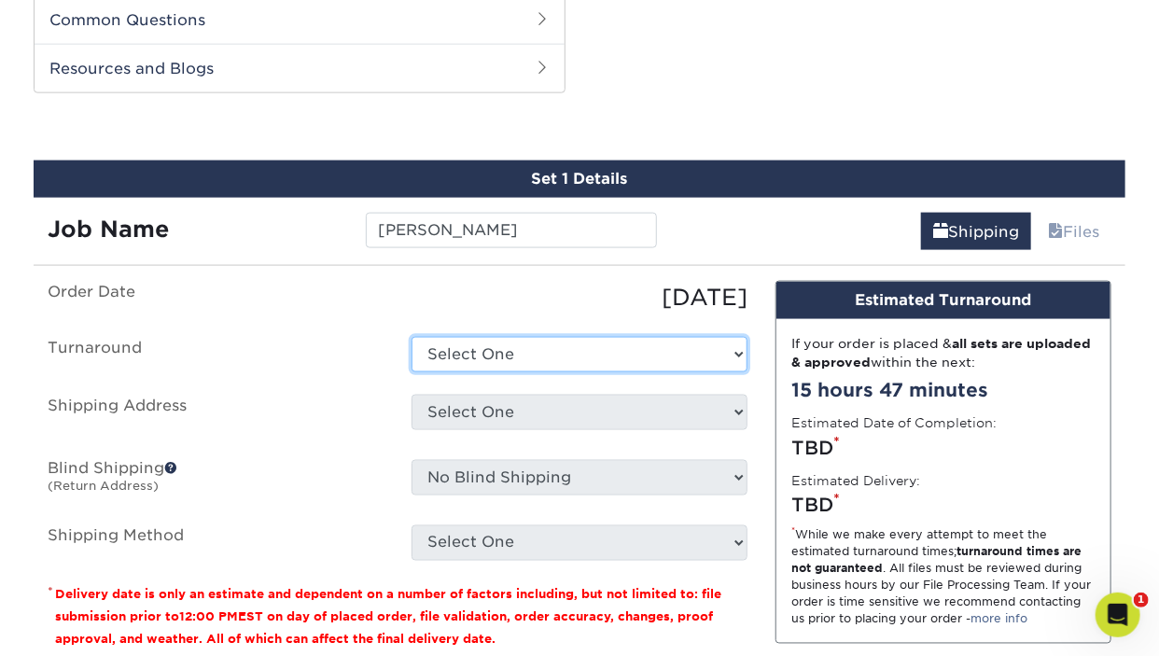
click at [411, 337] on select "Select One 2-4 Business Days 2 Day Next Business Day" at bounding box center [579, 354] width 336 height 35
select select "5a04a601-8f77-4405-90cc-307d99653baa"
click option "2-4 Business Days" at bounding box center [0, 0] width 0 height 0
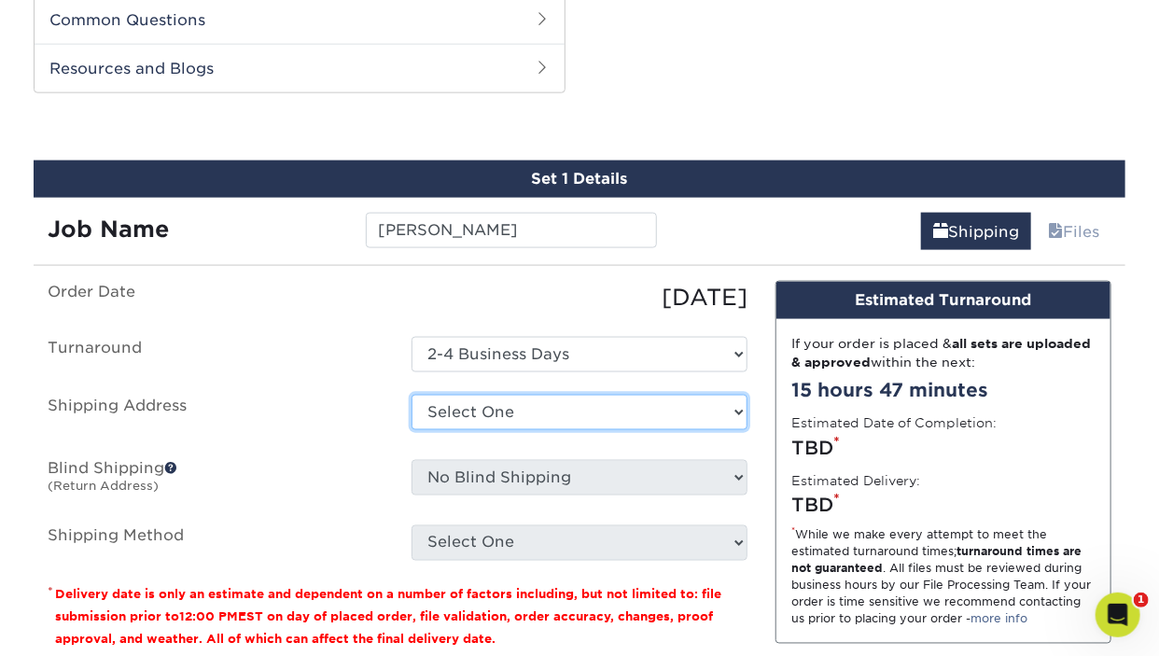
click at [411, 395] on select "Select One SW BB Cards + Add New Address" at bounding box center [579, 412] width 336 height 35
select select "249371"
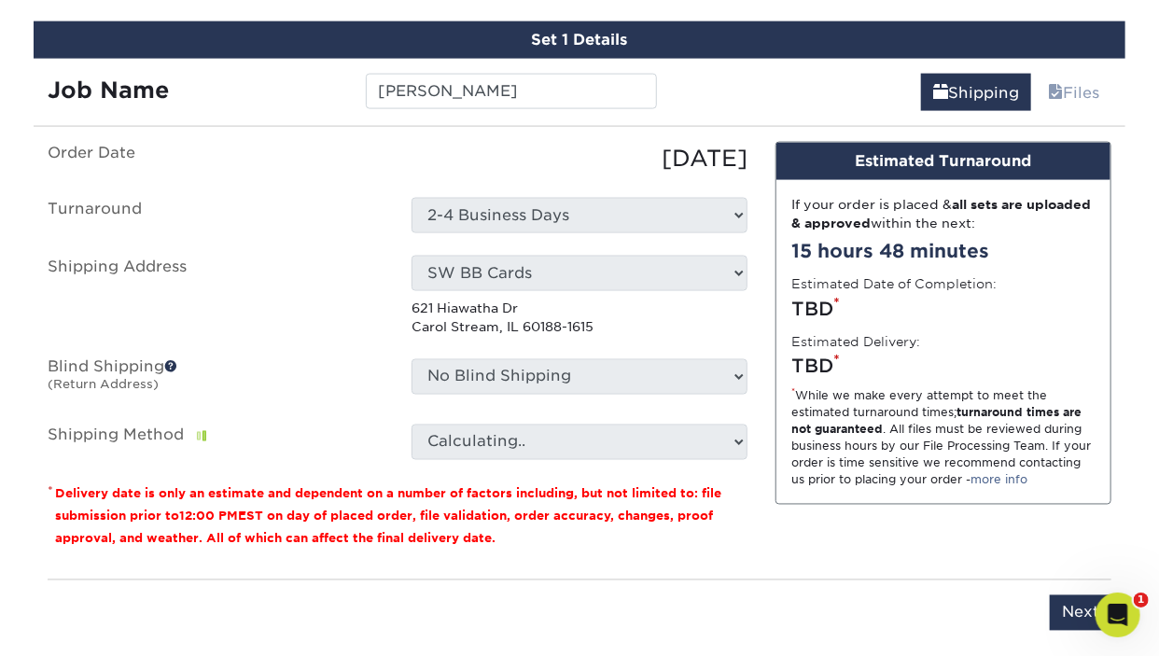
scroll to position [1145, 0]
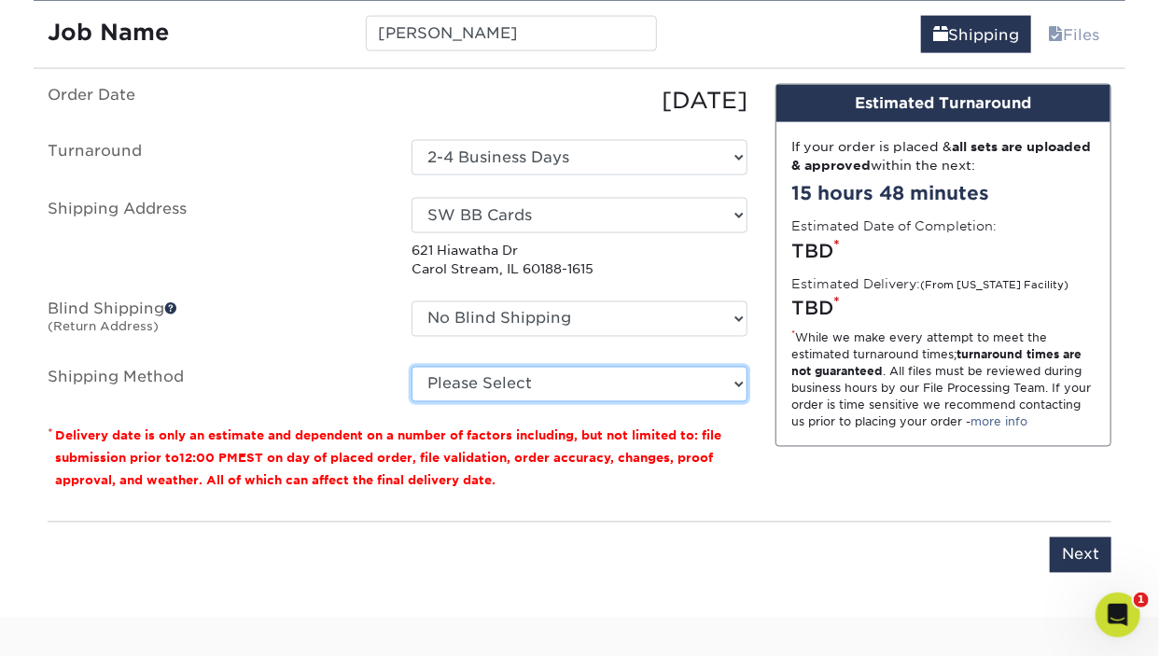
click at [411, 367] on select "Please Select Ground Shipping (+$27.24) 3 Day Shipping Service (+$33.35) 2 Day …" at bounding box center [579, 384] width 336 height 35
select select "03"
click option "Ground Shipping (+$27.24)" at bounding box center [0, 0] width 0 height 0
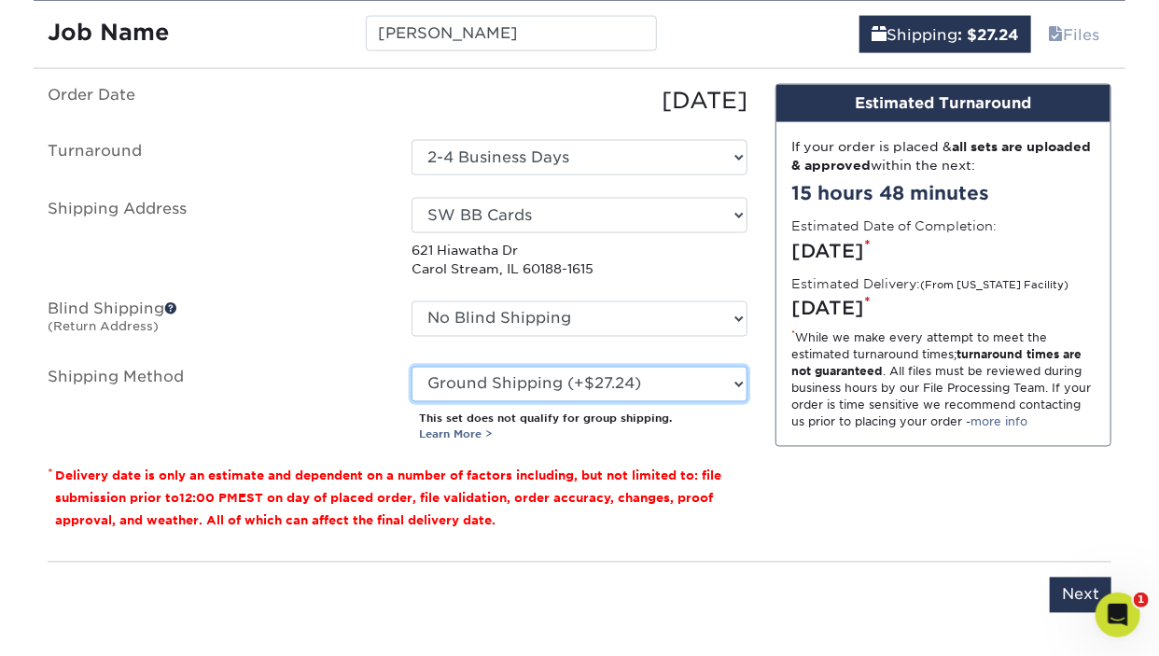
click at [411, 367] on select "Please Select Ground Shipping (+$27.24) 3 Day Shipping Service (+$33.35) 2 Day …" at bounding box center [579, 384] width 336 height 35
click at [606, 372] on select "Please Select Ground Shipping (+$27.24) 3 Day Shipping Service (+$33.35) 2 Day …" at bounding box center [579, 384] width 336 height 35
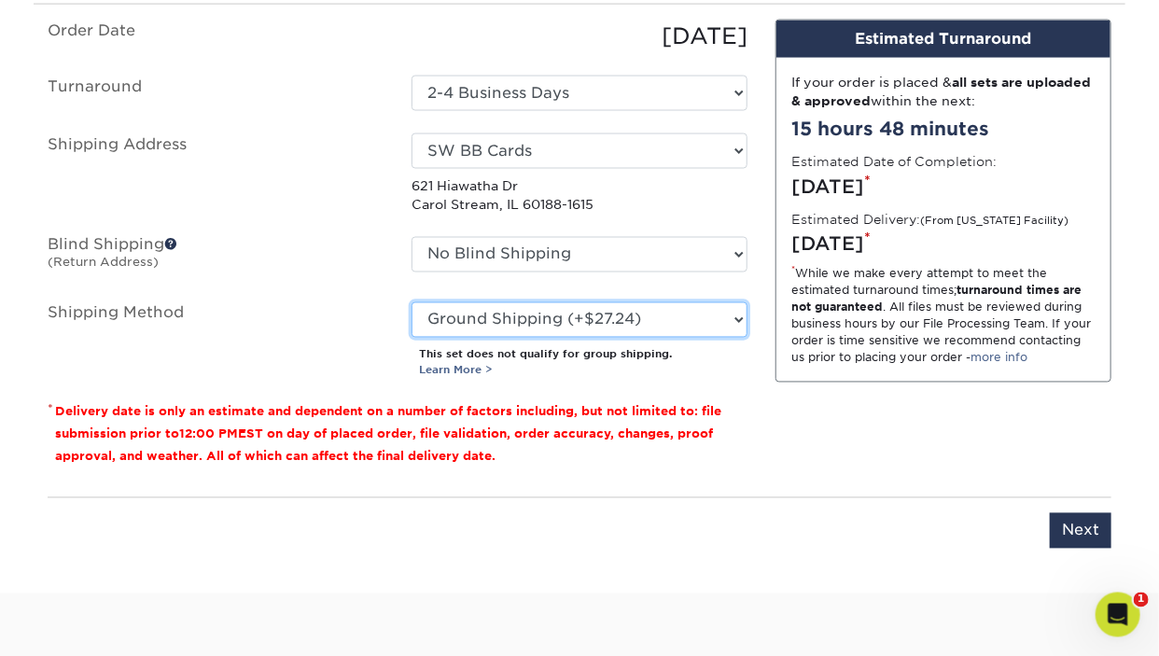
scroll to position [1243, 0]
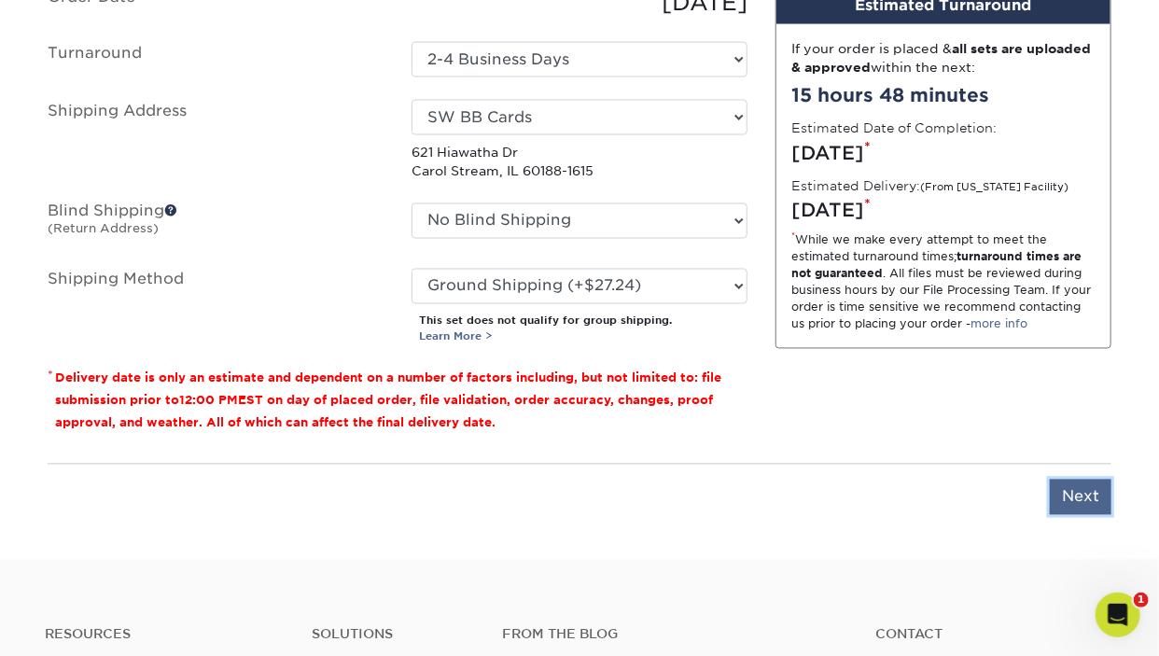
click at [1086, 489] on input "Next" at bounding box center [1081, 497] width 62 height 35
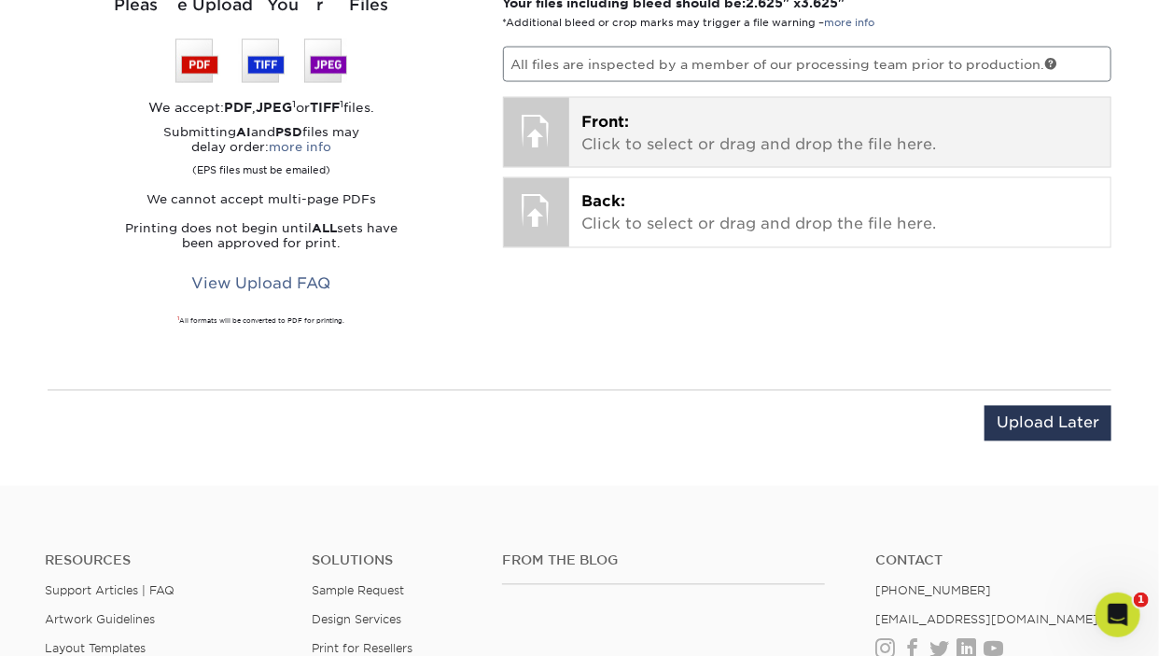
click at [689, 106] on div "Front: Click to select or drag and drop the file here. Choose file" at bounding box center [840, 132] width 542 height 69
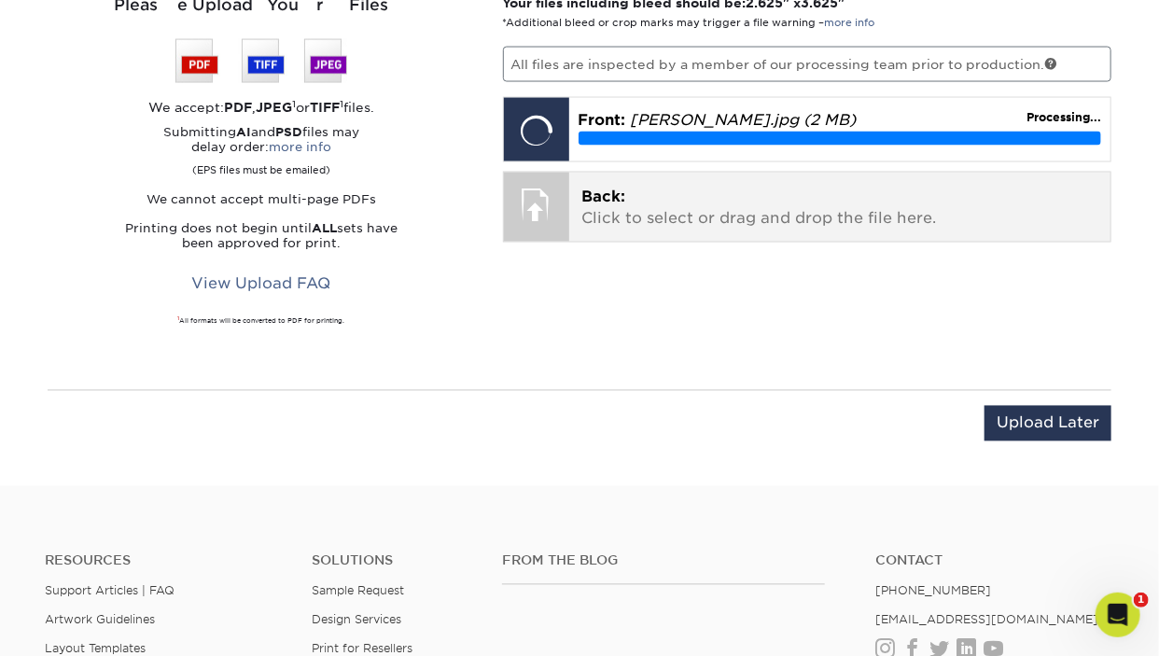
click at [614, 211] on p "Back: Click to select or drag and drop the file here." at bounding box center [840, 208] width 516 height 45
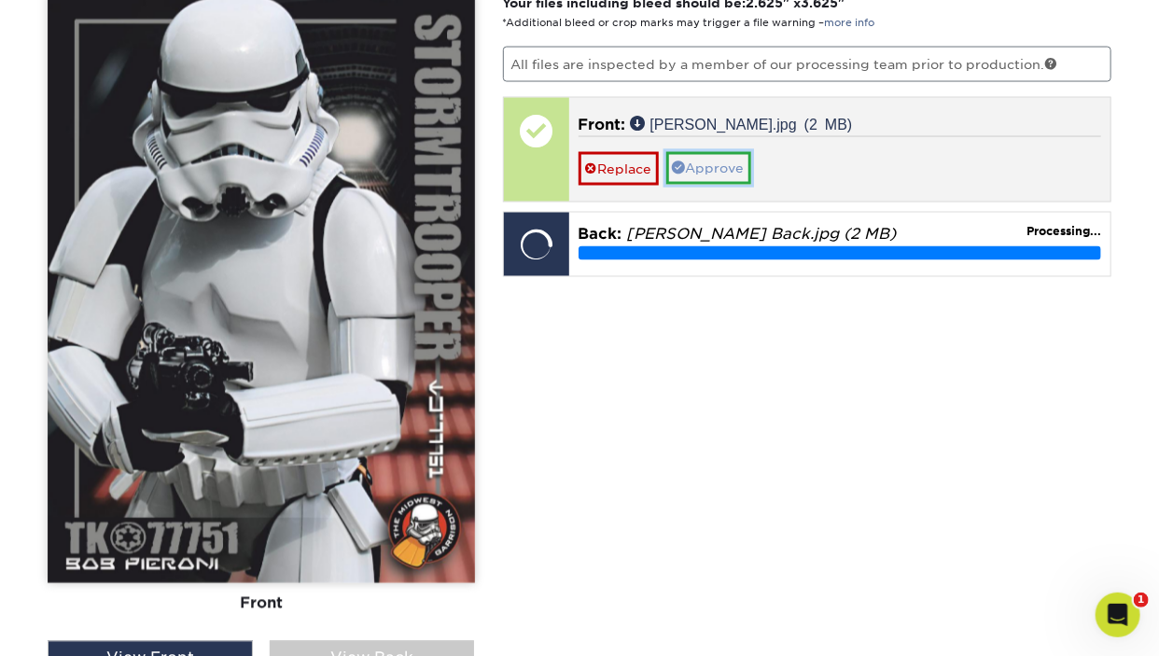
click at [739, 152] on link "Approve" at bounding box center [708, 168] width 85 height 32
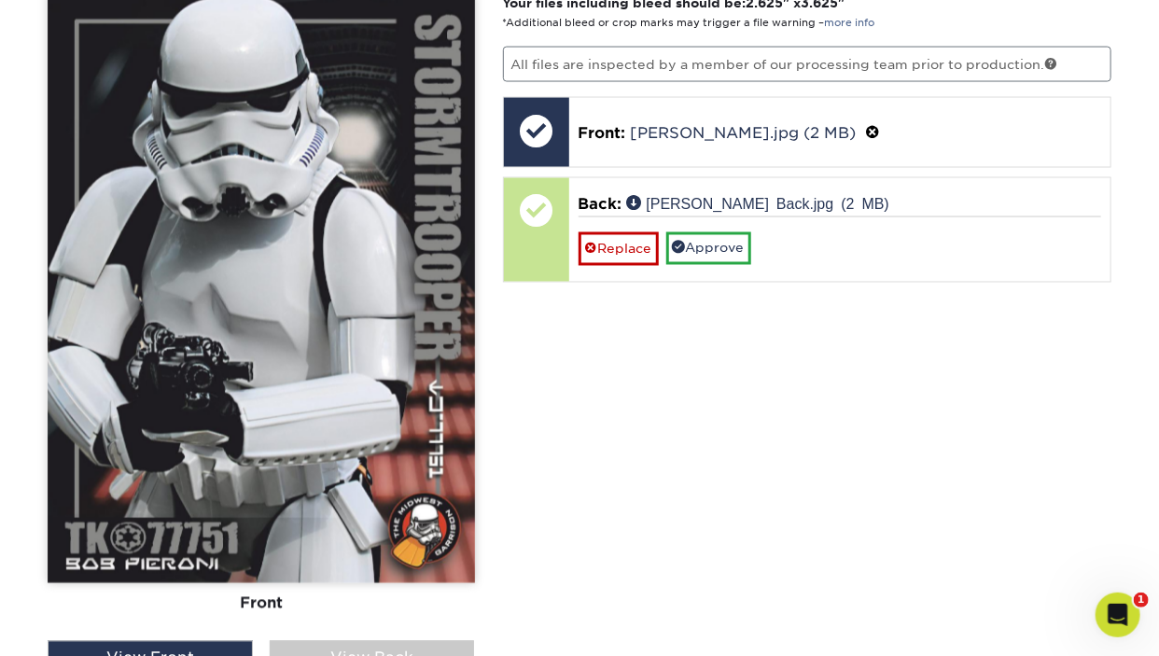
click at [431, 636] on div "Front Back" at bounding box center [261, 317] width 427 height 648
click at [437, 644] on div "View Back" at bounding box center [372, 658] width 205 height 35
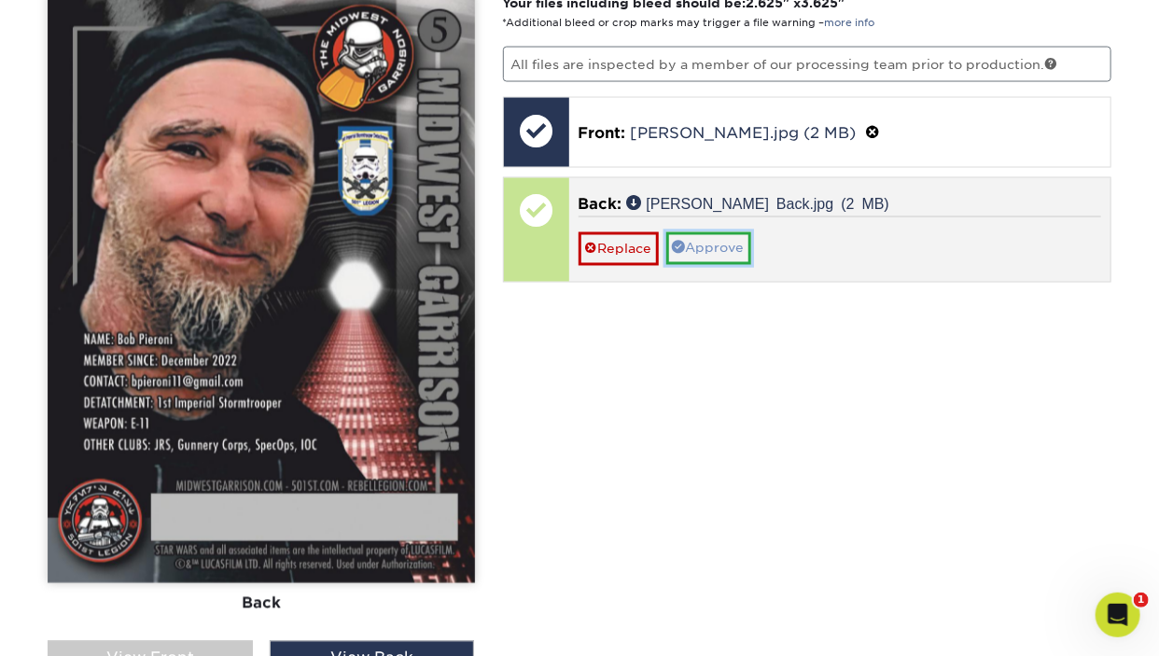
click at [718, 245] on link "Approve" at bounding box center [708, 248] width 85 height 32
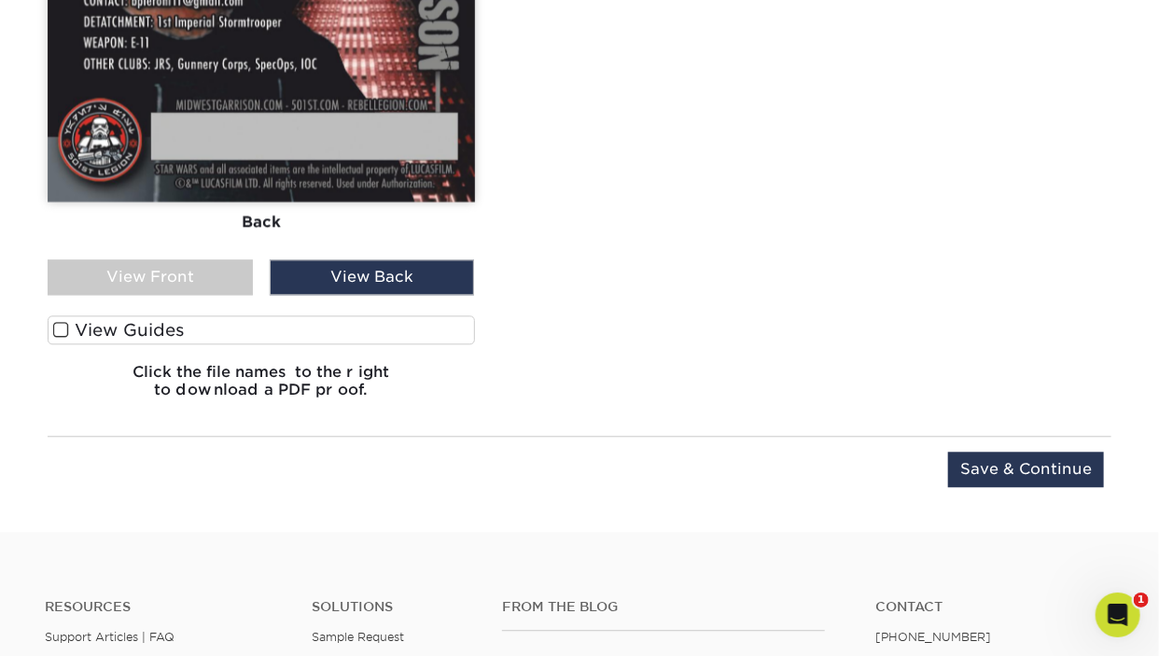
scroll to position [1638, 0]
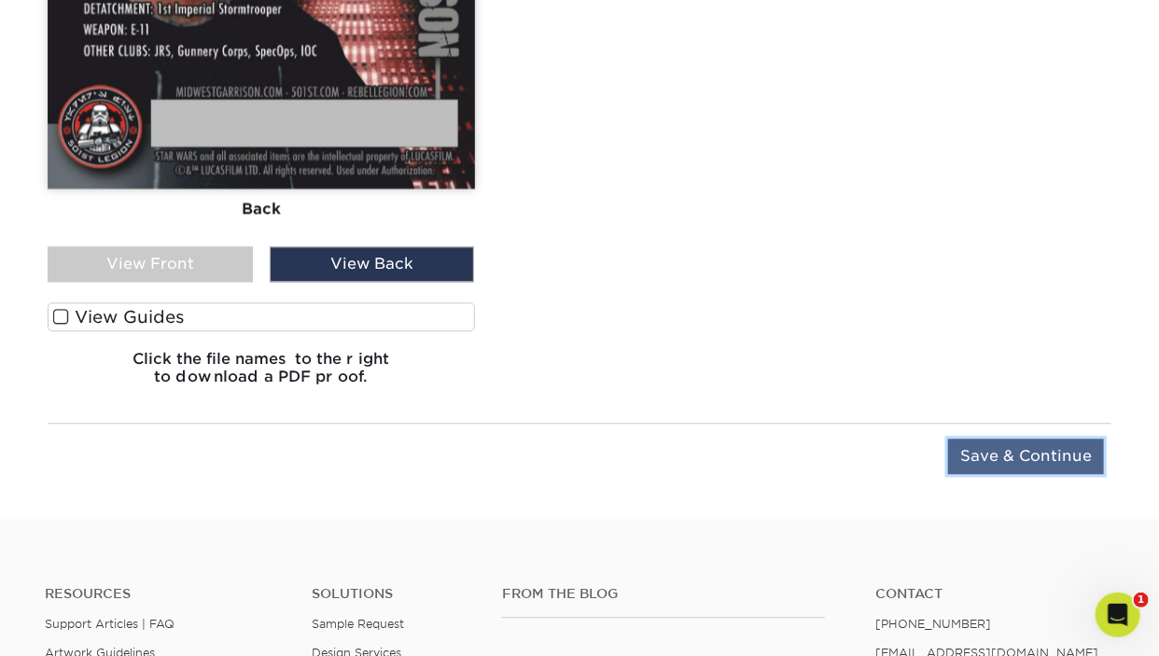
click at [997, 455] on input "Save & Continue" at bounding box center [1026, 456] width 156 height 35
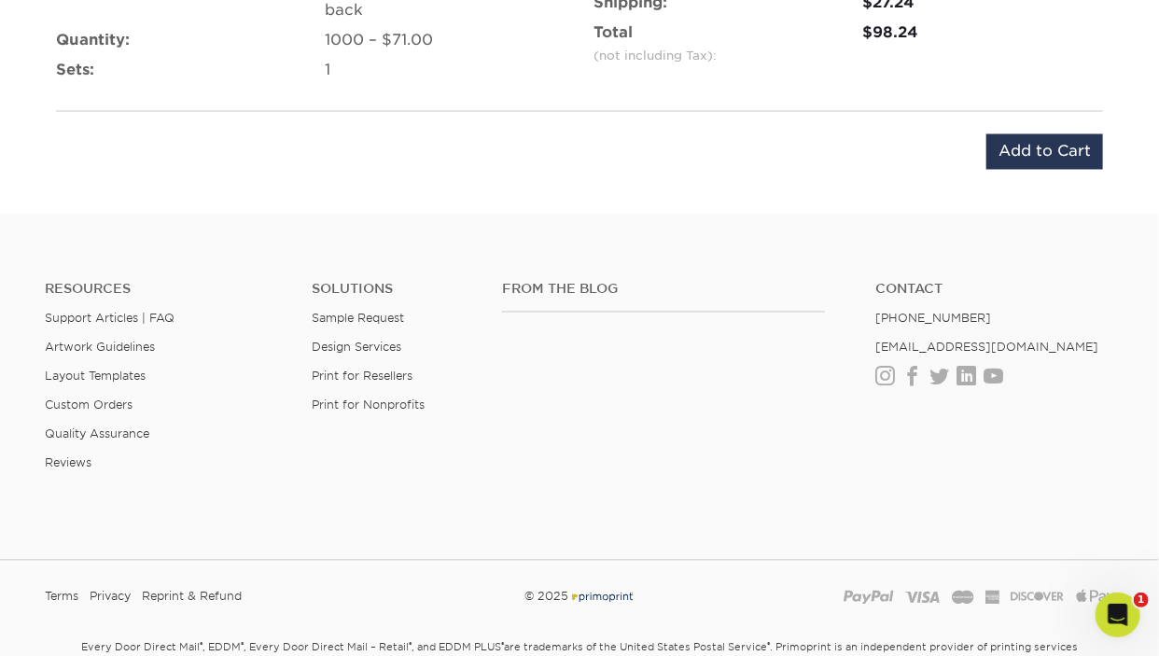
scroll to position [1162, 0]
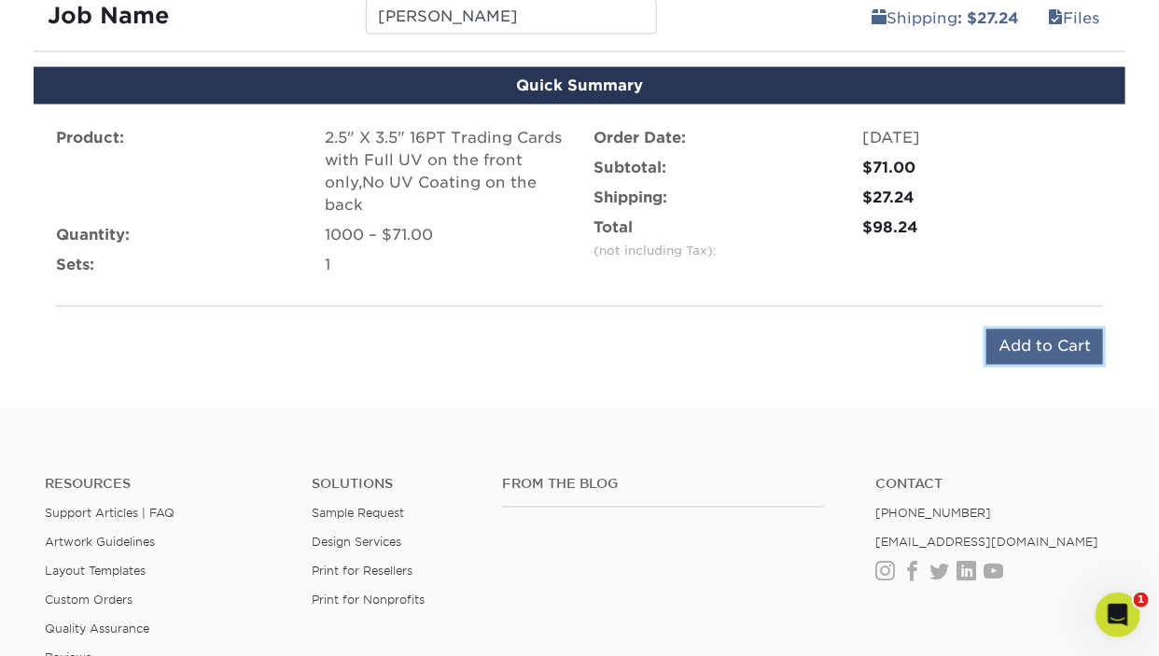
click at [1011, 349] on input "Add to Cart" at bounding box center [1044, 346] width 117 height 35
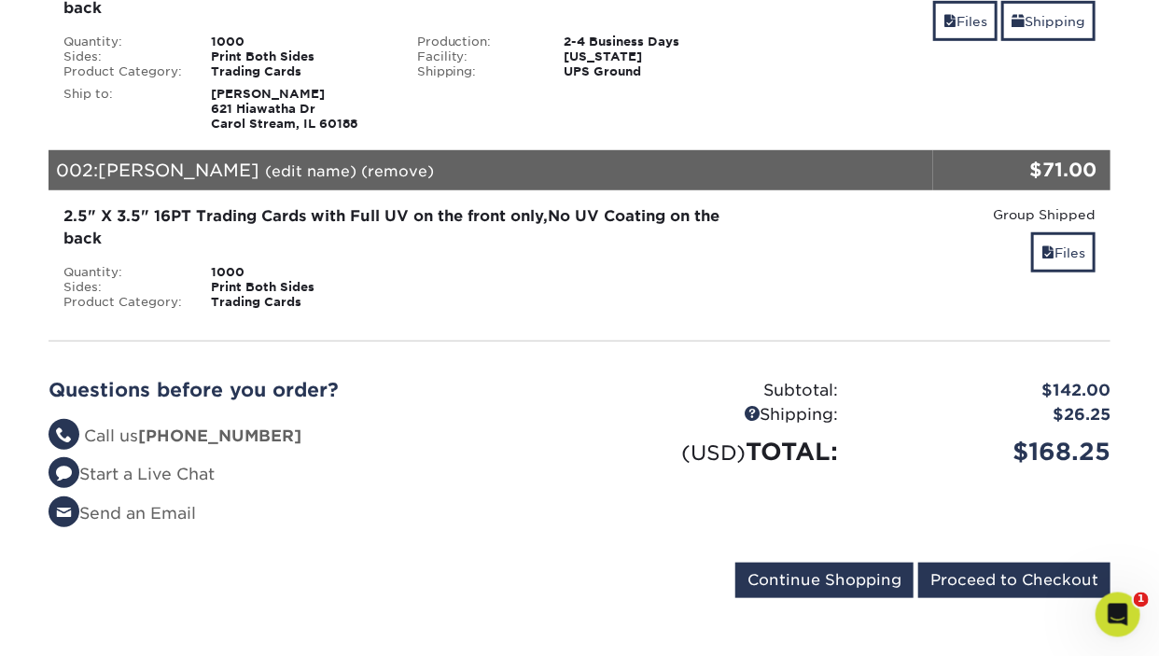
scroll to position [493, 0]
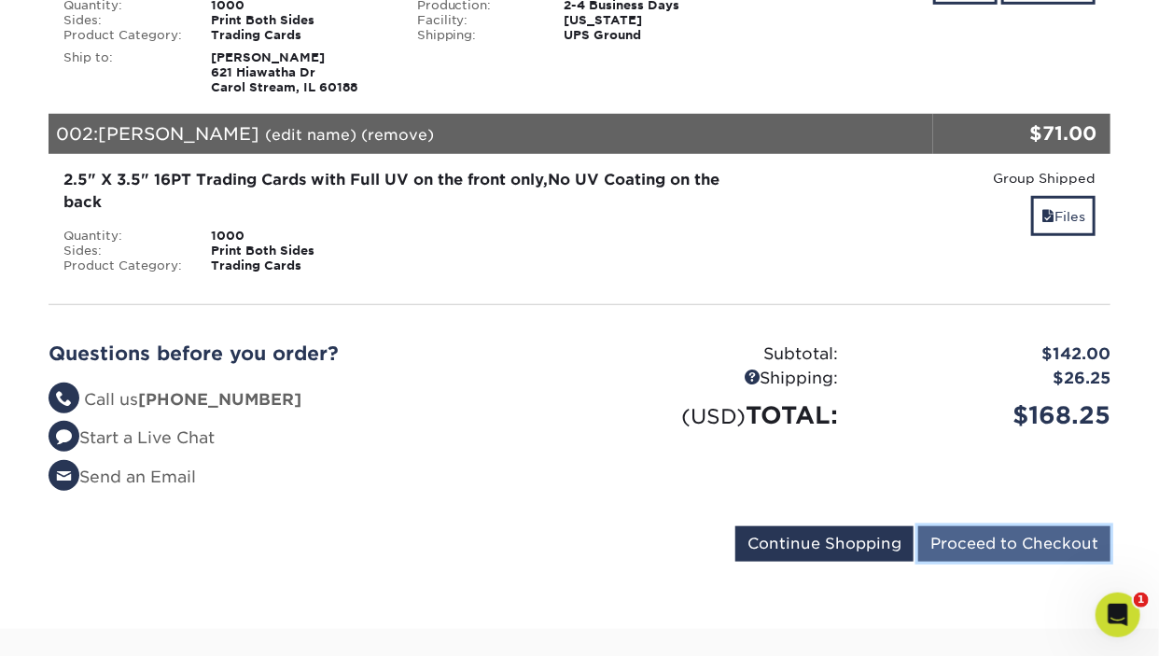
click at [1003, 546] on input "Proceed to Checkout" at bounding box center [1014, 543] width 192 height 35
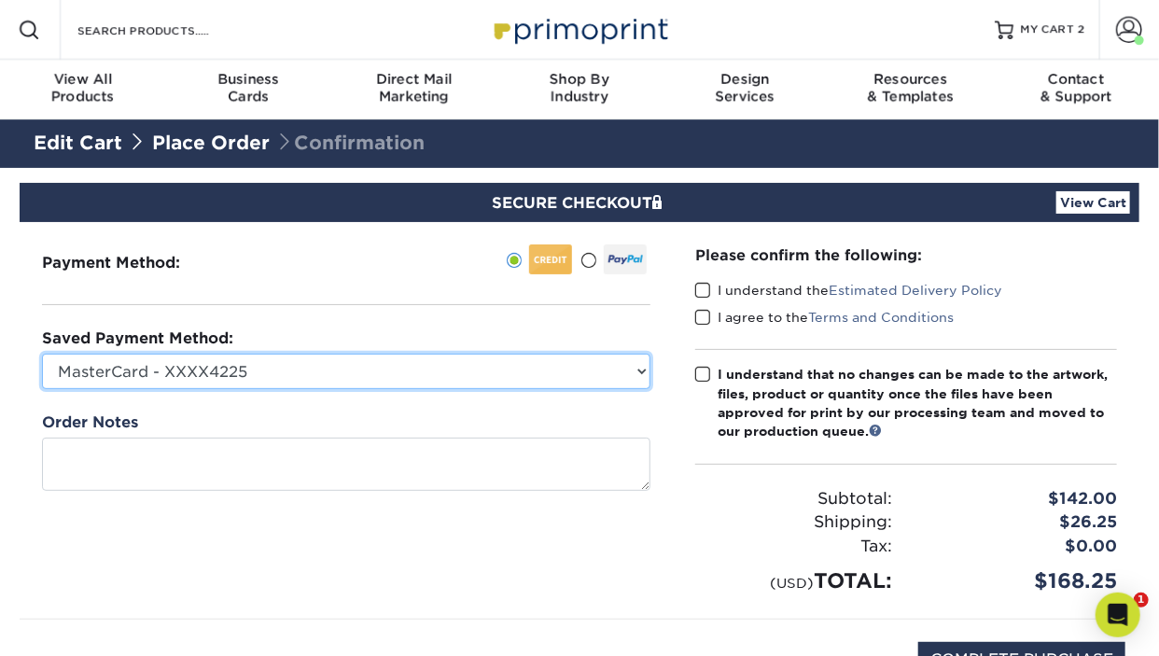
click at [42, 354] on select "MasterCard - XXXX4225 Discover - XXXX5081 New Credit Card" at bounding box center [346, 371] width 608 height 35
select select
click option "New Credit Card" at bounding box center [0, 0] width 0 height 0
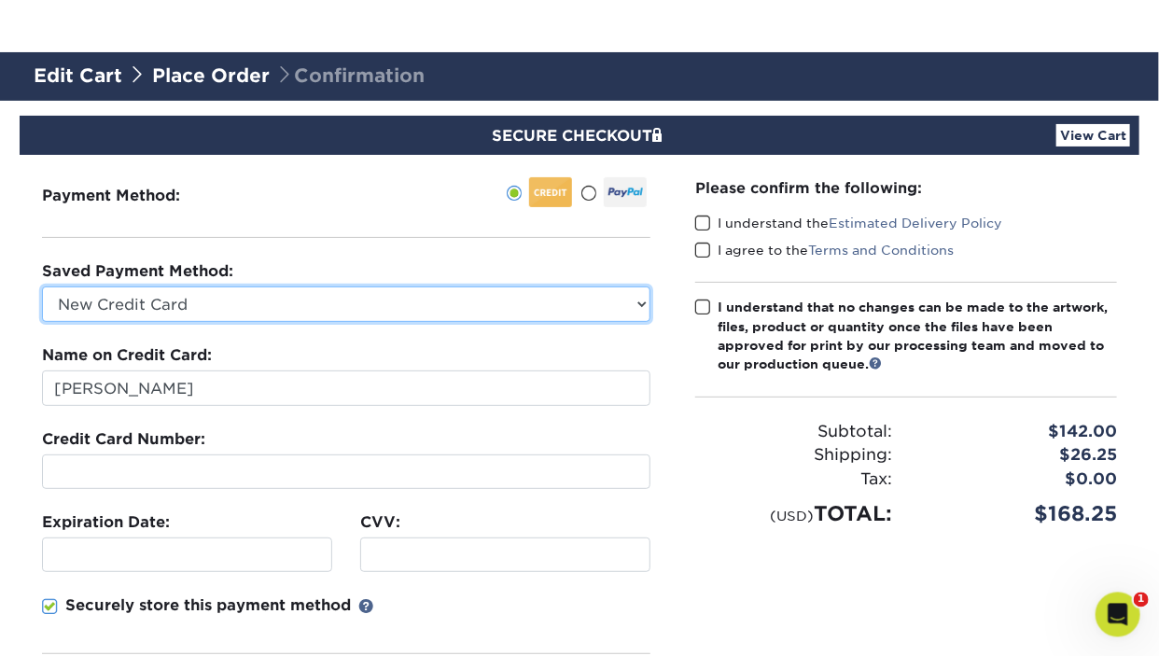
scroll to position [98, 0]
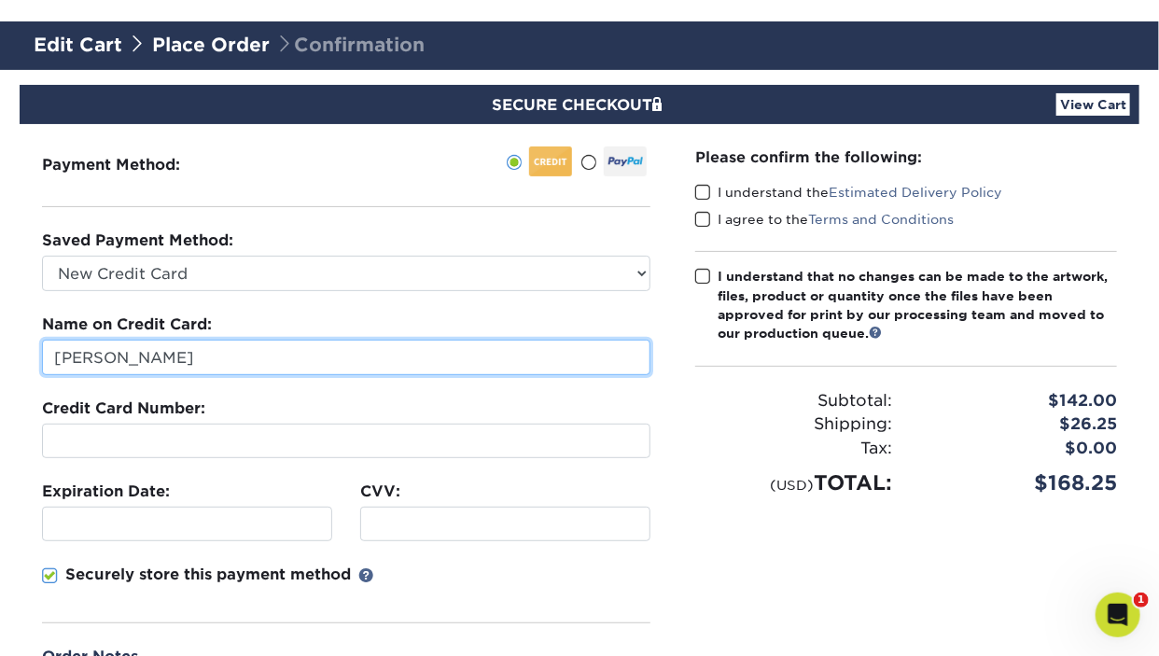
drag, startPoint x: 174, startPoint y: 355, endPoint x: -30, endPoint y: 356, distance: 203.4
type input "B"
type input "Kimberly Pieroni"
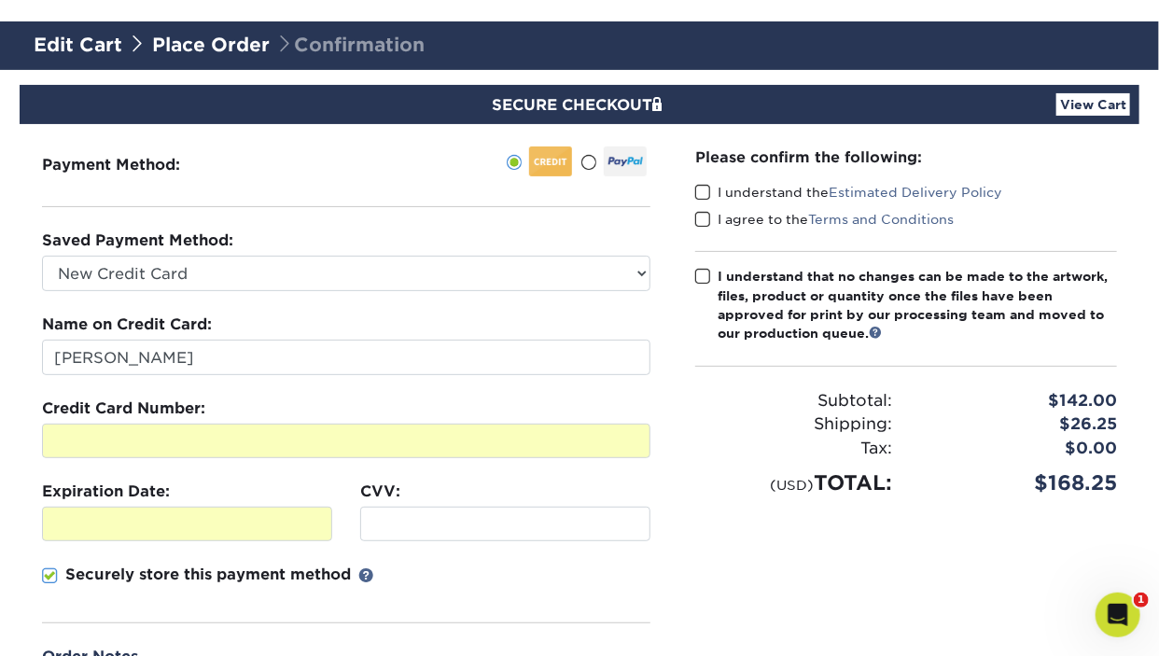
click at [433, 532] on div at bounding box center [505, 524] width 290 height 35
click at [701, 188] on span at bounding box center [703, 193] width 16 height 18
click at [0, 0] on input "I understand the Estimated Delivery Policy" at bounding box center [0, 0] width 0 height 0
click at [708, 220] on span at bounding box center [703, 220] width 16 height 18
click at [0, 0] on input "I agree to the Terms and Conditions" at bounding box center [0, 0] width 0 height 0
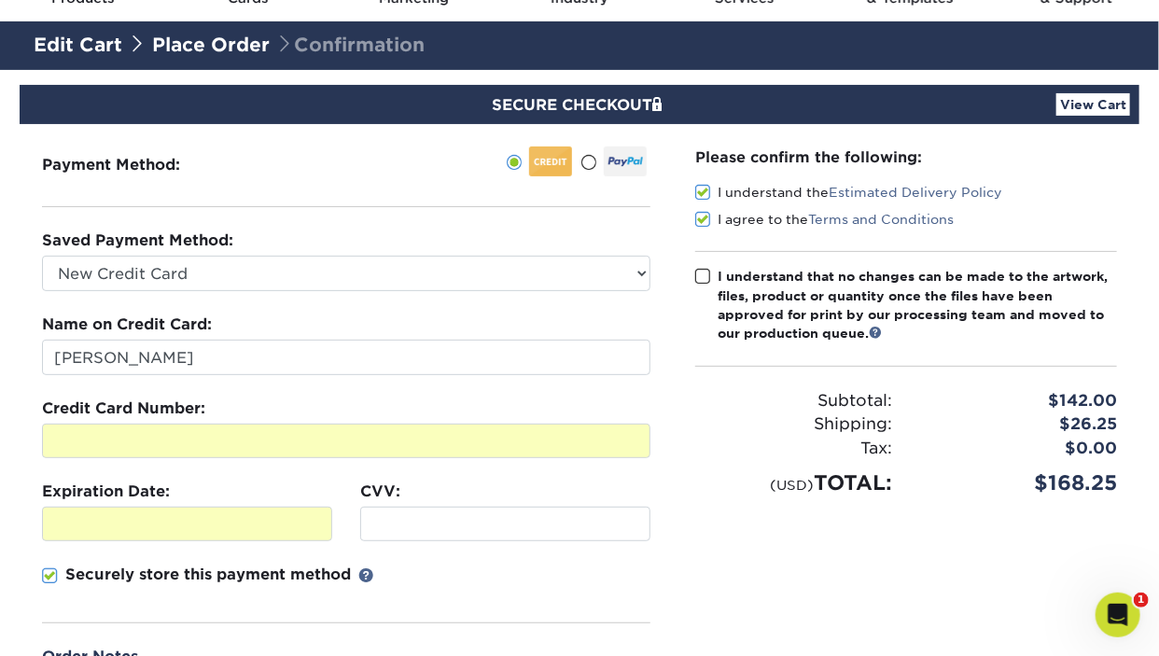
click at [697, 272] on span at bounding box center [703, 277] width 16 height 18
click at [0, 0] on input "I understand that no changes can be made to the artwork, files, product or quan…" at bounding box center [0, 0] width 0 height 0
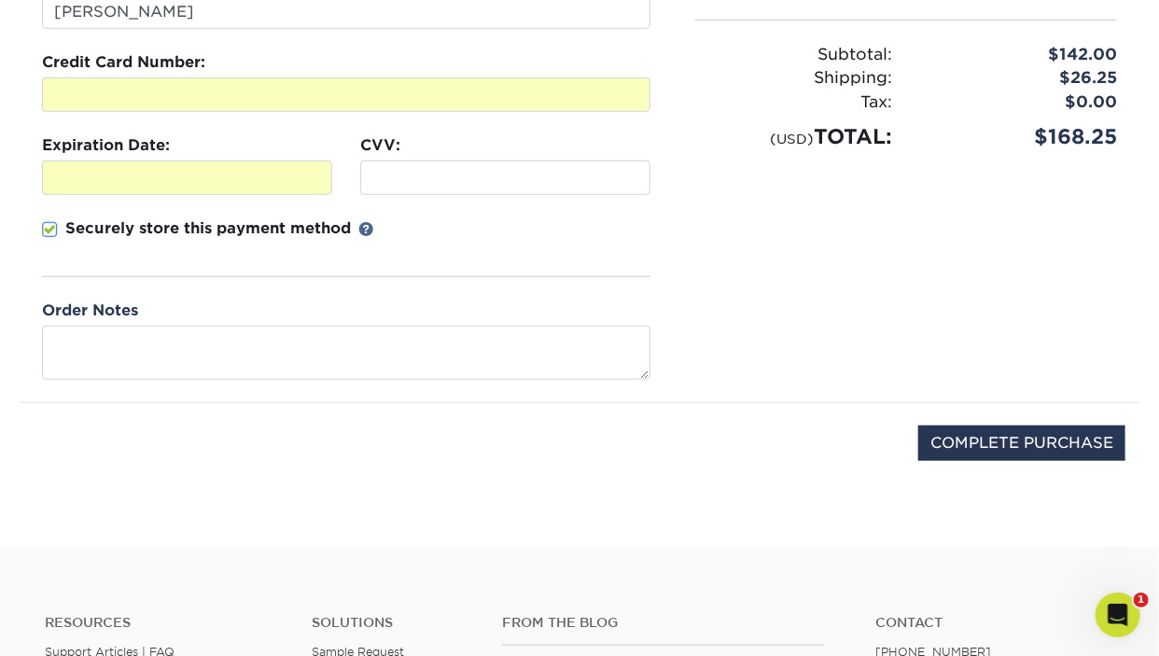
scroll to position [493, 0]
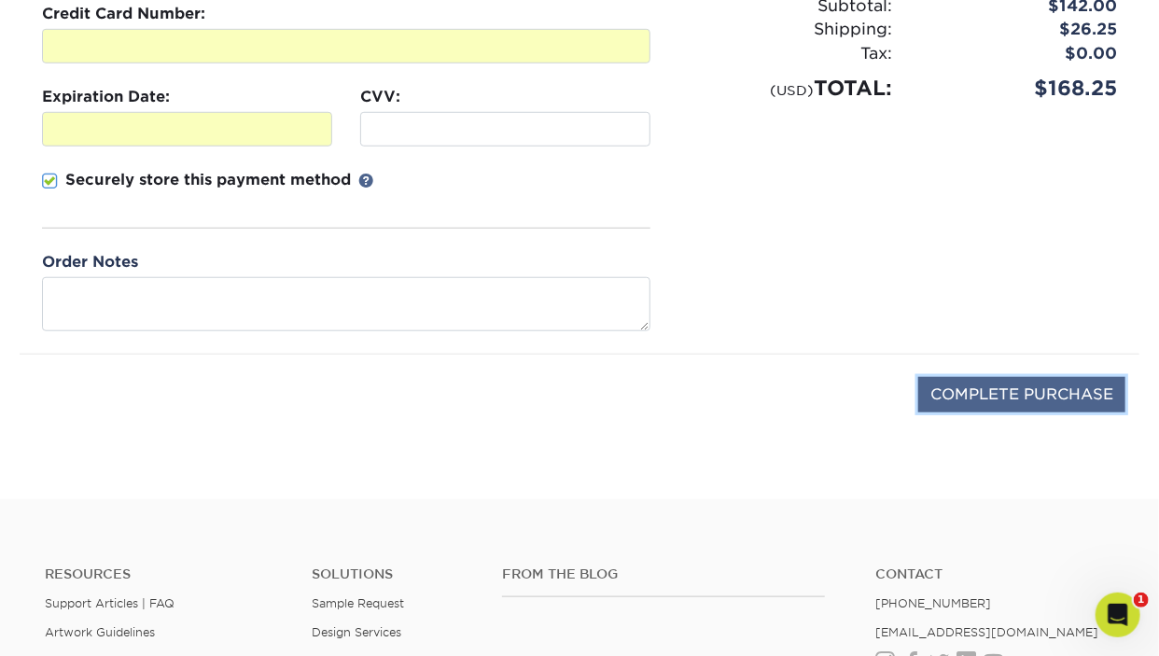
click at [1017, 383] on input "COMPLETE PURCHASE" at bounding box center [1021, 394] width 207 height 35
type input "PROCESSING, PLEASE WAIT..."
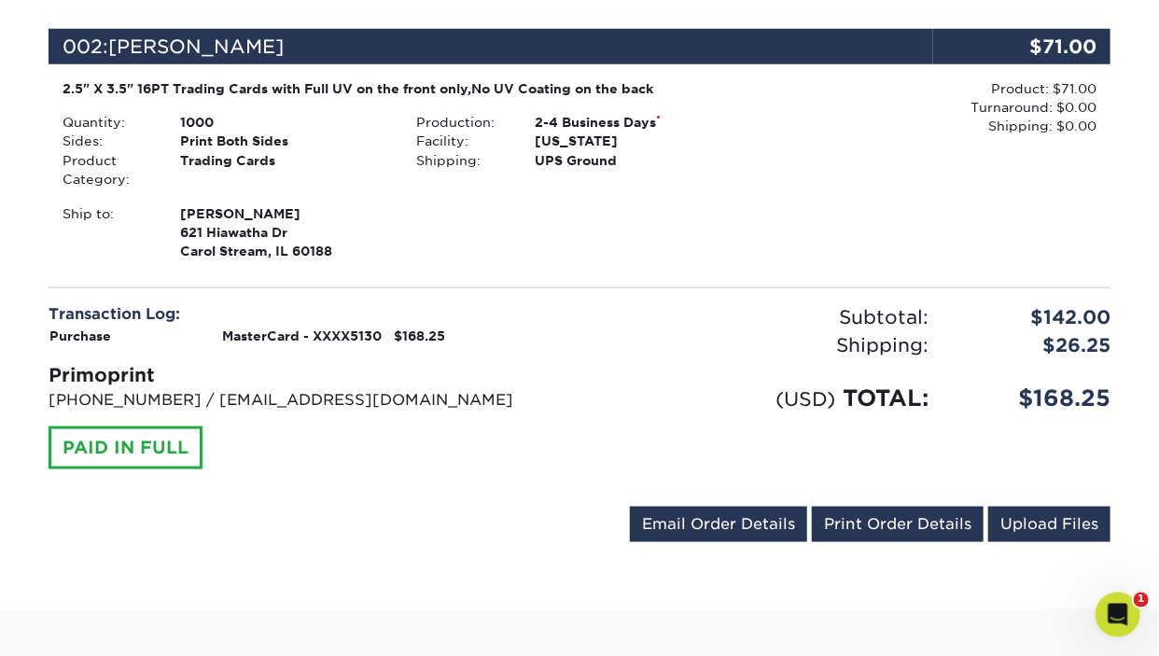
scroll to position [788, 0]
